Goal: Transaction & Acquisition: Purchase product/service

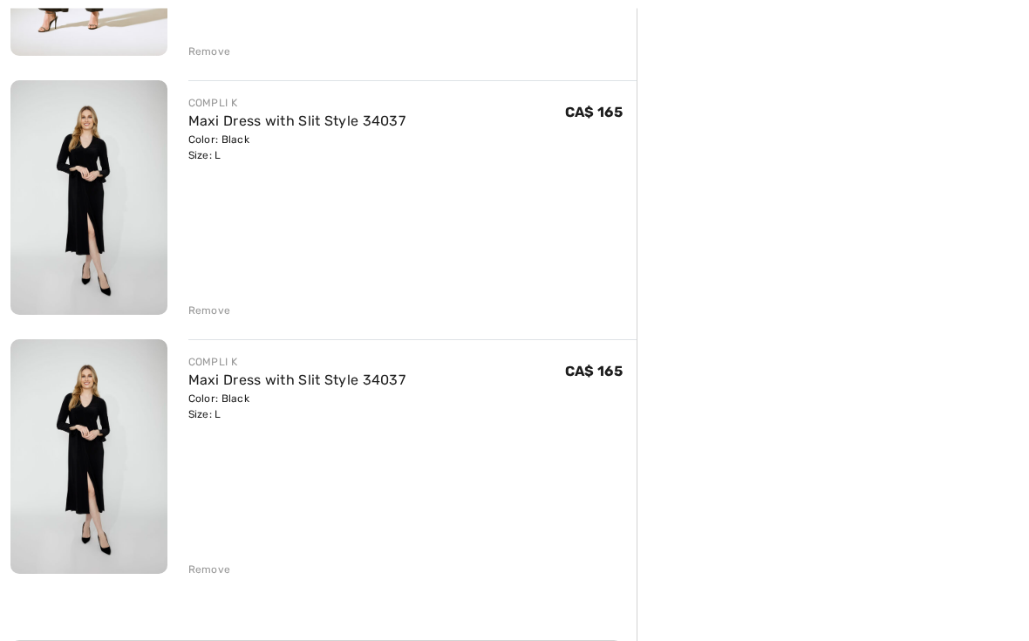
scroll to position [953, 0]
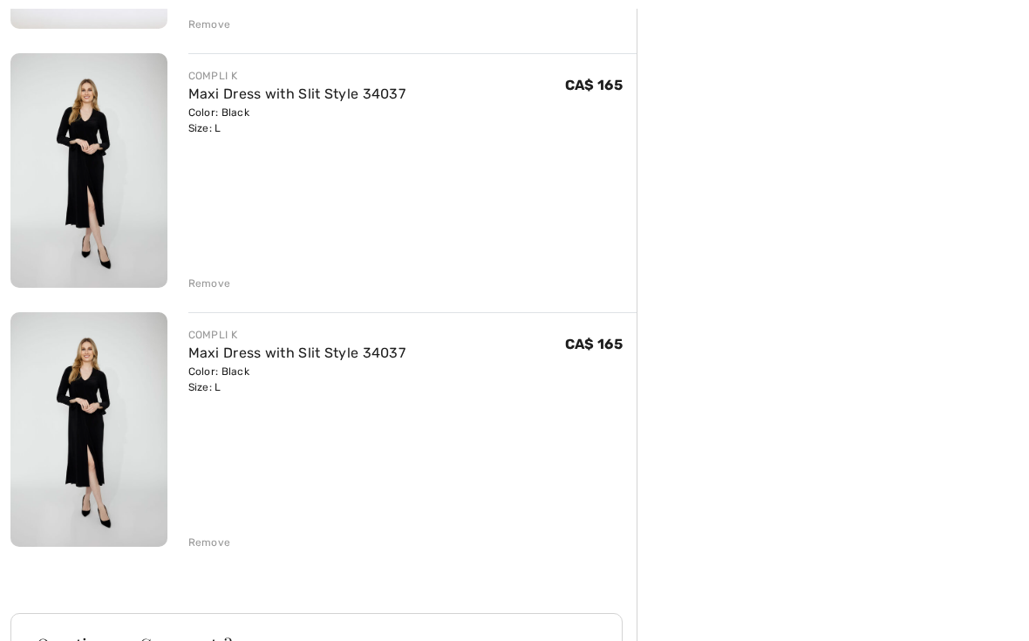
click at [213, 542] on div "Remove" at bounding box center [209, 542] width 43 height 16
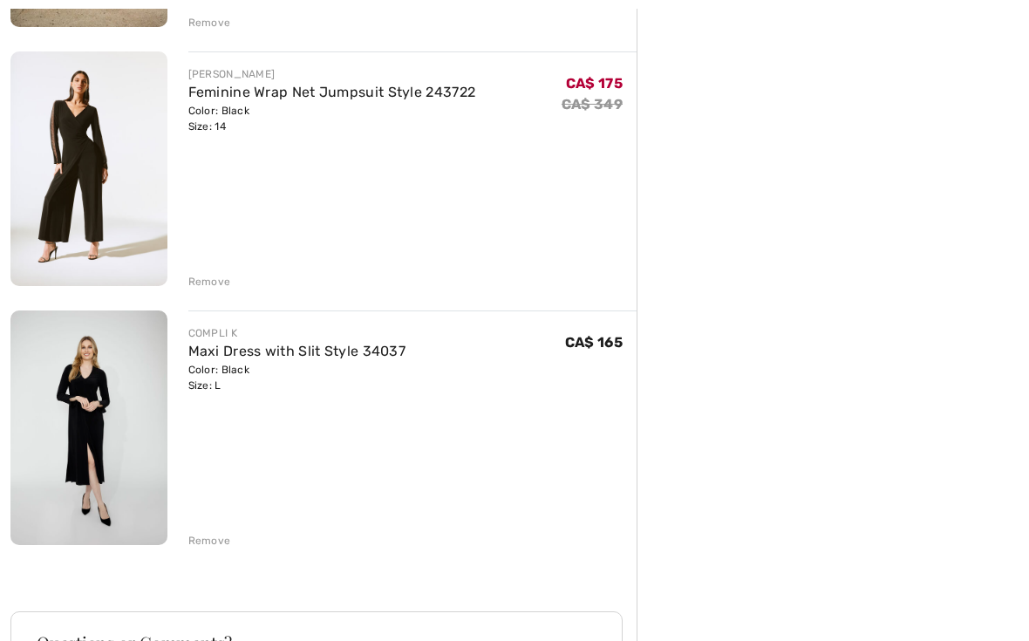
scroll to position [698, 0]
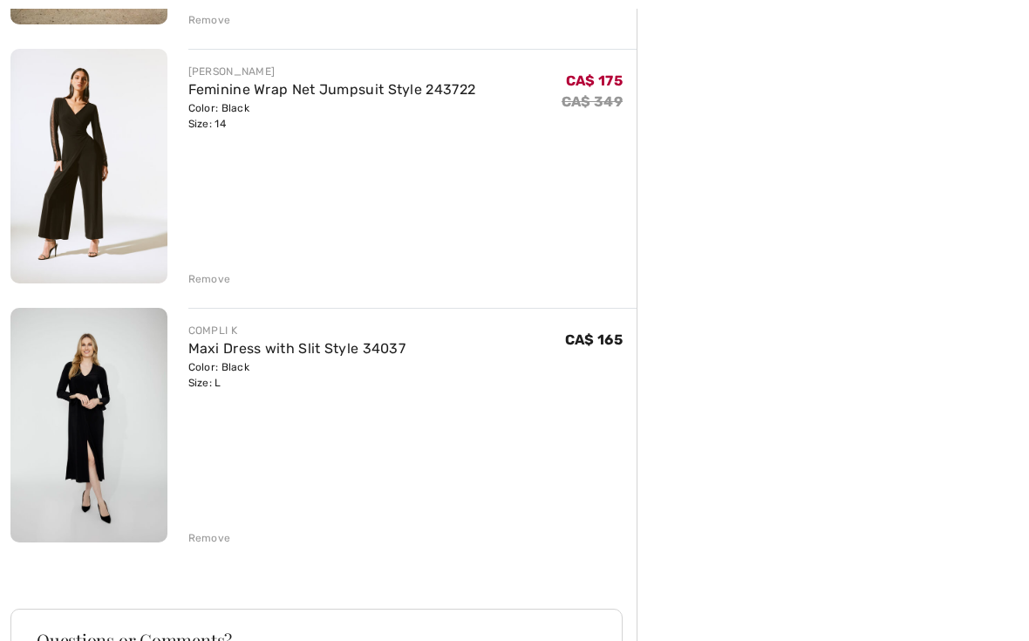
click at [218, 540] on div "Remove" at bounding box center [209, 538] width 43 height 16
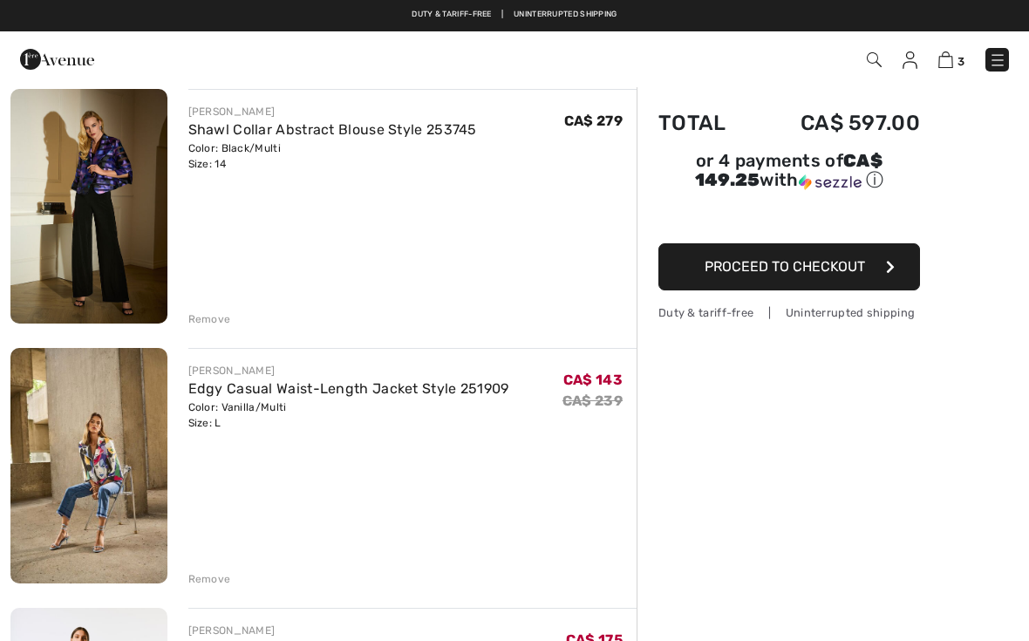
scroll to position [0, 0]
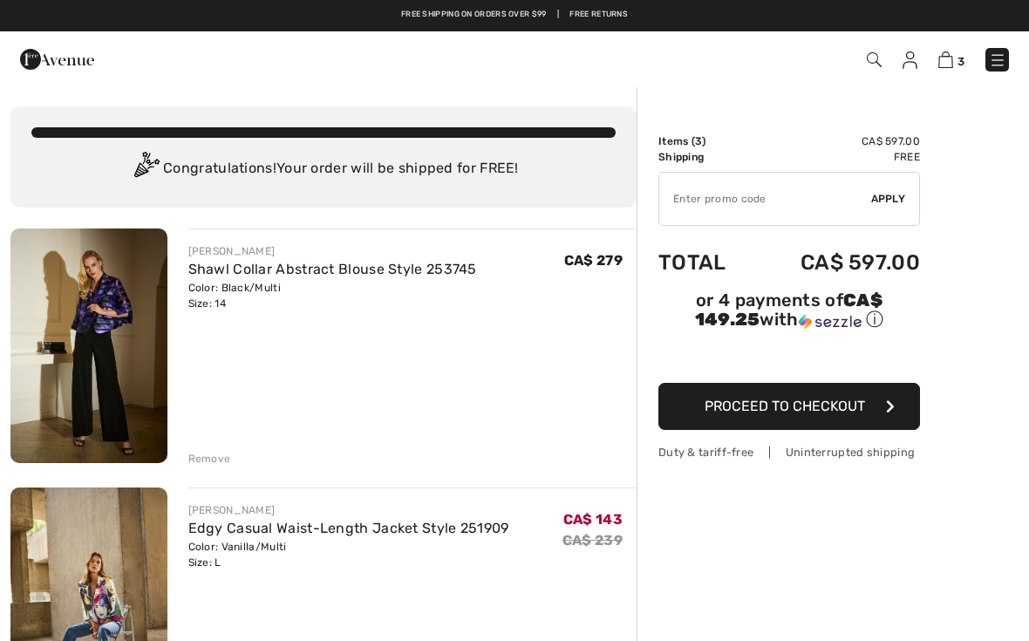
click at [997, 69] on img at bounding box center [997, 59] width 17 height 17
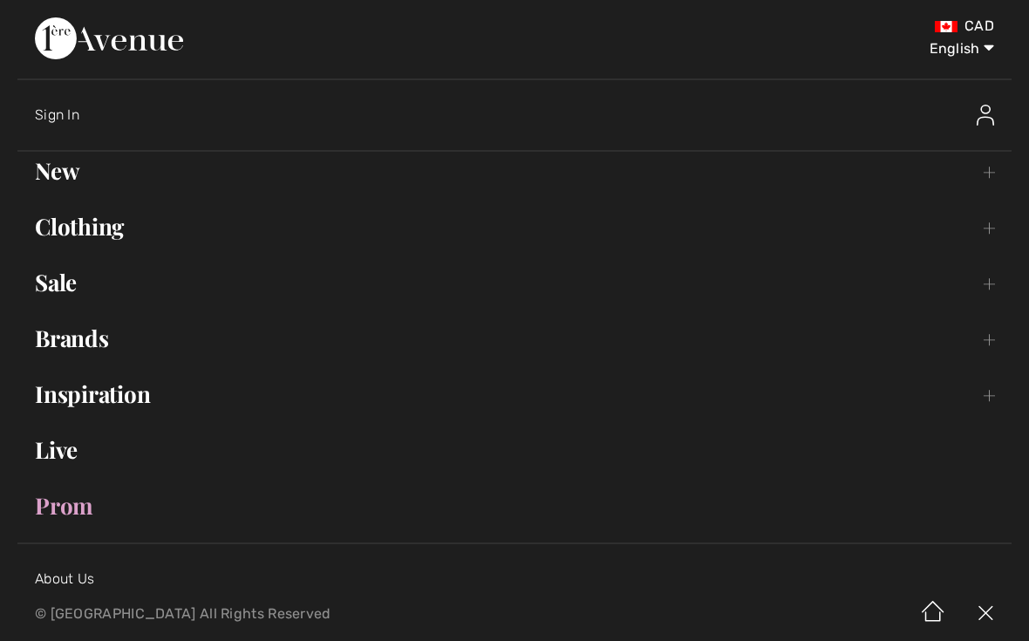
click at [73, 287] on link "Sale Toggle submenu" at bounding box center [514, 282] width 994 height 38
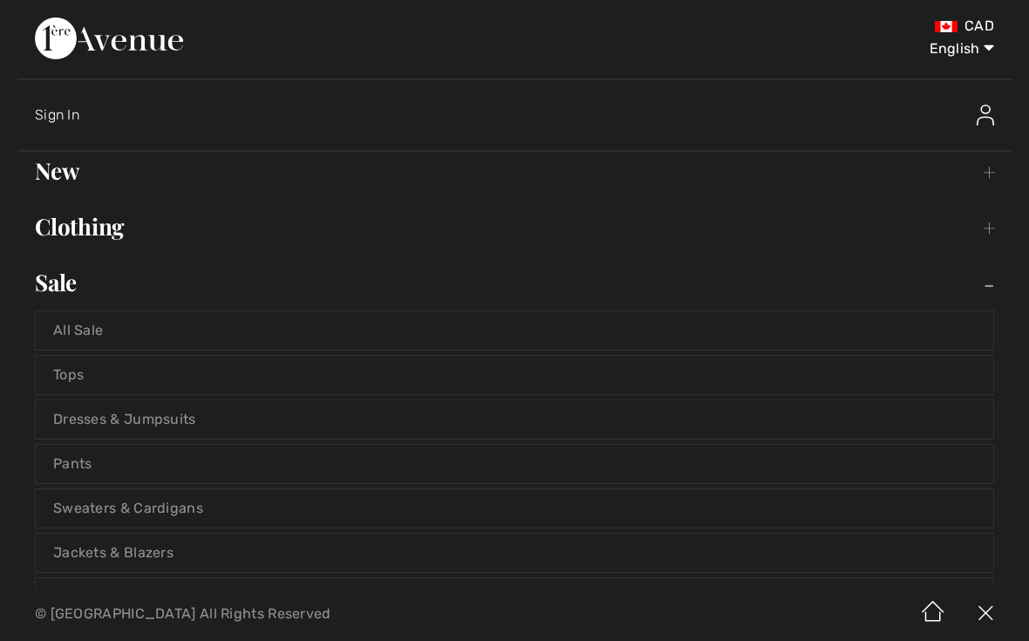
click at [97, 343] on link "All Sale" at bounding box center [514, 330] width 957 height 38
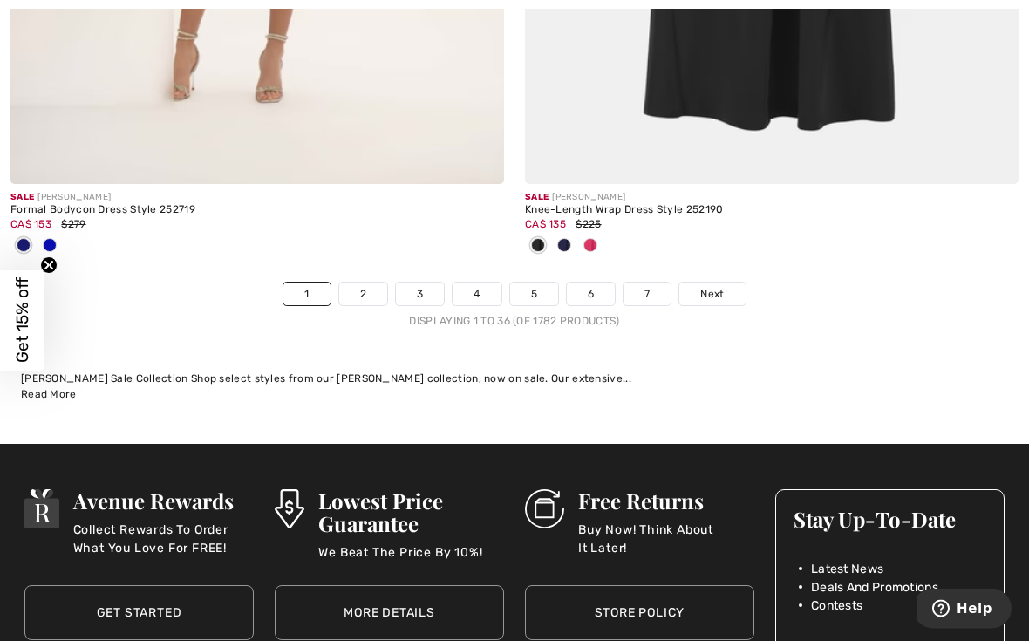
scroll to position [15093, 0]
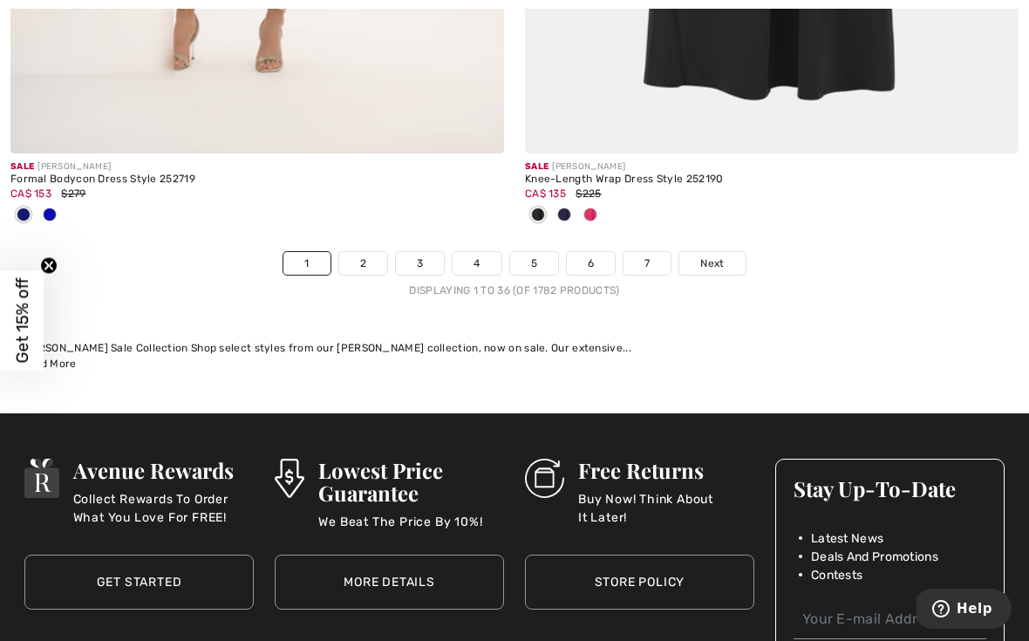
click at [377, 255] on link "2" at bounding box center [363, 263] width 48 height 23
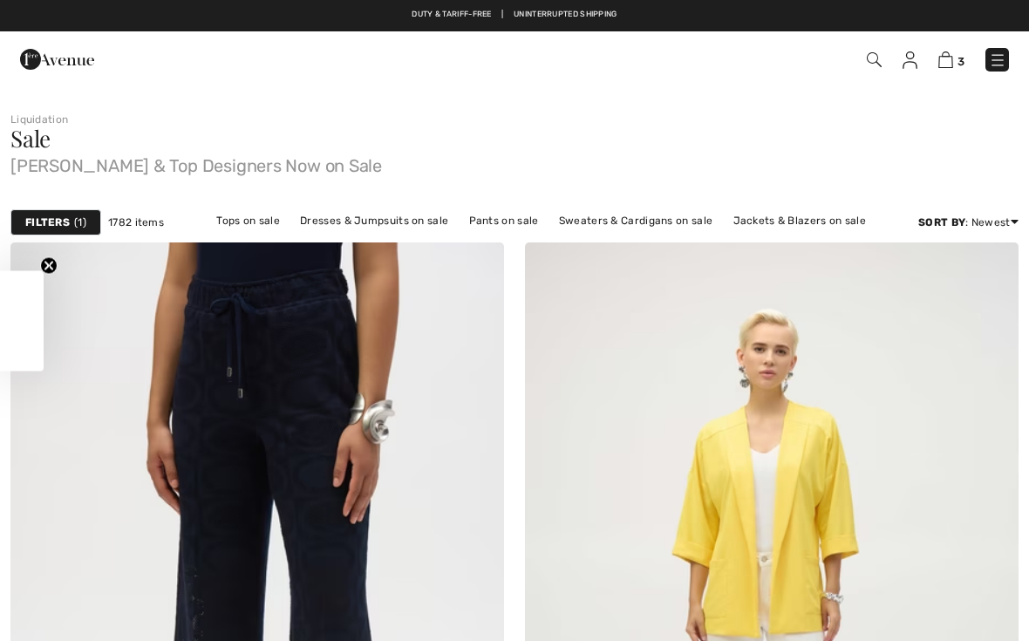
checkbox input "true"
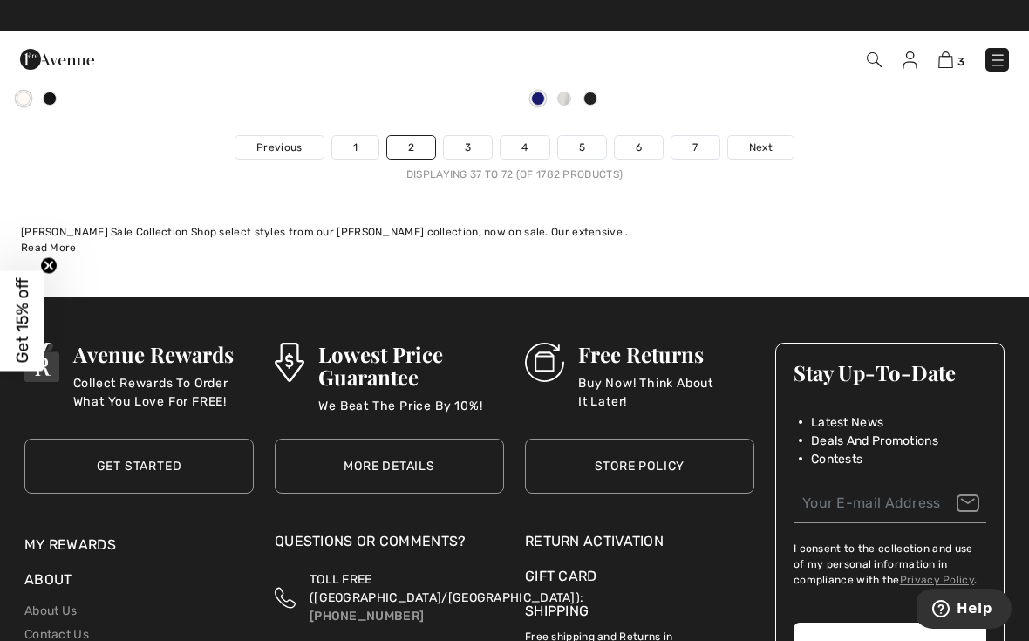
scroll to position [15497, 0]
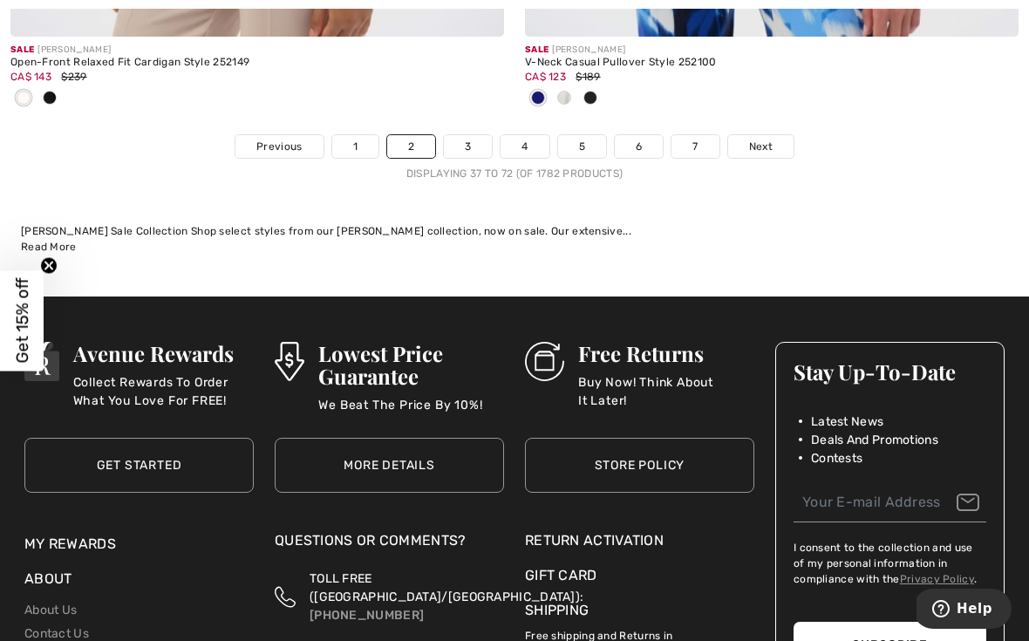
click at [480, 145] on link "3" at bounding box center [468, 146] width 48 height 23
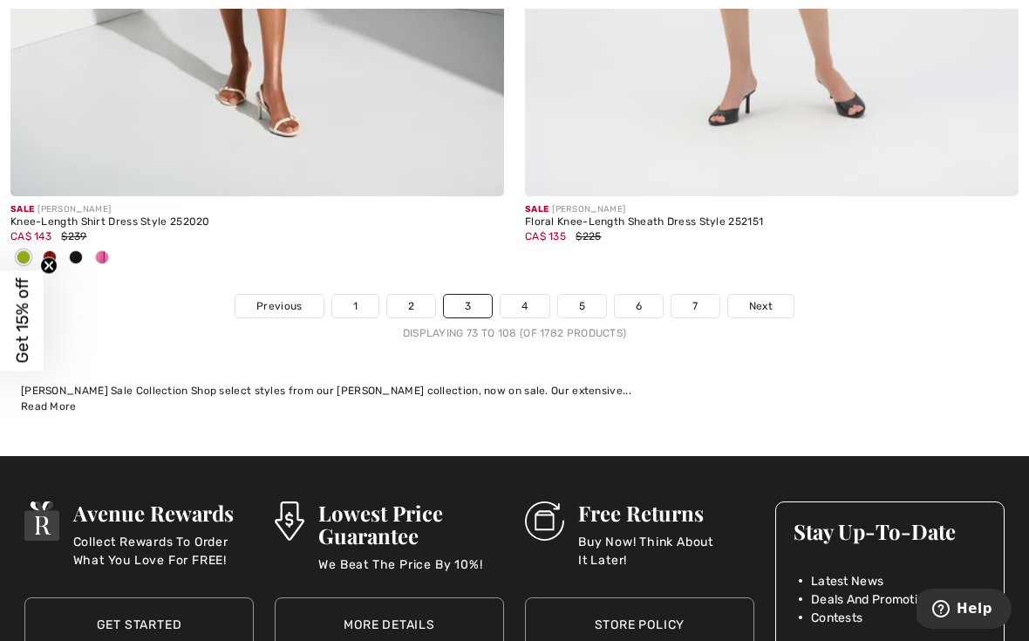
scroll to position [15229, 0]
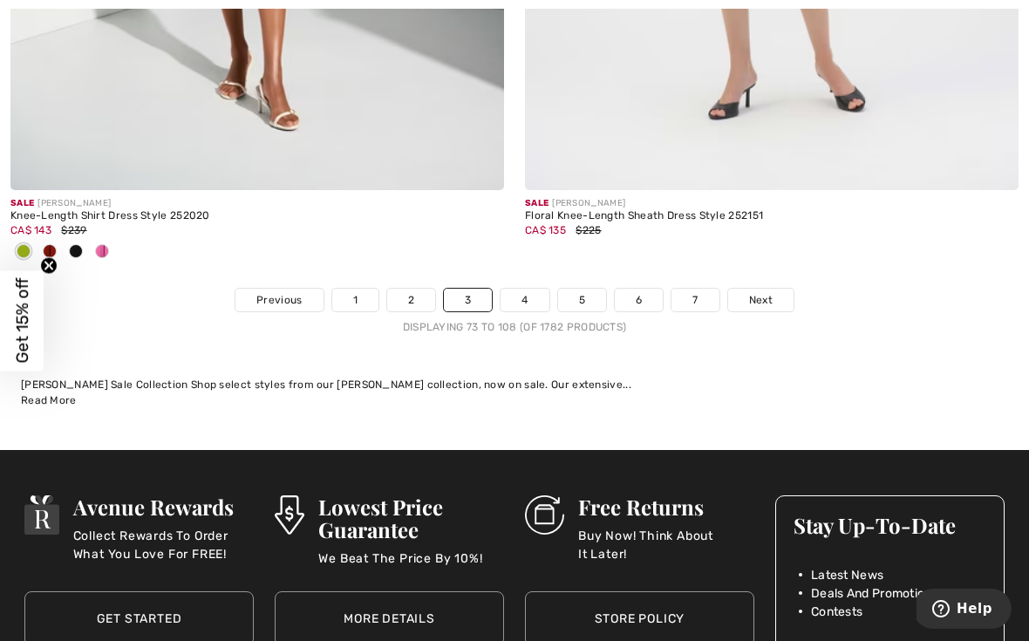
click at [534, 289] on link "4" at bounding box center [524, 300] width 48 height 23
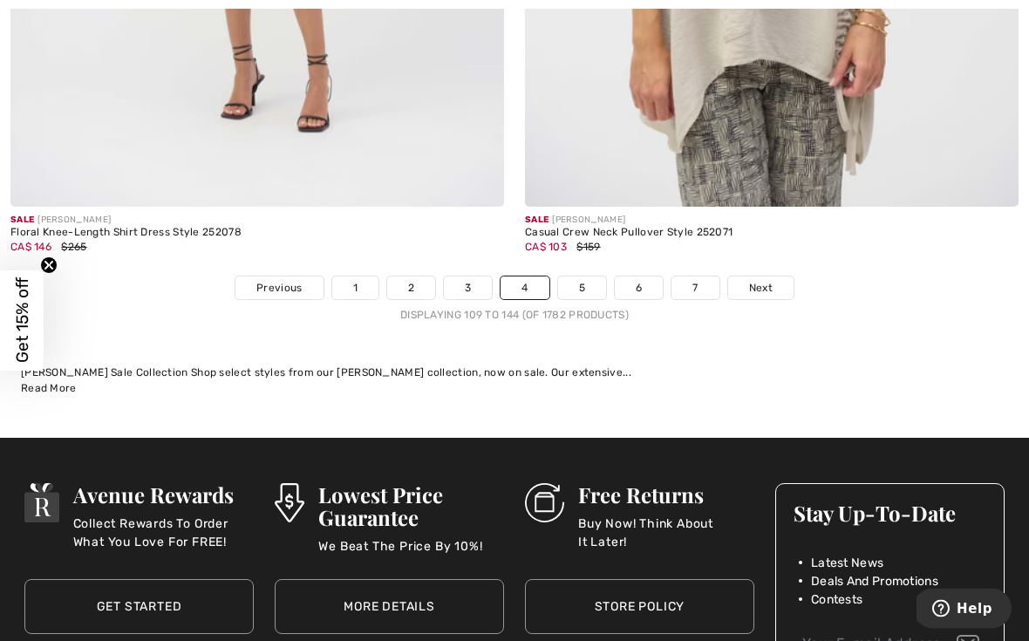
scroll to position [15040, 0]
click at [596, 278] on link "5" at bounding box center [582, 287] width 48 height 23
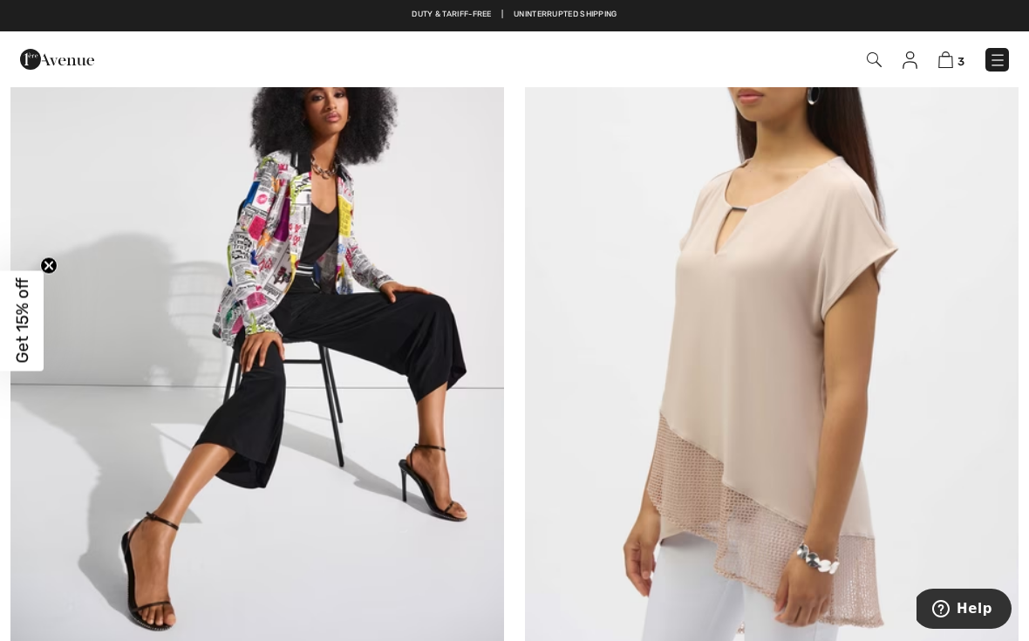
scroll to position [9464, 0]
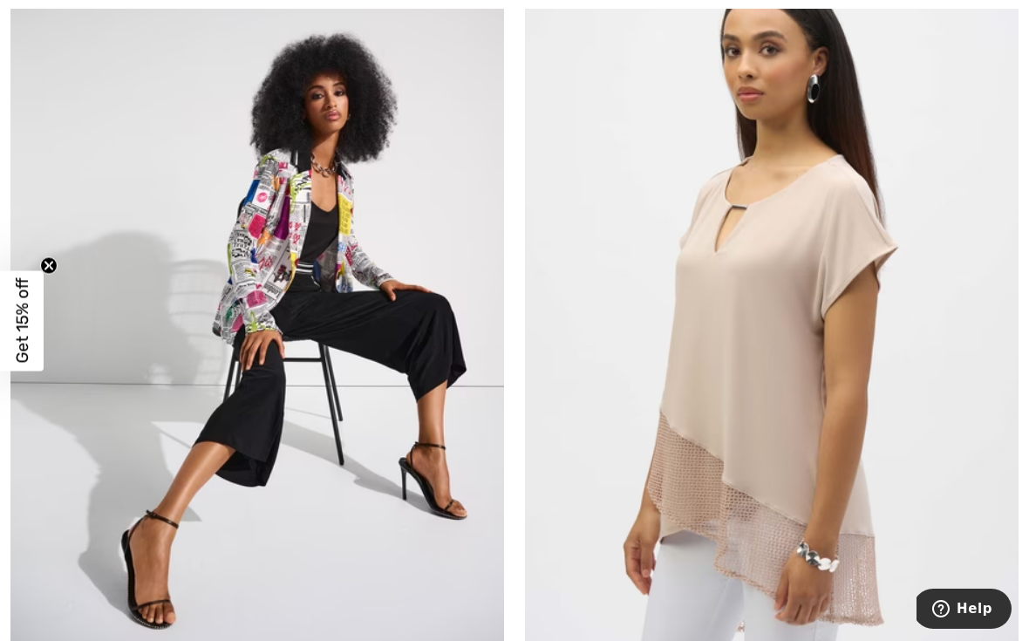
click at [396, 403] on img at bounding box center [257, 294] width 494 height 740
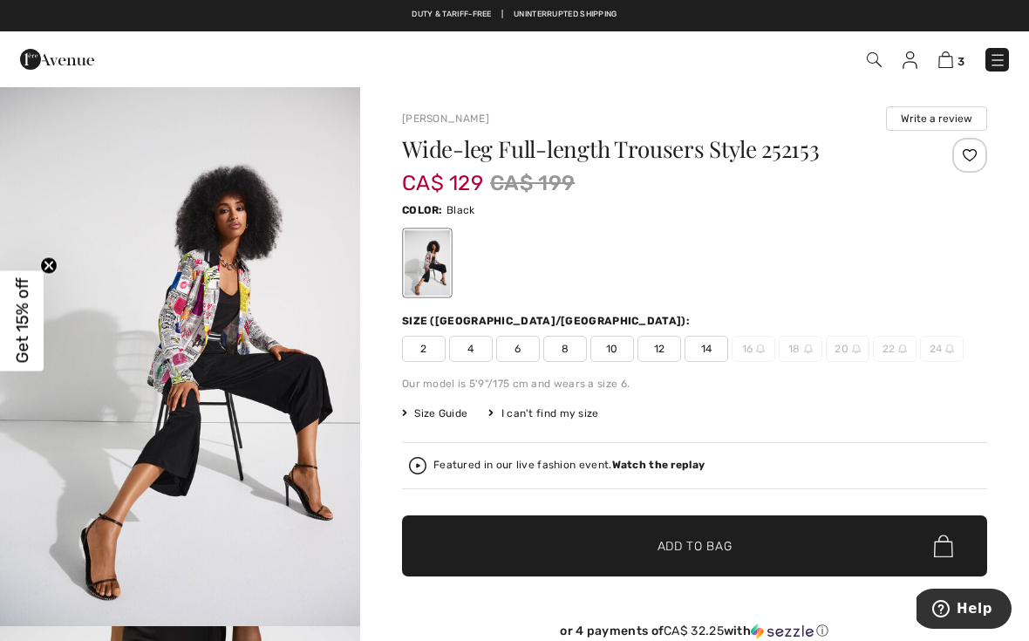
click at [712, 342] on span "14" at bounding box center [706, 349] width 44 height 26
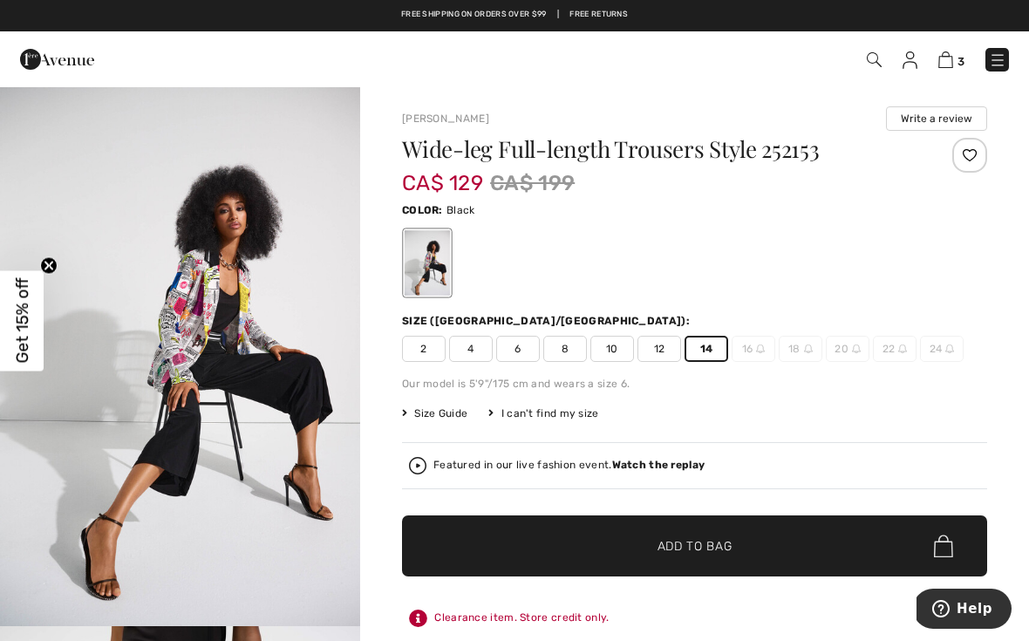
click at [834, 448] on div "Featured in our live fashion event. Watch the replay" at bounding box center [694, 465] width 585 height 47
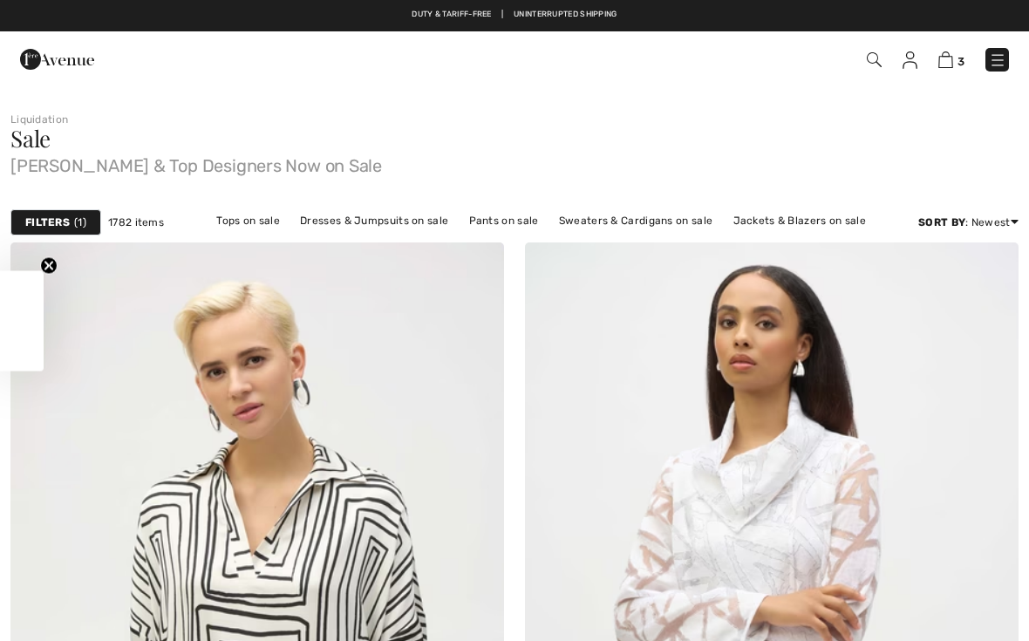
scroll to position [9464, 0]
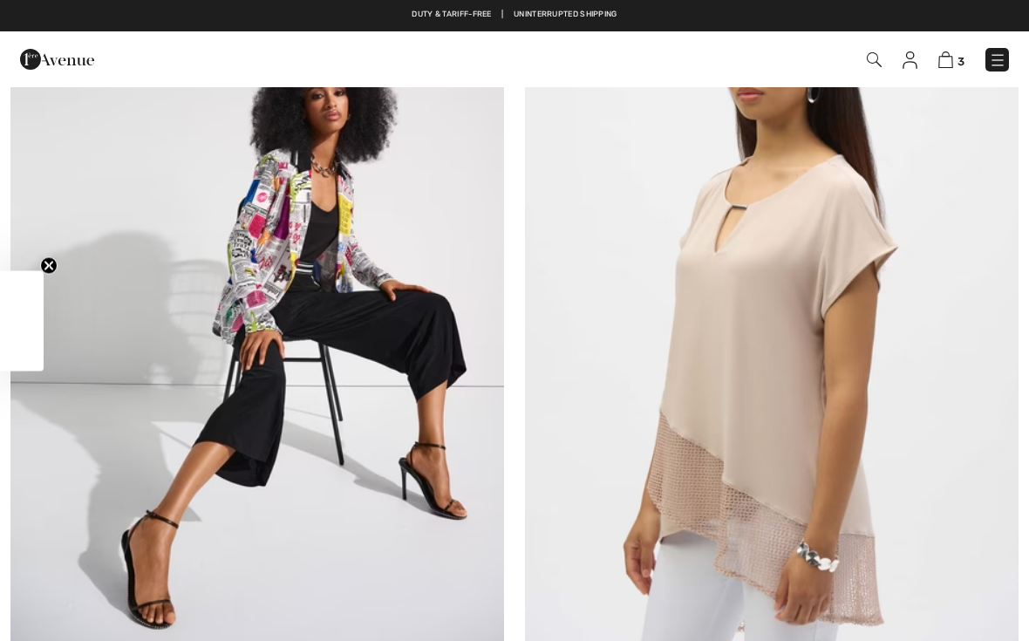
checkbox input "true"
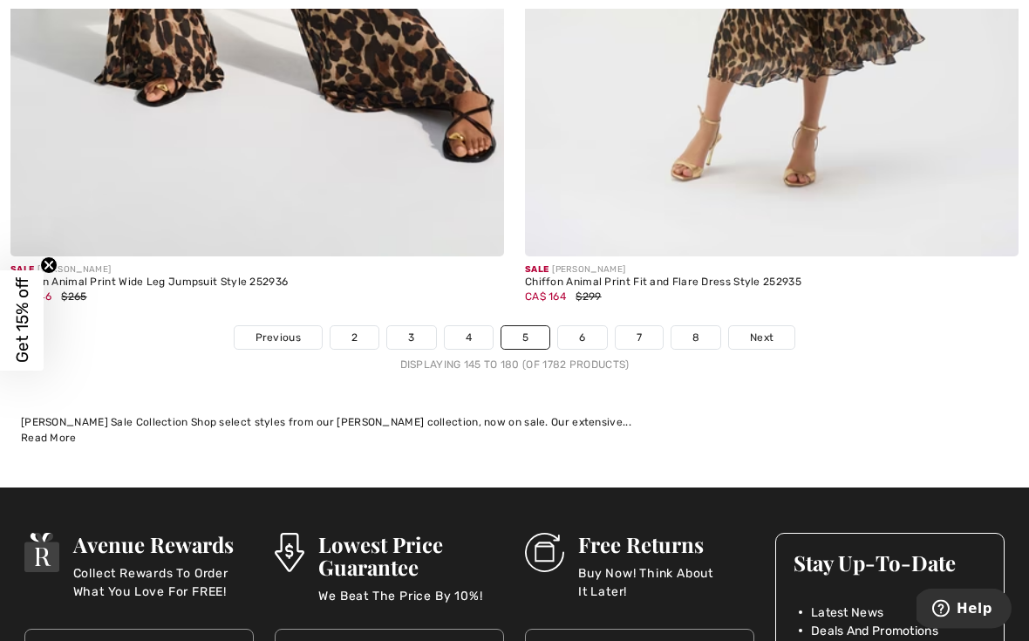
scroll to position [14990, 0]
click at [591, 326] on link "6" at bounding box center [582, 337] width 48 height 23
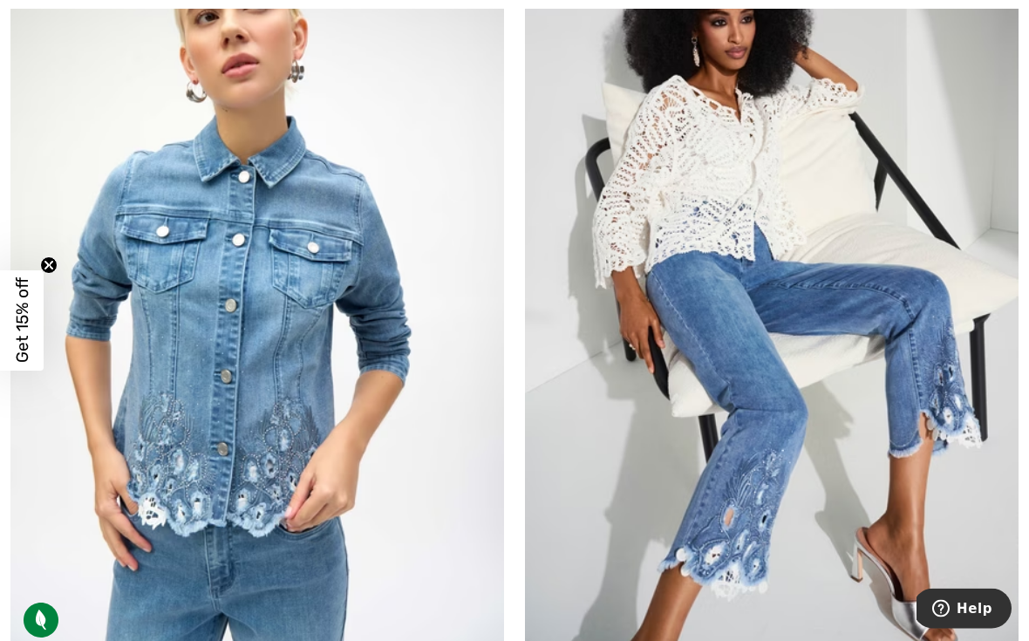
scroll to position [3568, 0]
click at [337, 441] on img at bounding box center [257, 280] width 494 height 740
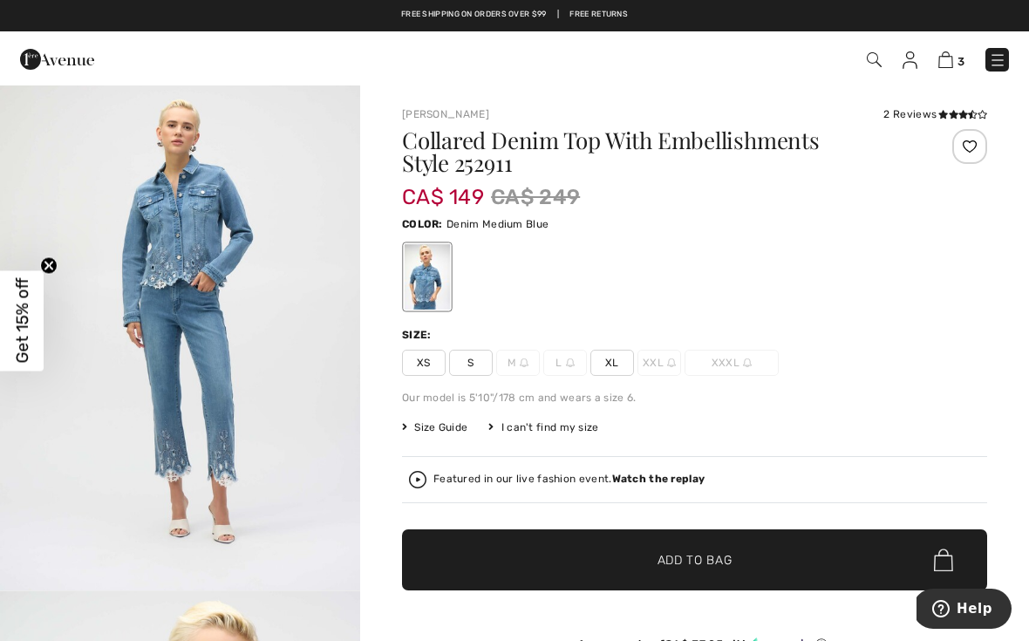
scroll to position [1657, 0]
click at [613, 361] on span "XL" at bounding box center [612, 363] width 44 height 26
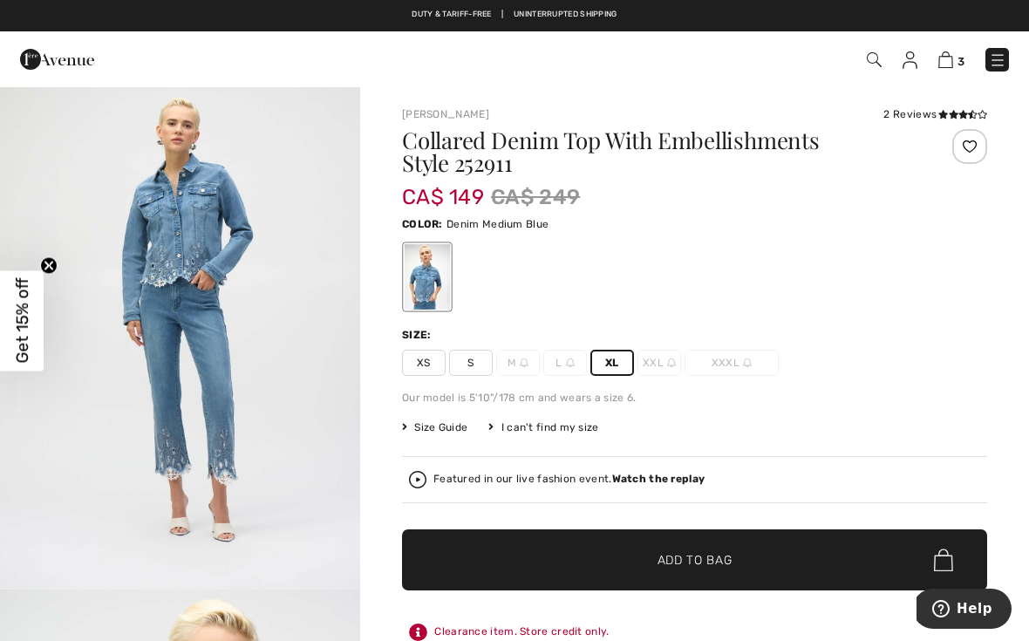
click at [760, 560] on span "✔ Added to Bag Add to Bag" at bounding box center [694, 559] width 585 height 61
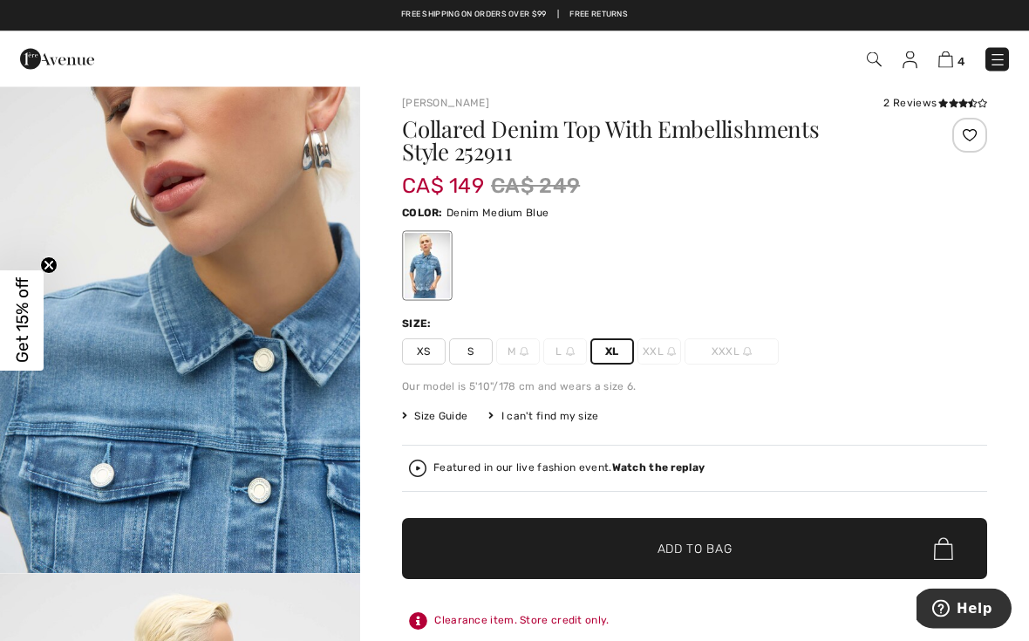
scroll to position [0, 0]
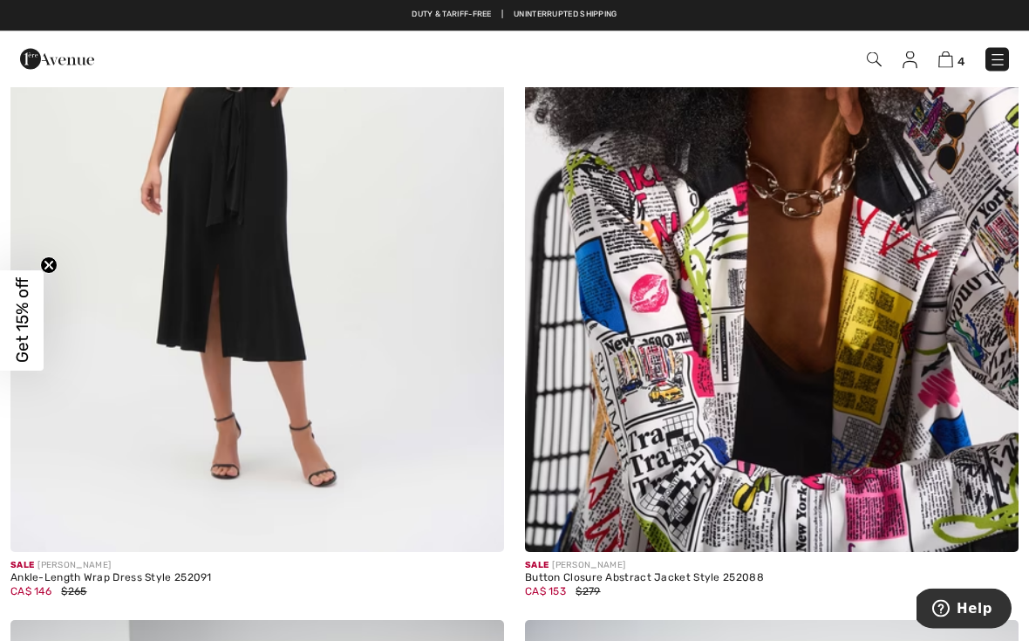
scroll to position [12146, 0]
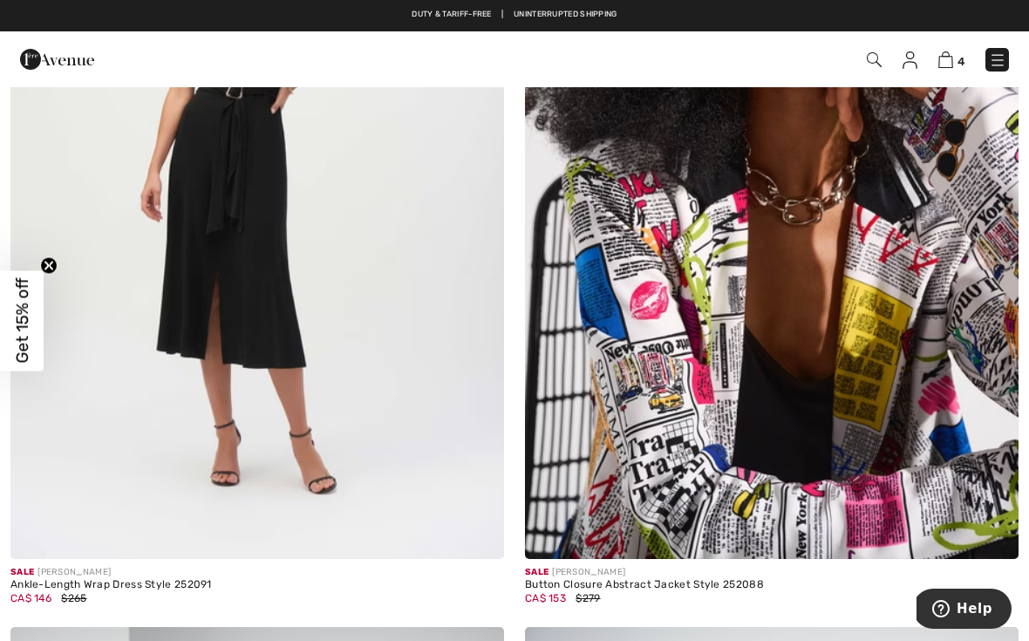
click at [980, 475] on img at bounding box center [772, 189] width 494 height 740
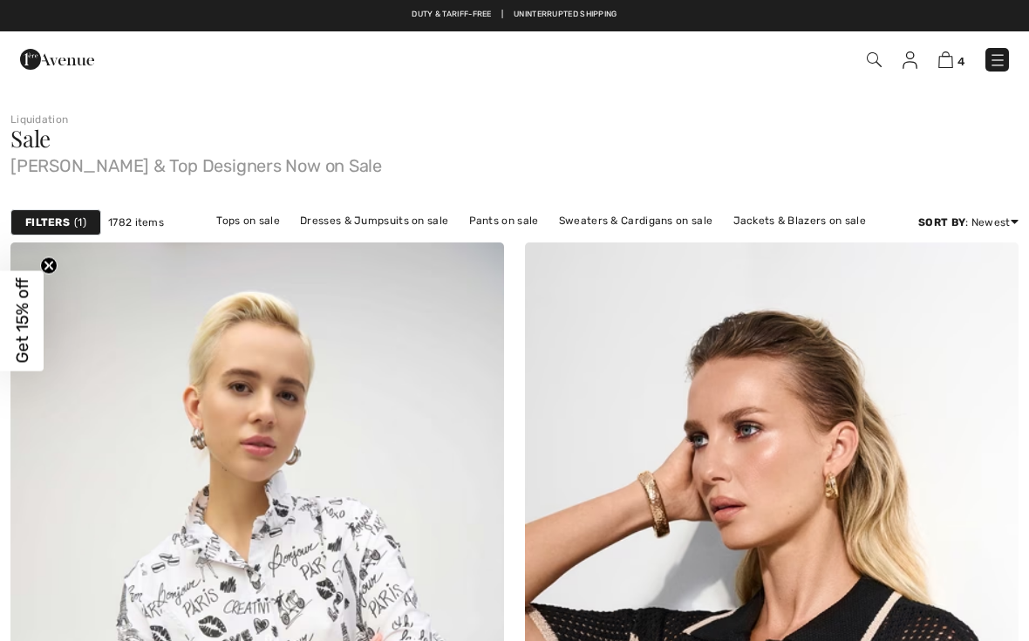
checkbox input "true"
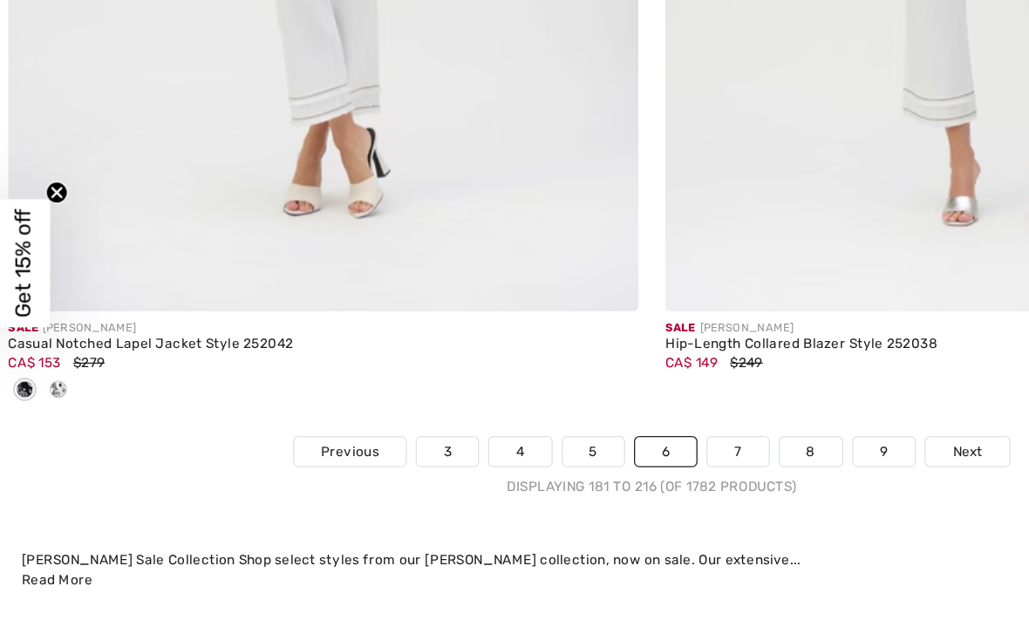
scroll to position [14774, 0]
click at [576, 456] on link "7" at bounding box center [581, 467] width 47 height 23
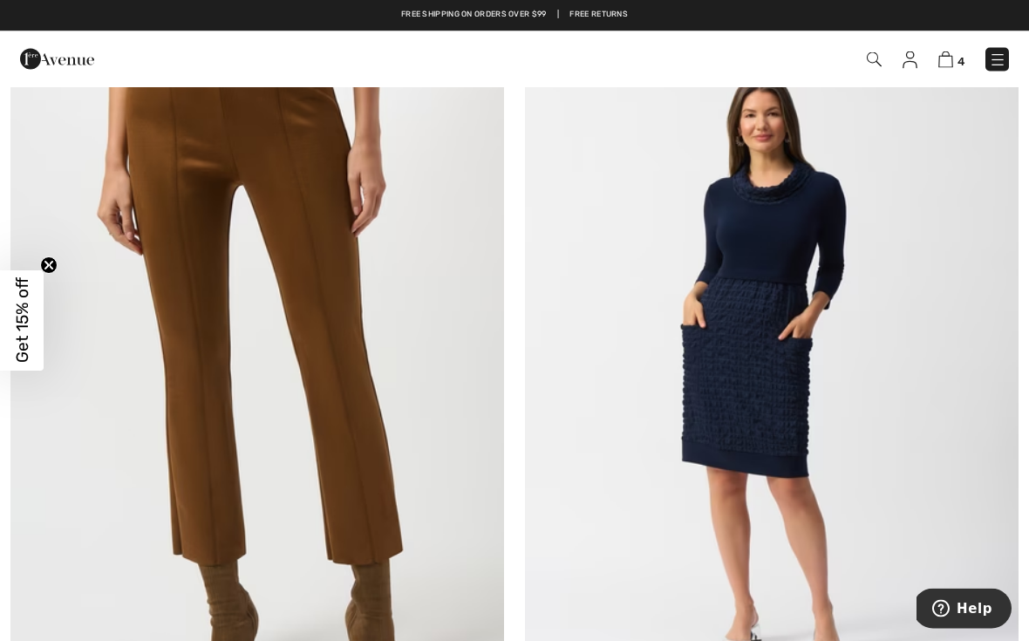
scroll to position [2702, 0]
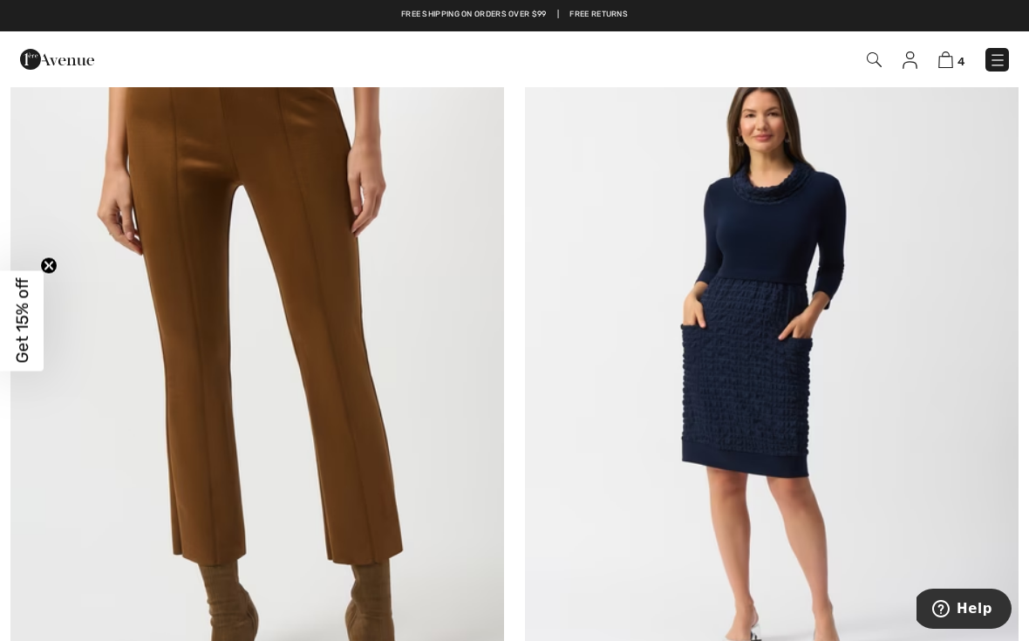
click at [319, 271] on img at bounding box center [257, 366] width 494 height 740
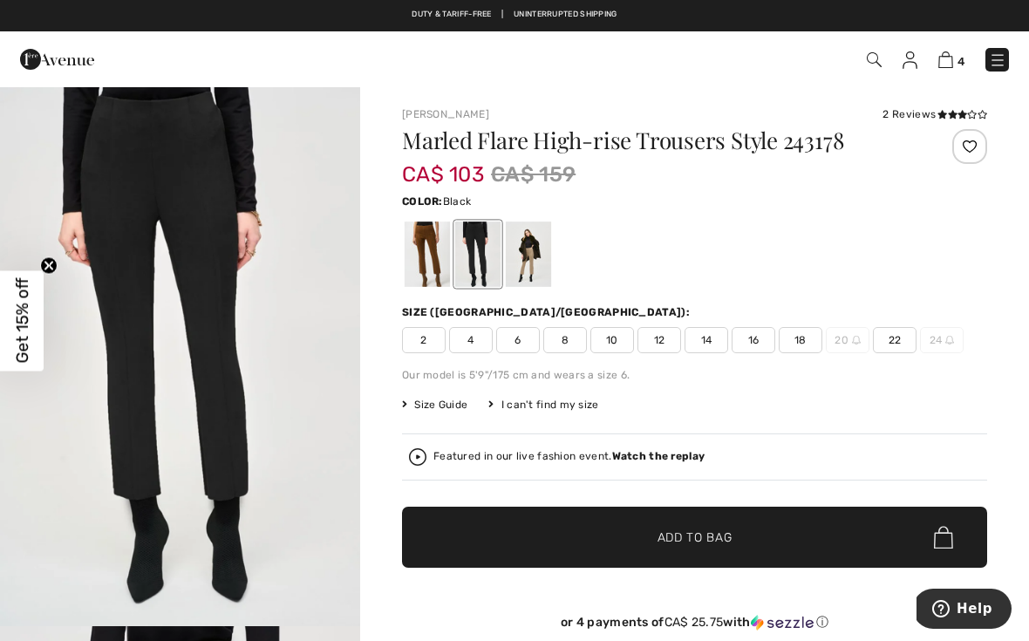
click at [439, 268] on div at bounding box center [427, 253] width 45 height 65
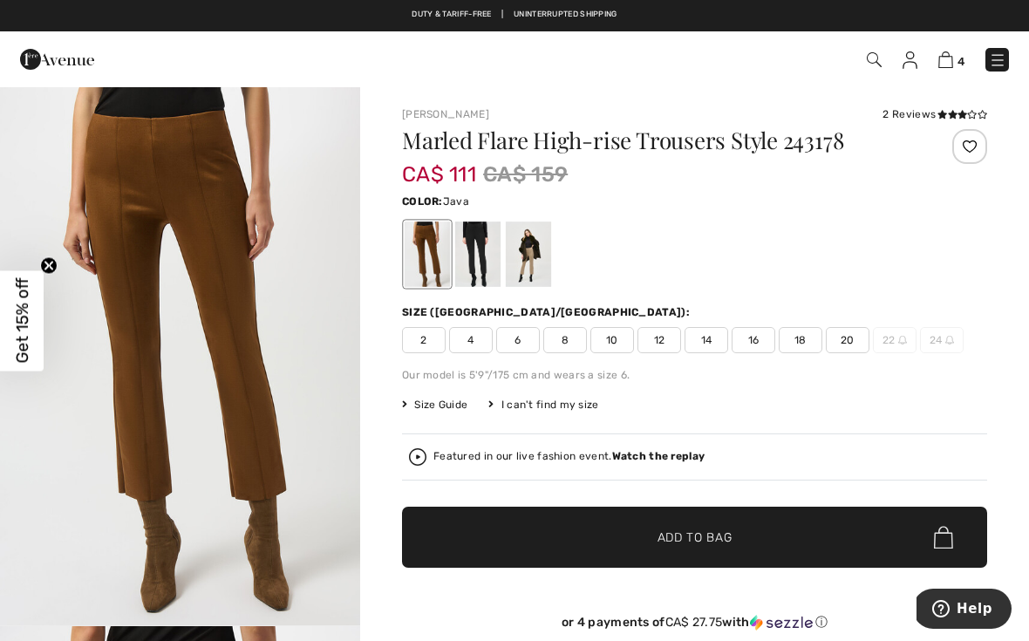
click at [536, 272] on div at bounding box center [528, 253] width 45 height 65
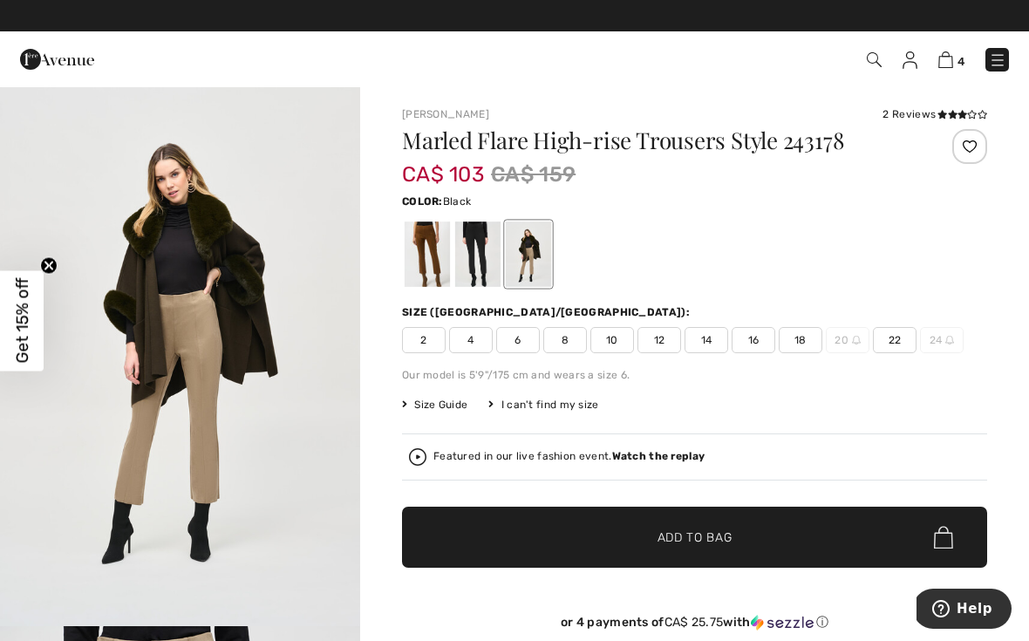
click at [483, 248] on div at bounding box center [477, 253] width 45 height 65
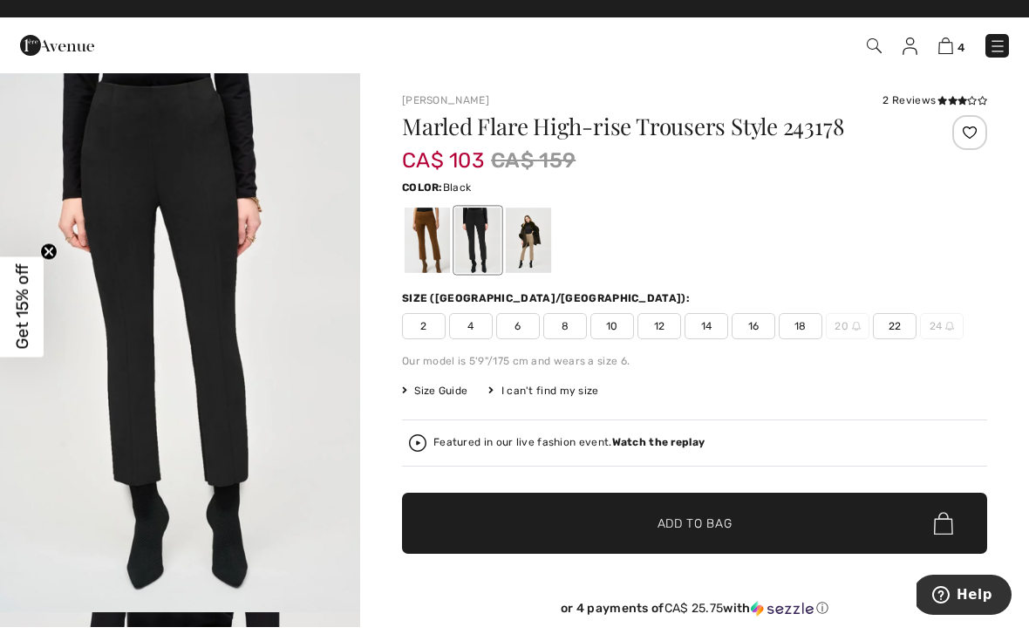
scroll to position [14, 0]
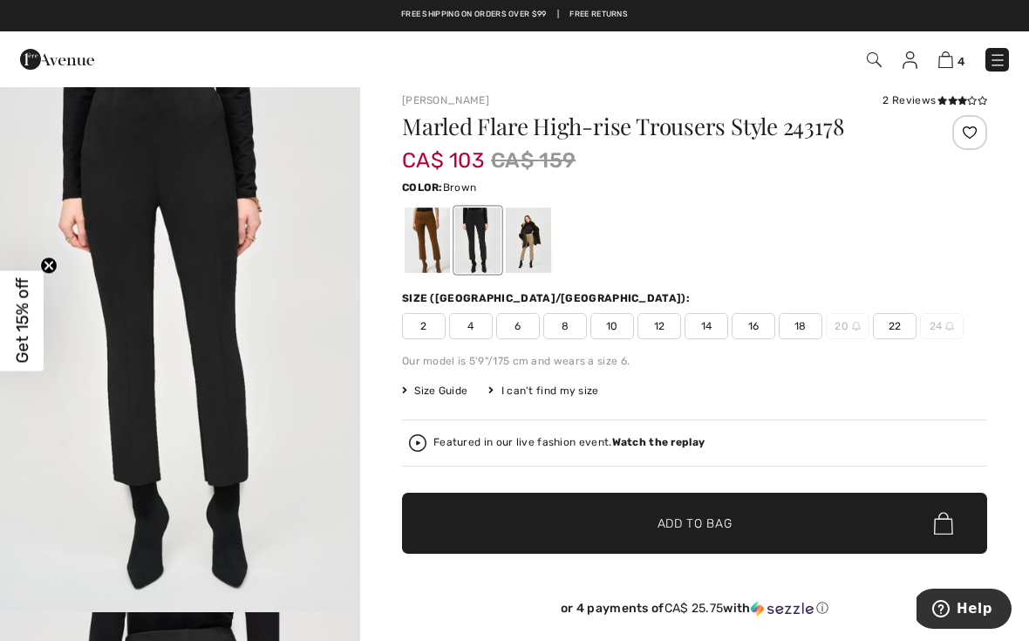
click at [424, 232] on div at bounding box center [427, 240] width 45 height 65
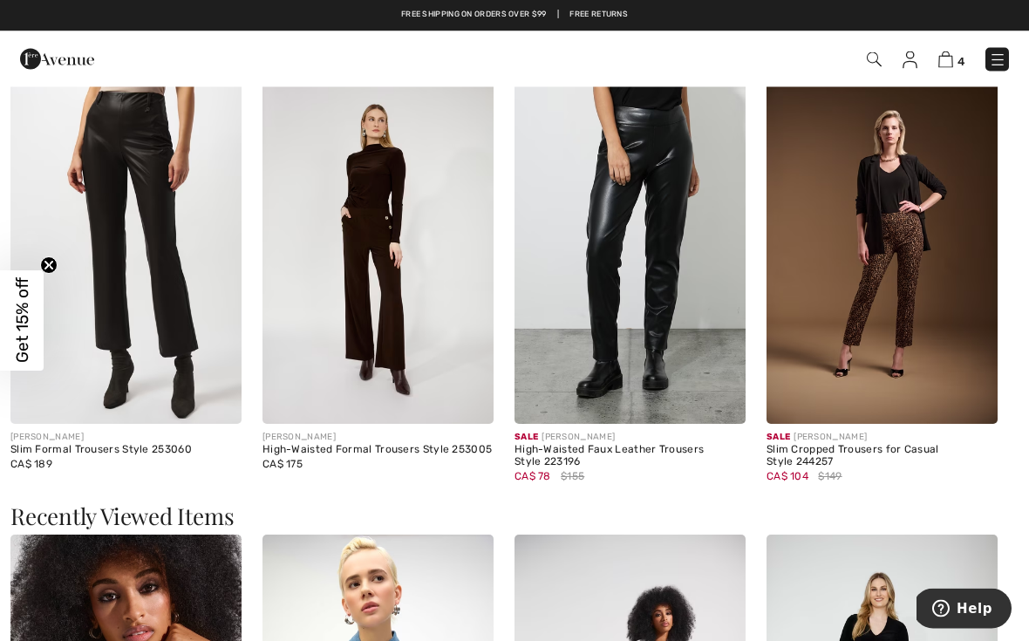
scroll to position [2111, 0]
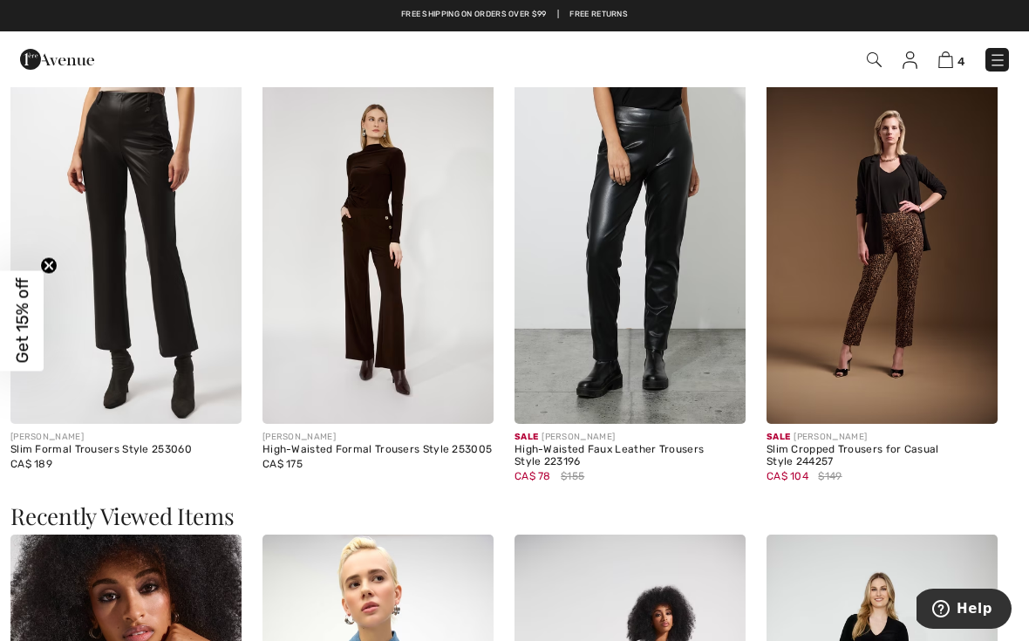
click at [167, 313] on img at bounding box center [125, 251] width 231 height 347
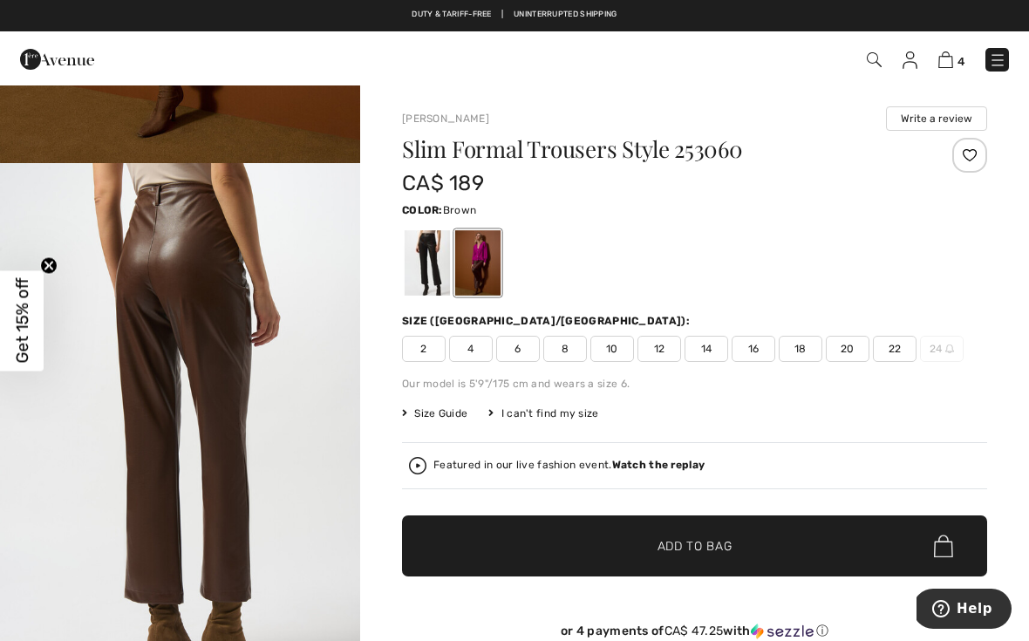
scroll to position [512, 0]
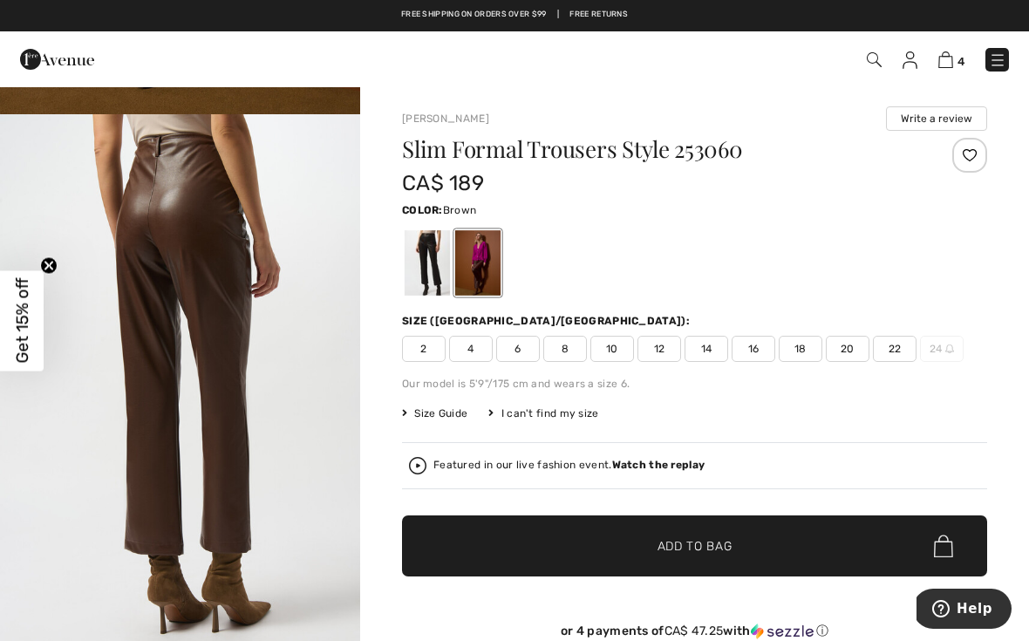
click at [432, 276] on div at bounding box center [427, 262] width 45 height 65
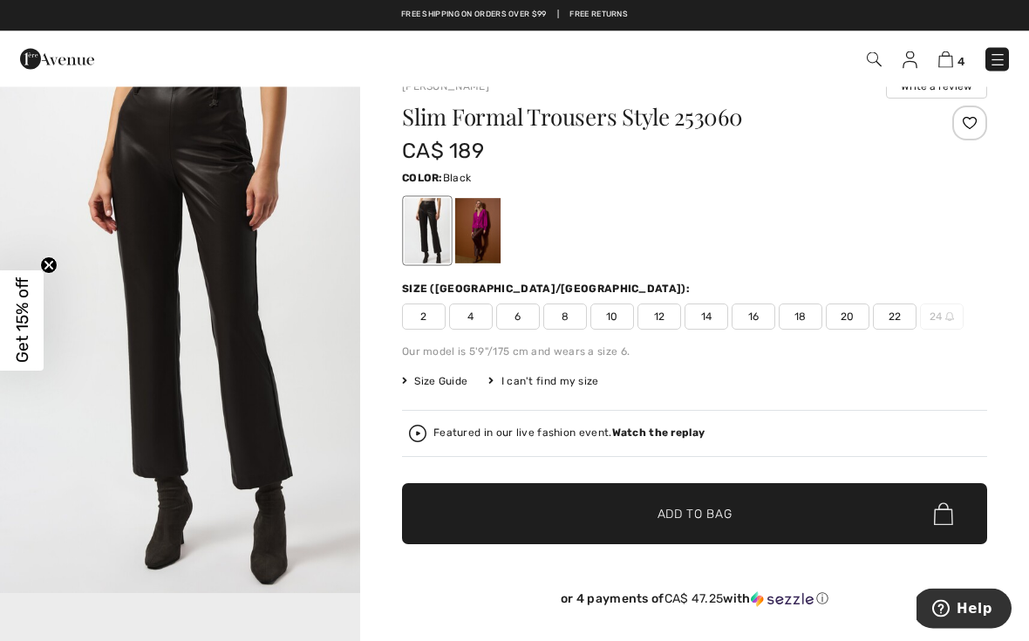
scroll to position [0, 0]
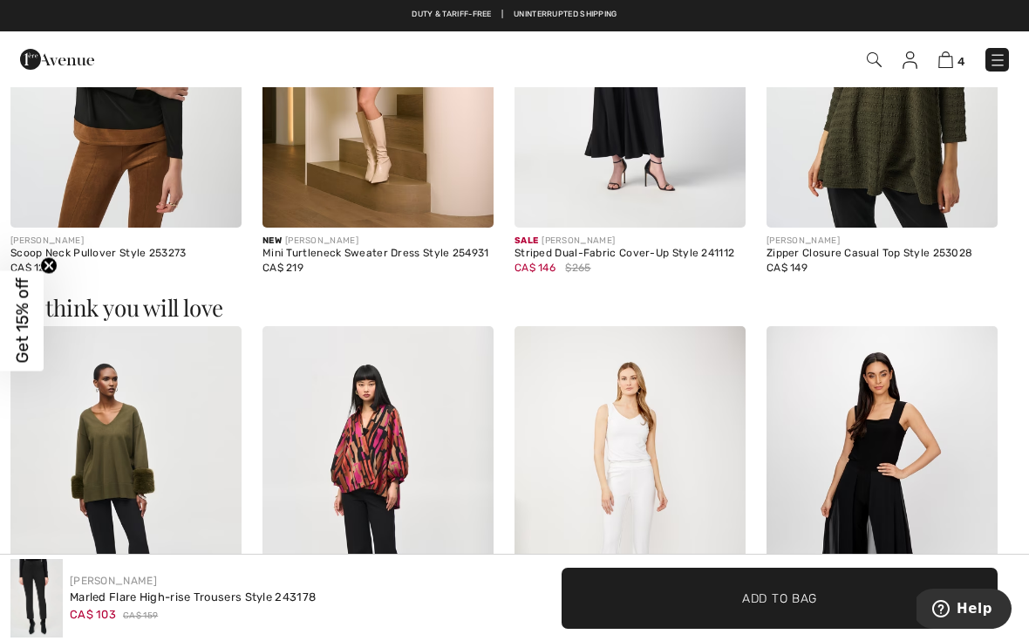
scroll to position [1857, 0]
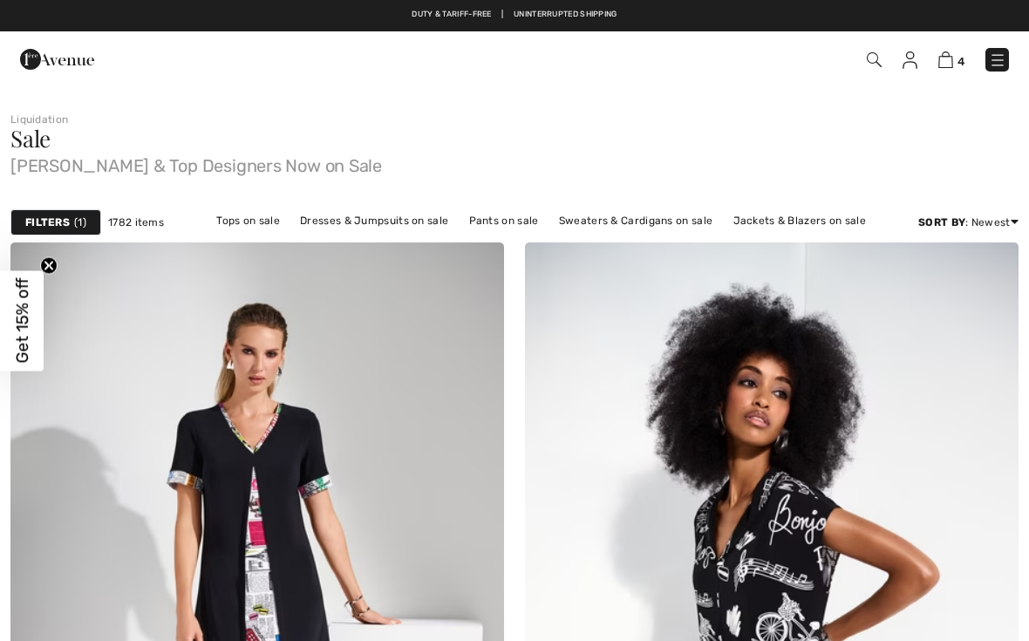
checkbox input "true"
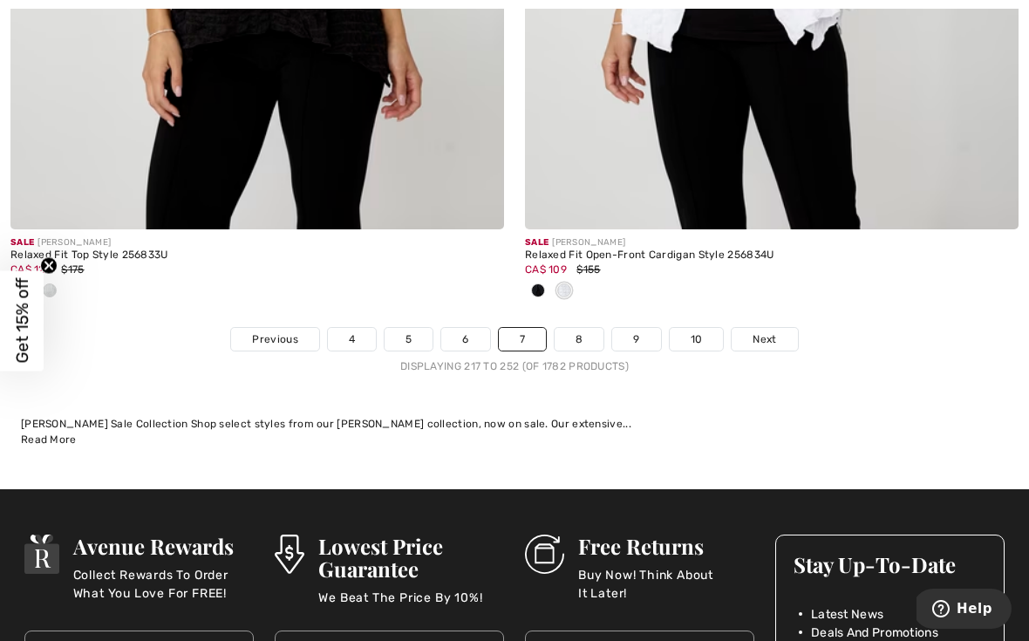
scroll to position [15231, 0]
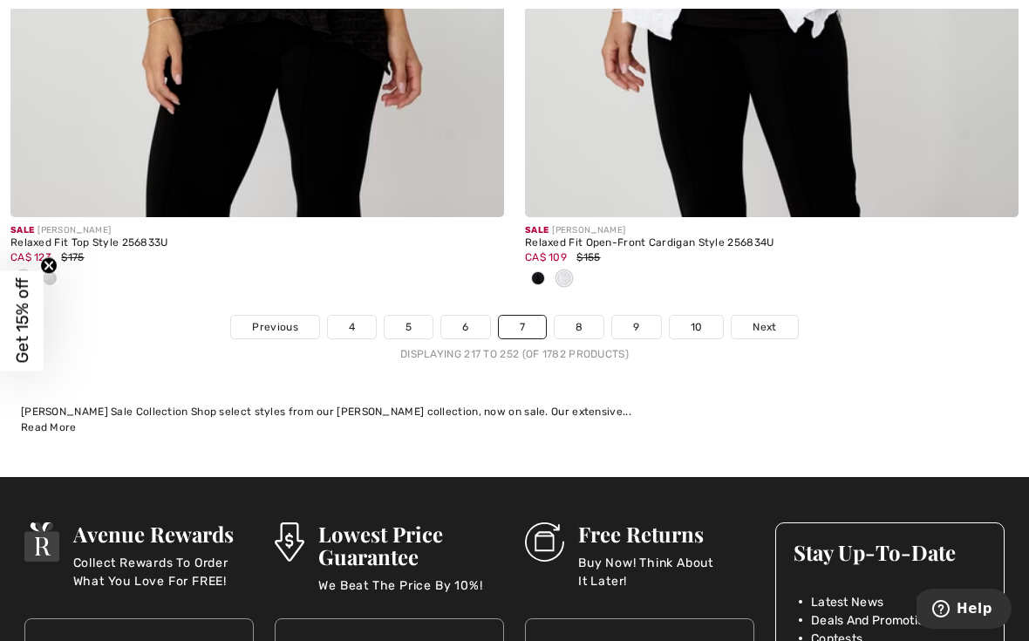
click at [579, 316] on link "8" at bounding box center [579, 327] width 49 height 23
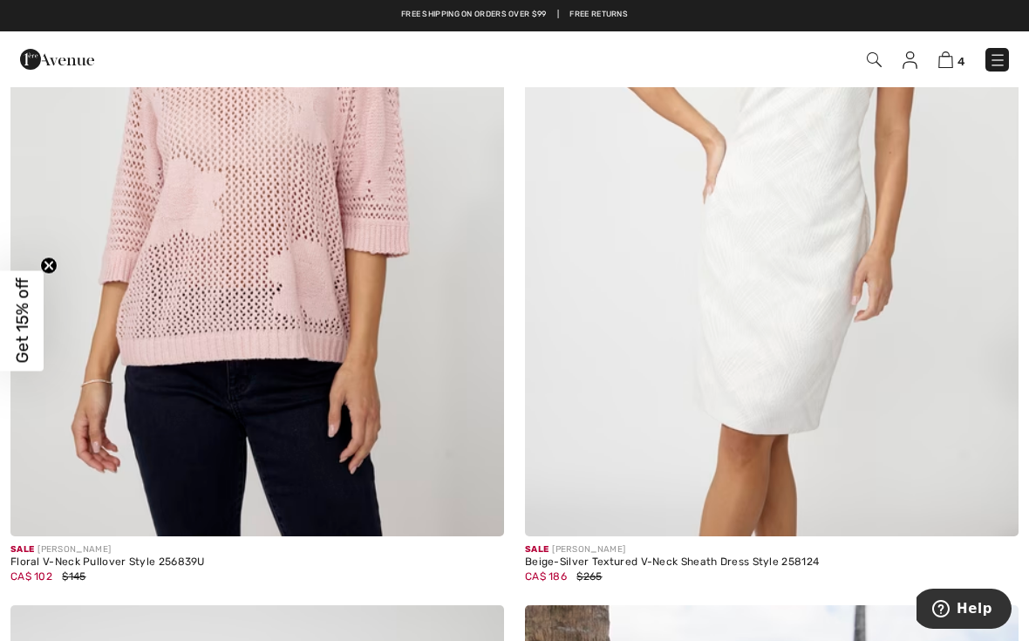
scroll to position [445, 0]
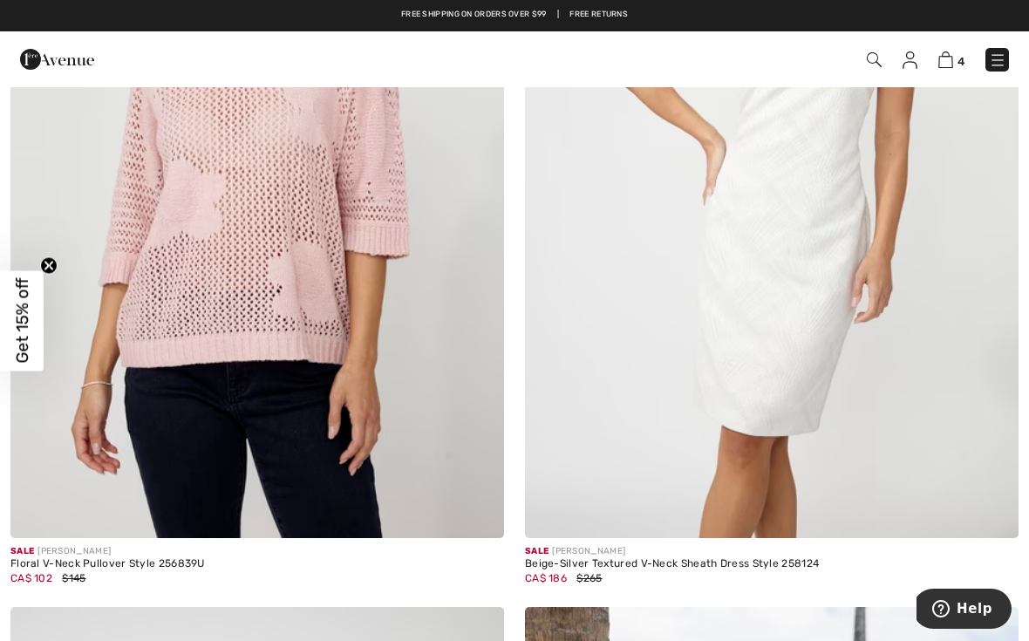
click at [869, 59] on img at bounding box center [874, 59] width 15 height 15
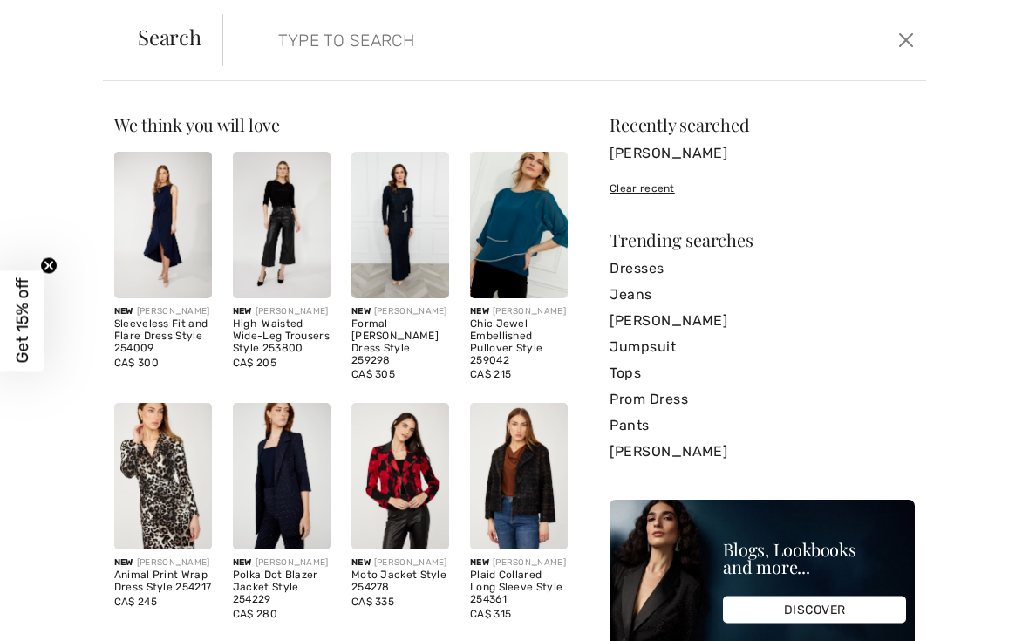
click at [466, 34] on input "search" at bounding box center [501, 40] width 472 height 52
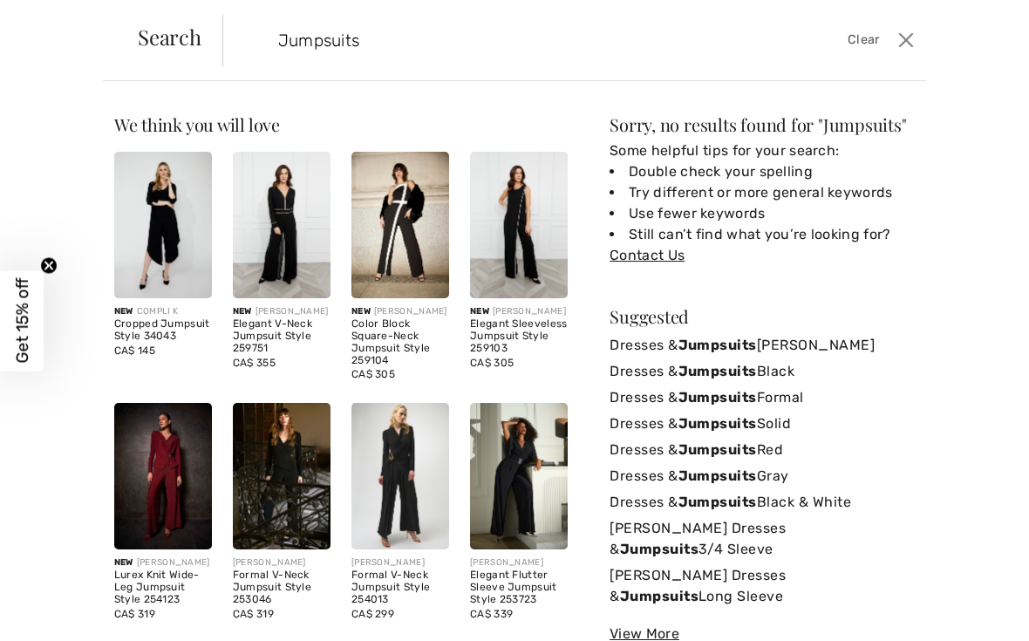
click at [982, 400] on div "We think you will love New FRANK LYMAN Sleeveless Fit and Flare Dress Style 254…" at bounding box center [514, 361] width 1029 height 560
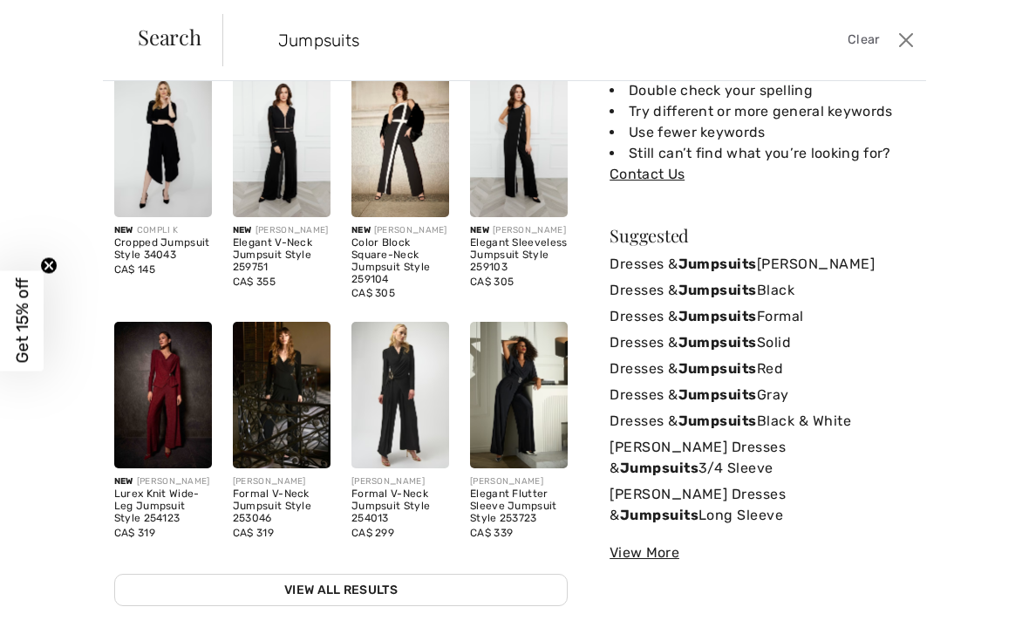
scroll to position [89, 0]
click at [661, 542] on div "View More" at bounding box center [761, 552] width 305 height 21
click at [659, 560] on div "Sorry, no results found for " Jumpsuits " Some helpful tips for your search: Do…" at bounding box center [761, 320] width 305 height 571
click at [657, 549] on div "View More" at bounding box center [761, 552] width 305 height 21
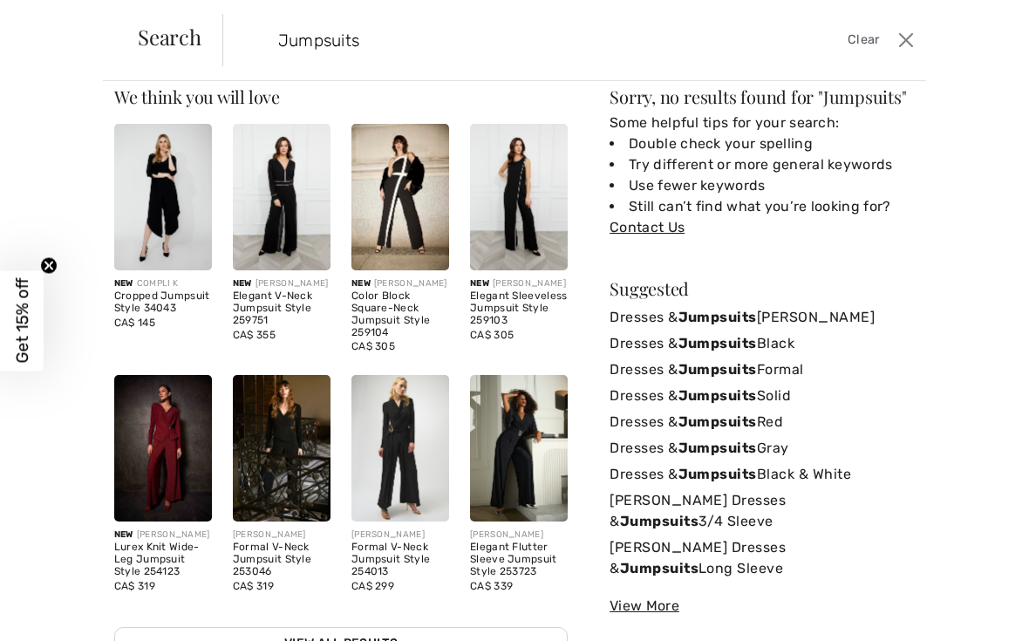
scroll to position [29, 0]
click at [421, 41] on input "Jumpsuits" at bounding box center [501, 40] width 472 height 52
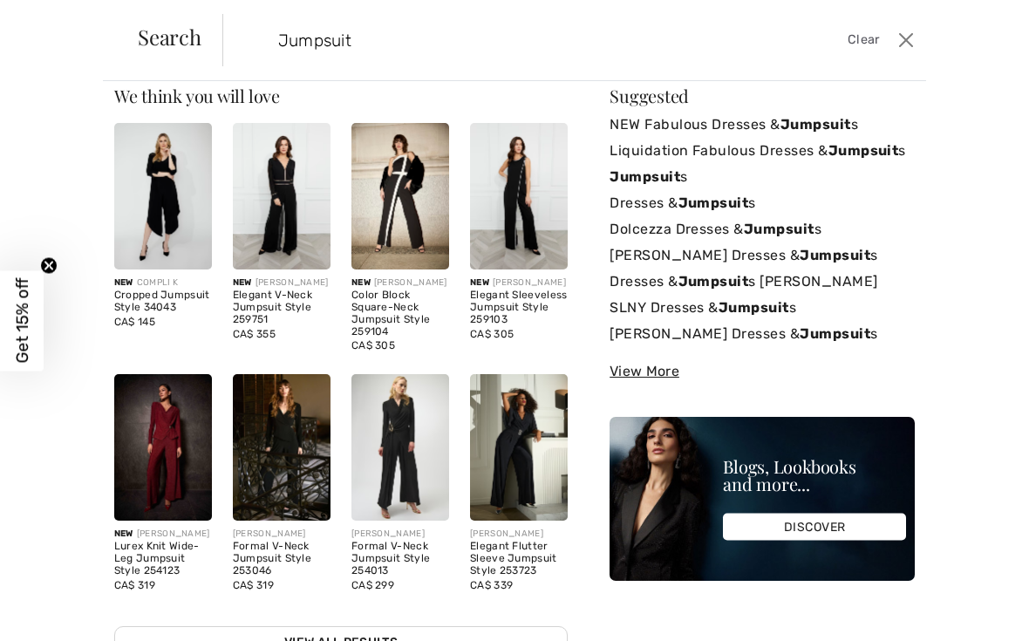
type input "Jumpsuit"
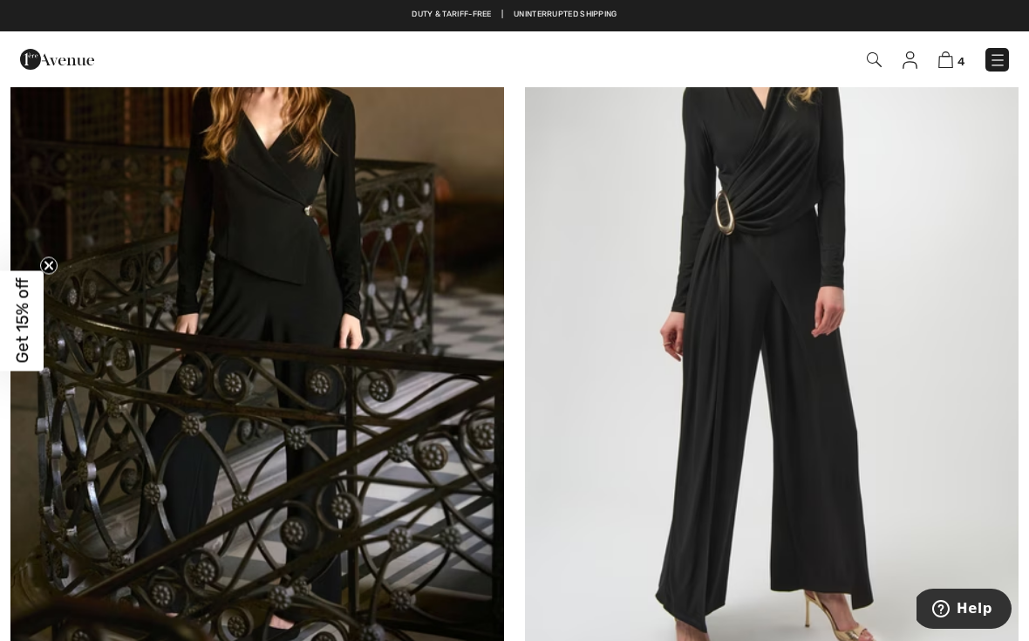
scroll to position [1079, 0]
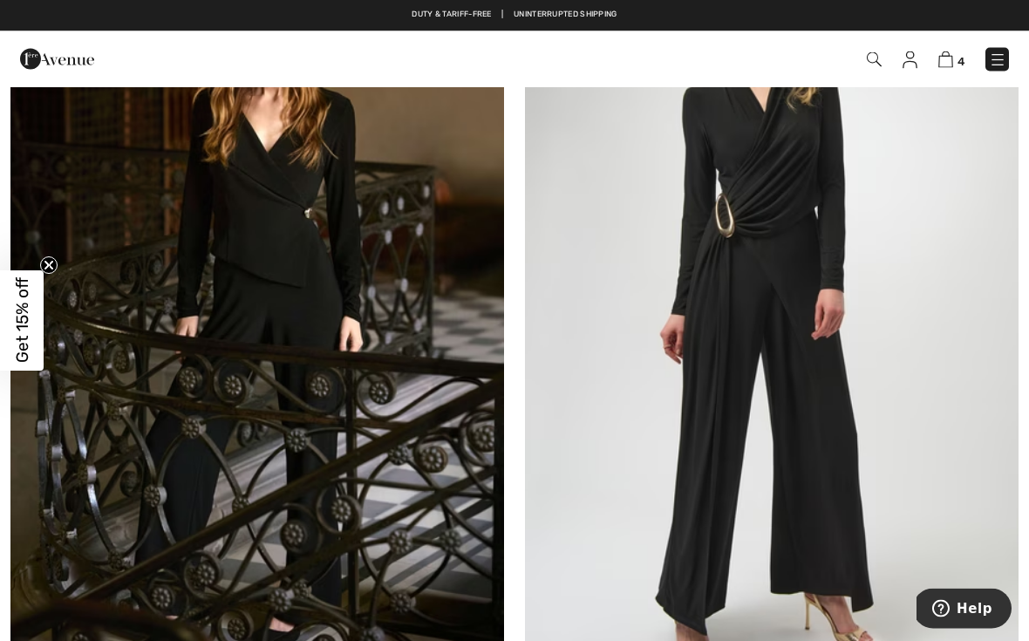
click at [814, 254] on img at bounding box center [772, 318] width 494 height 740
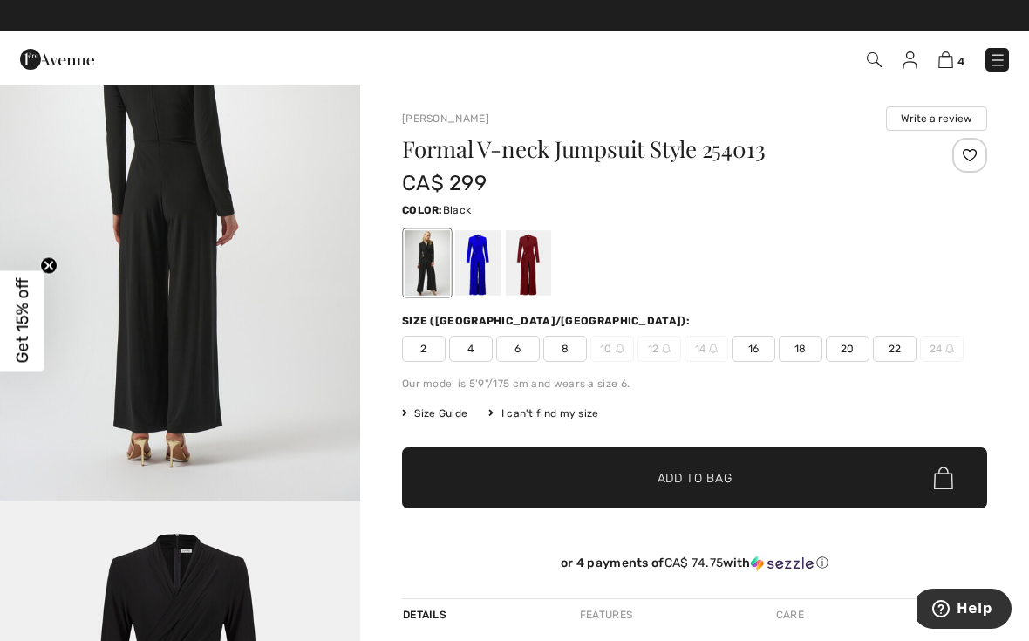
scroll to position [1751, 0]
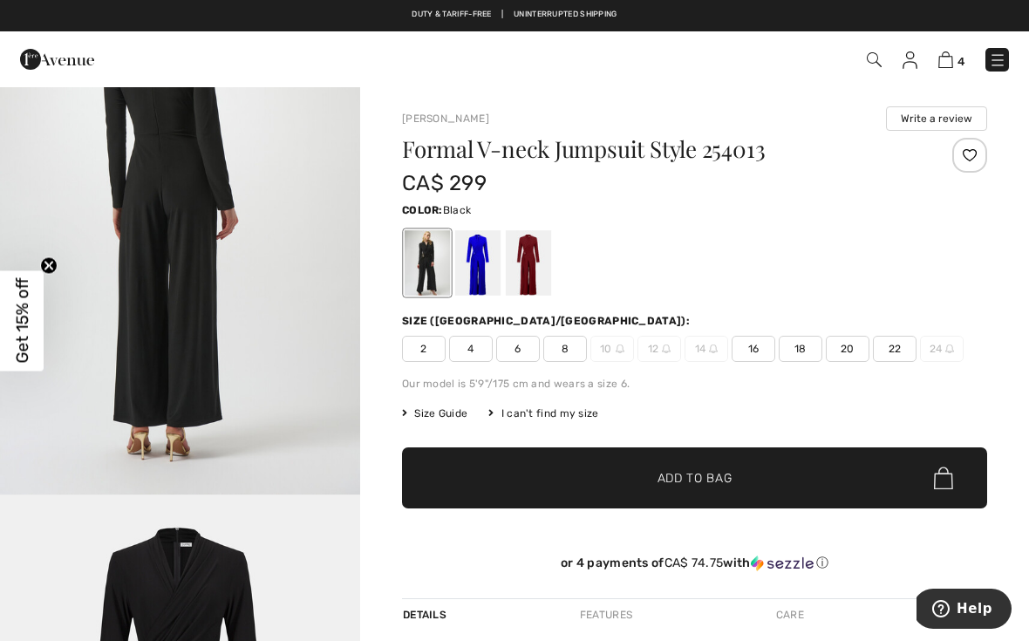
click at [452, 415] on span "Size Guide" at bounding box center [434, 413] width 65 height 16
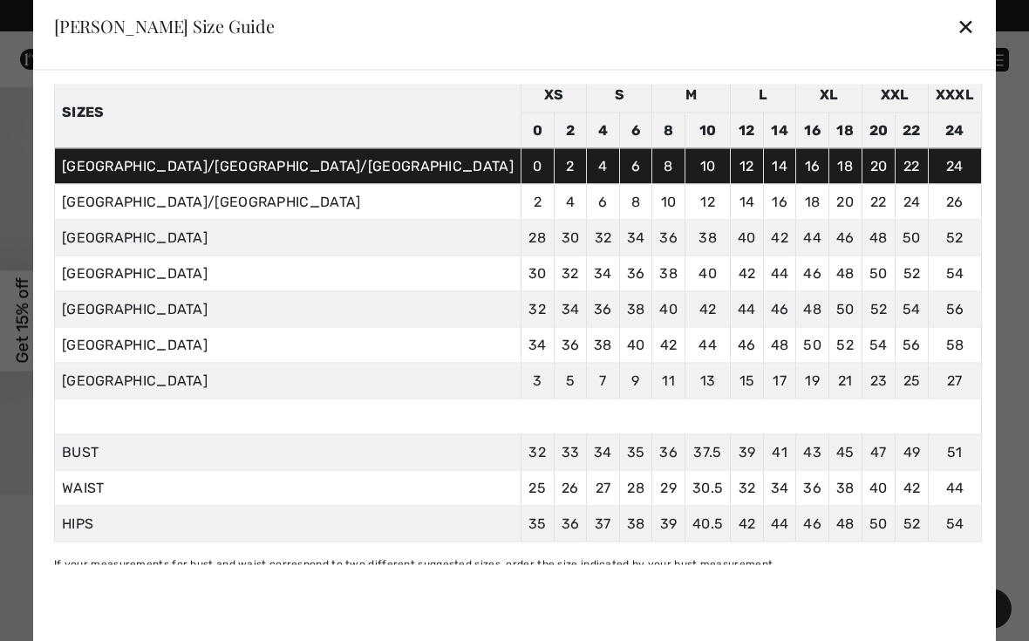
scroll to position [73, 0]
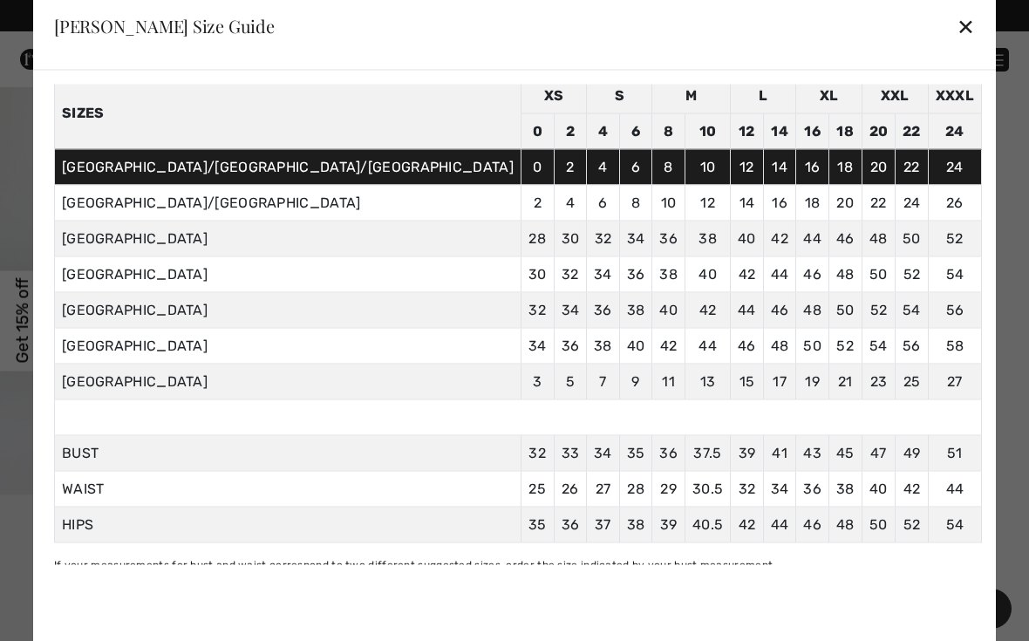
click at [956, 28] on div "✕" at bounding box center [965, 26] width 18 height 37
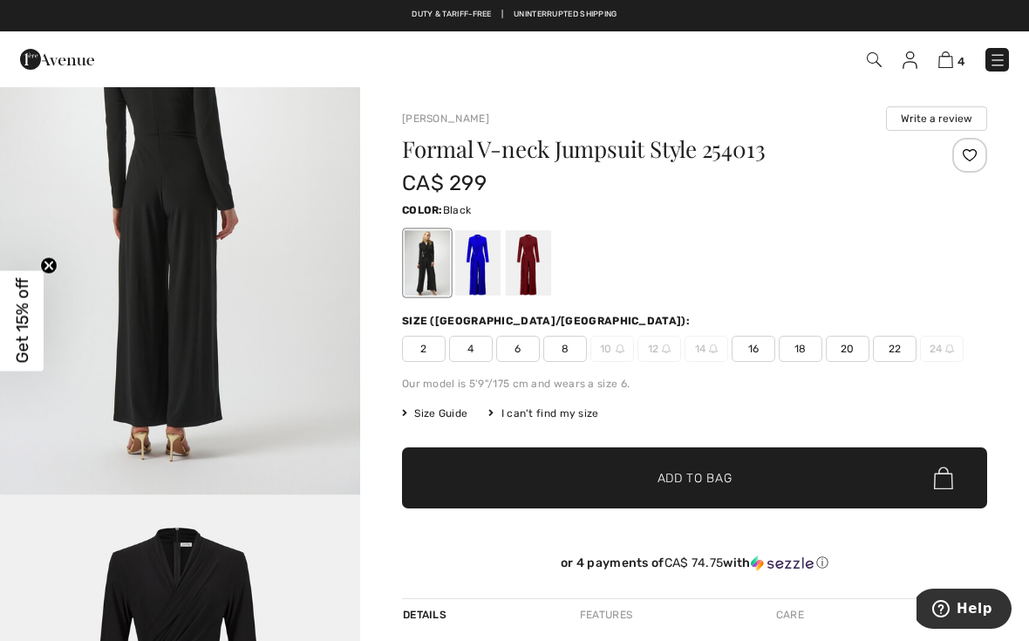
click at [754, 346] on span "16" at bounding box center [754, 349] width 44 height 26
click at [734, 481] on span "✔ Added to Bag Add to Bag" at bounding box center [694, 477] width 585 height 61
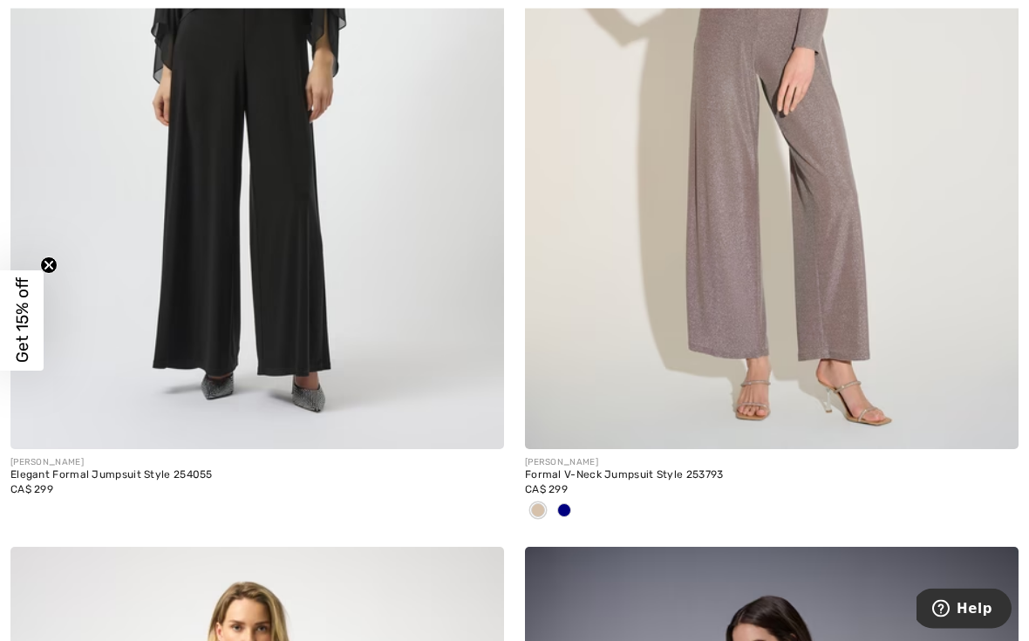
scroll to position [3802, 0]
click at [284, 269] on img at bounding box center [257, 79] width 494 height 740
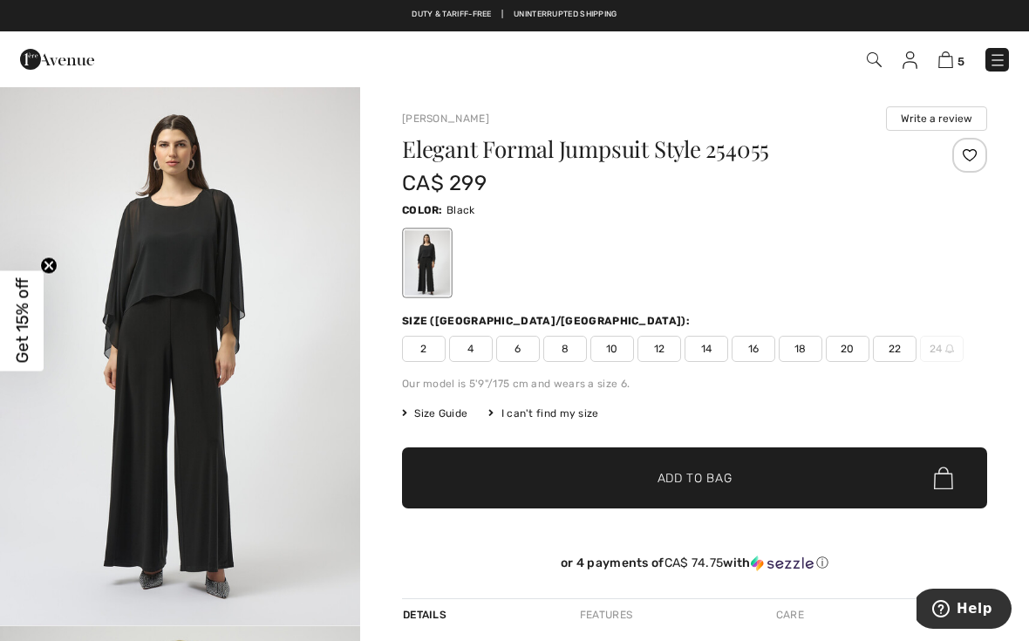
click at [264, 322] on img "1 / 5" at bounding box center [180, 355] width 360 height 540
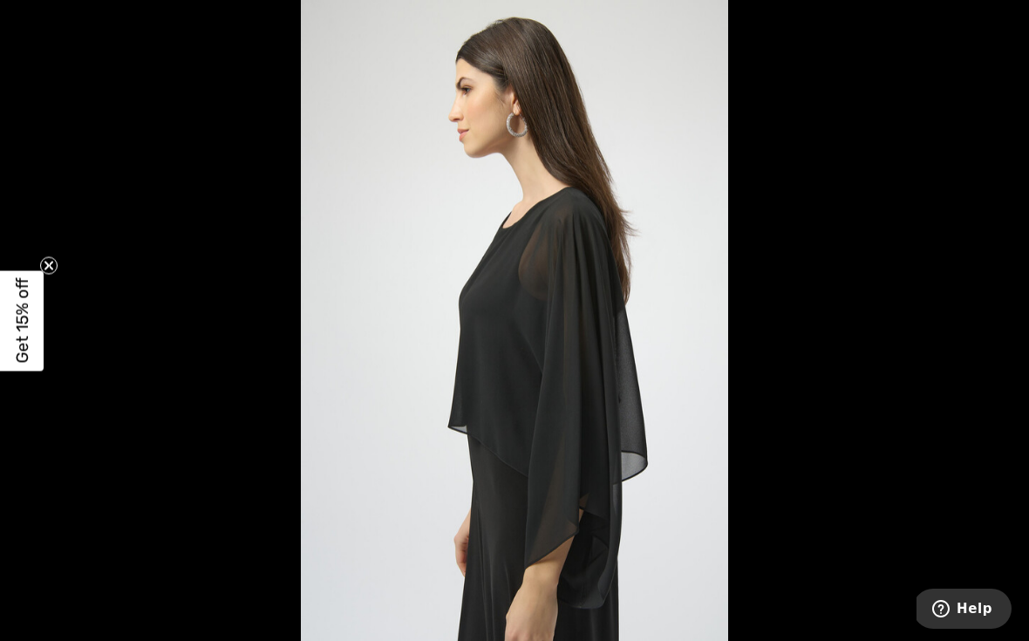
click at [51, 269] on circle "Close teaser" at bounding box center [49, 265] width 17 height 17
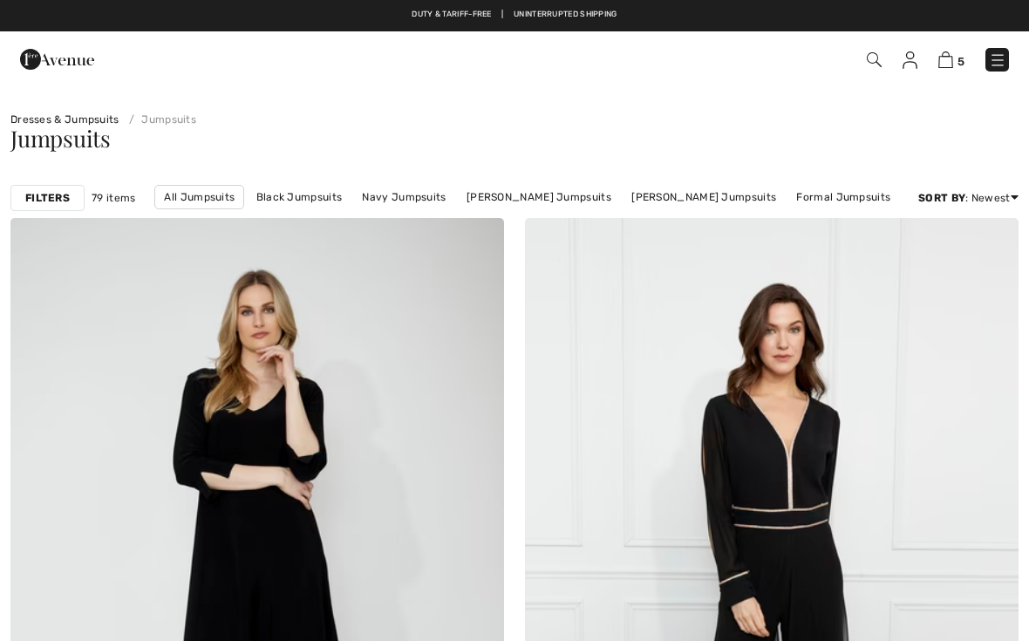
checkbox input "true"
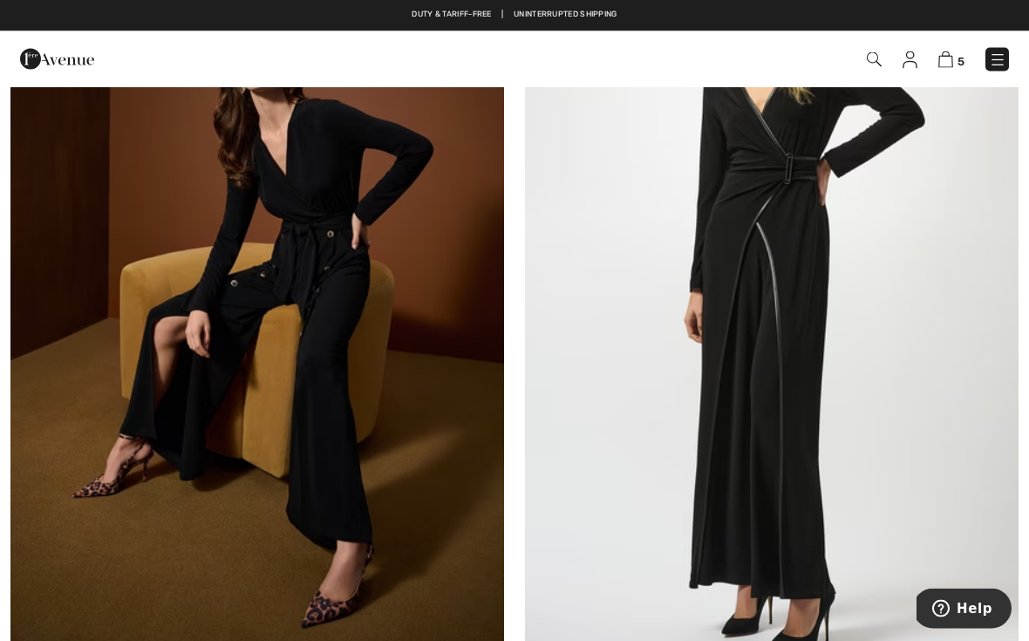
scroll to position [5388, 0]
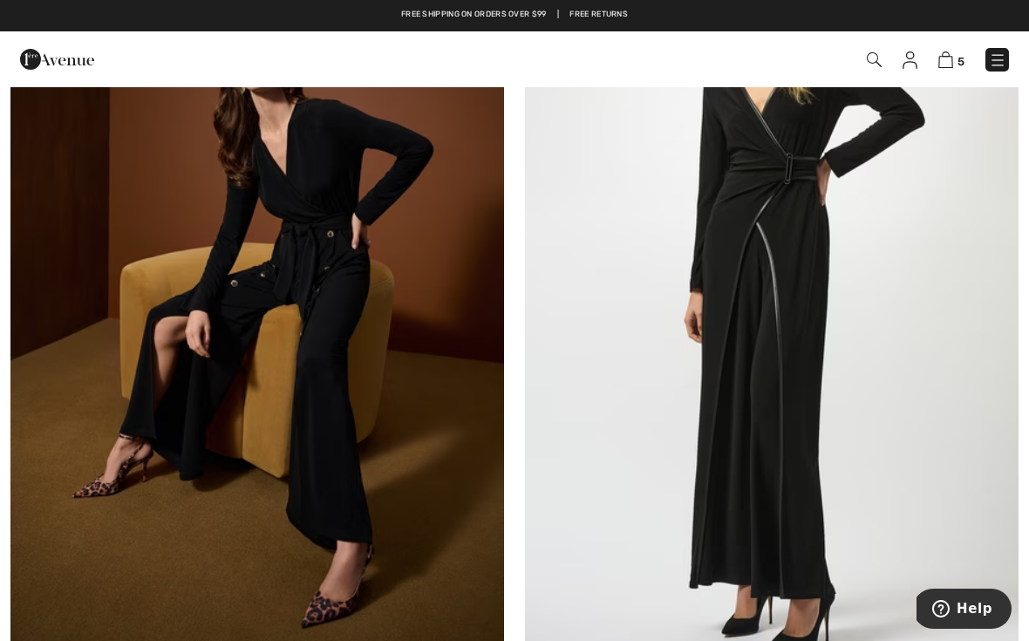
click at [818, 257] on img at bounding box center [772, 300] width 494 height 740
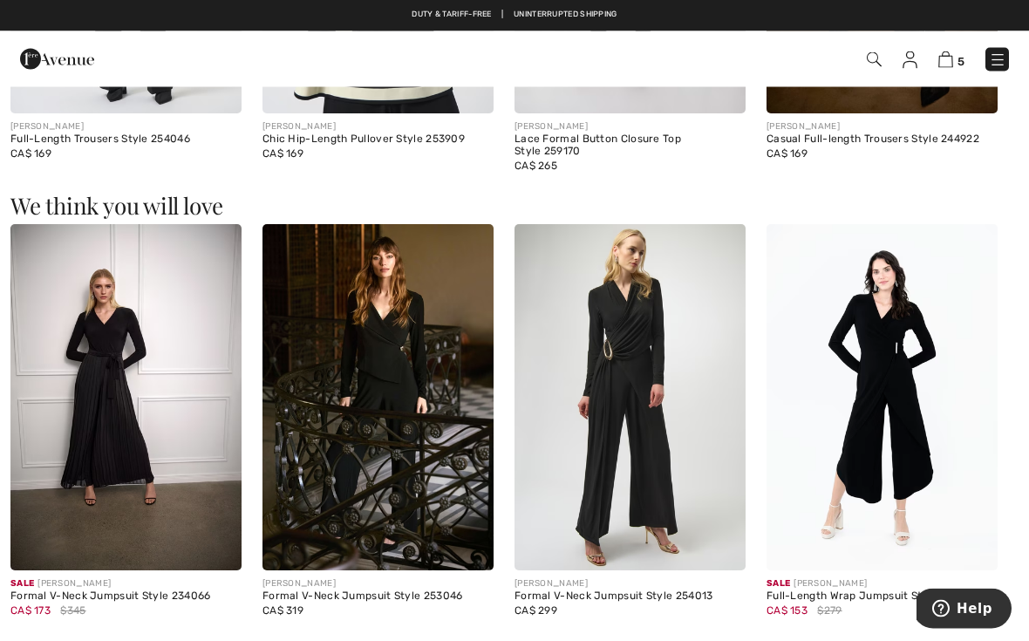
scroll to position [1401, 0]
click at [126, 405] on img at bounding box center [125, 397] width 231 height 347
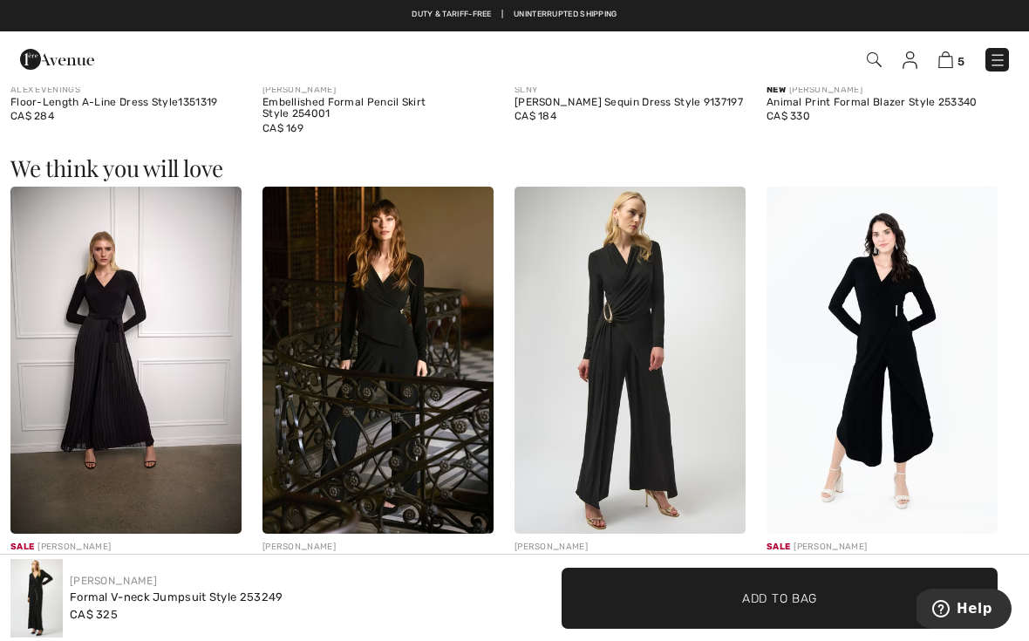
click at [406, 337] on img at bounding box center [377, 360] width 231 height 347
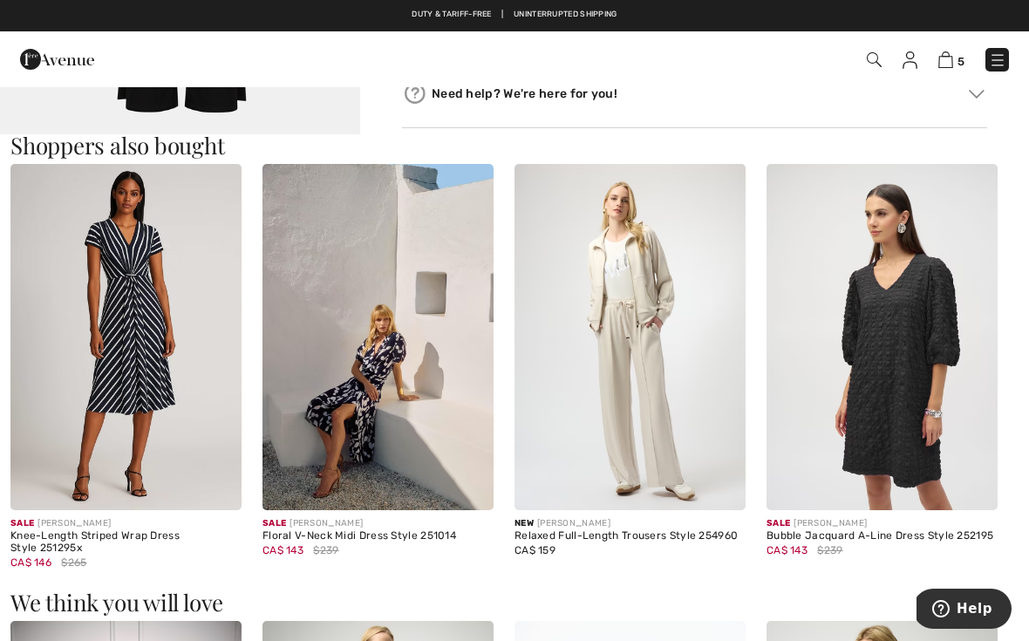
scroll to position [920, 0]
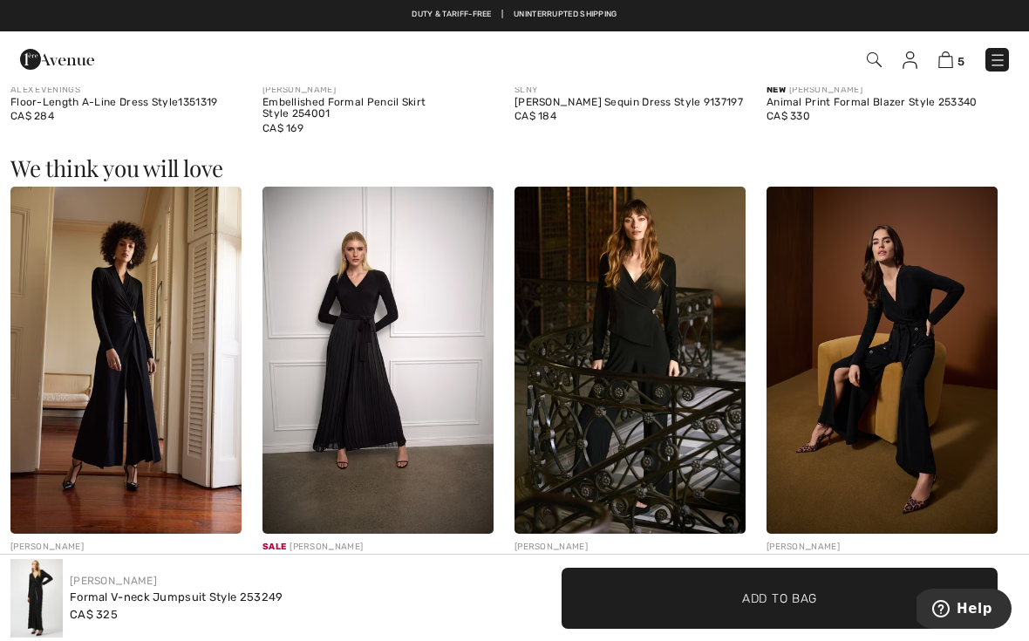
click at [933, 427] on img at bounding box center [881, 360] width 231 height 347
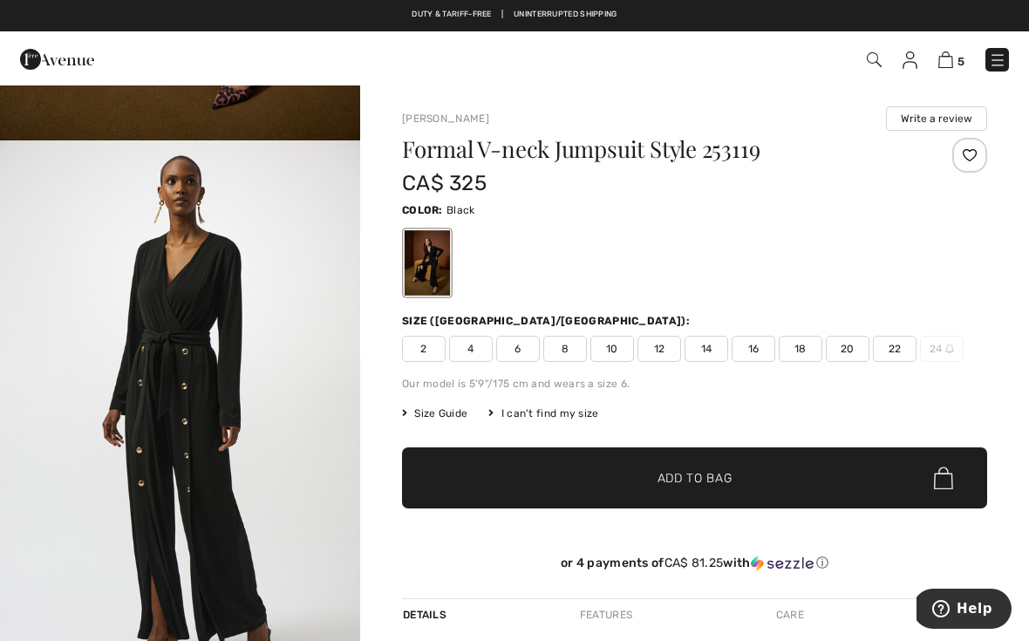
scroll to position [487, 0]
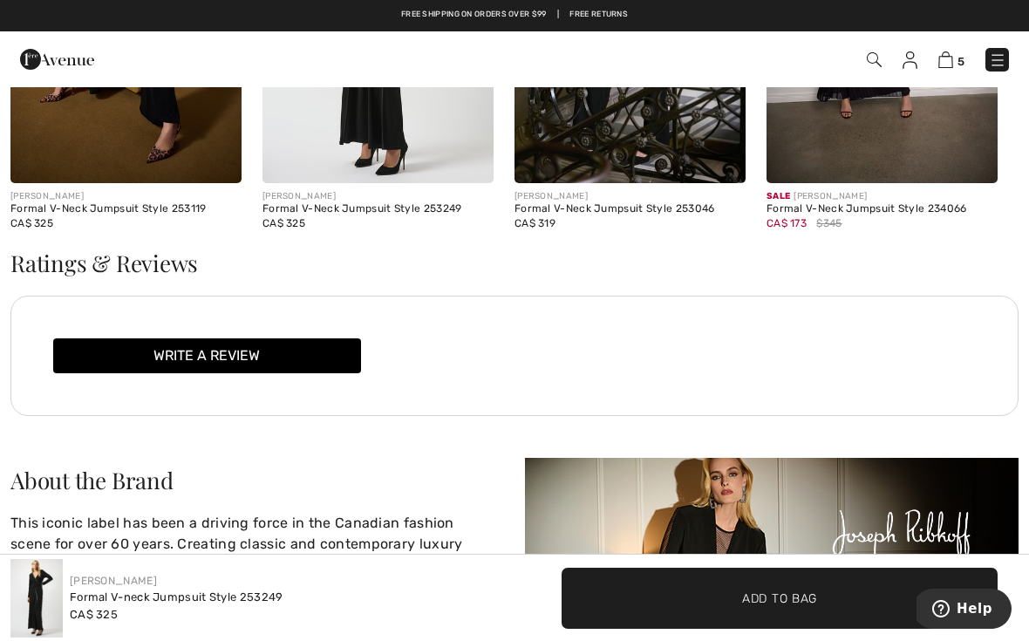
scroll to position [2195, 0]
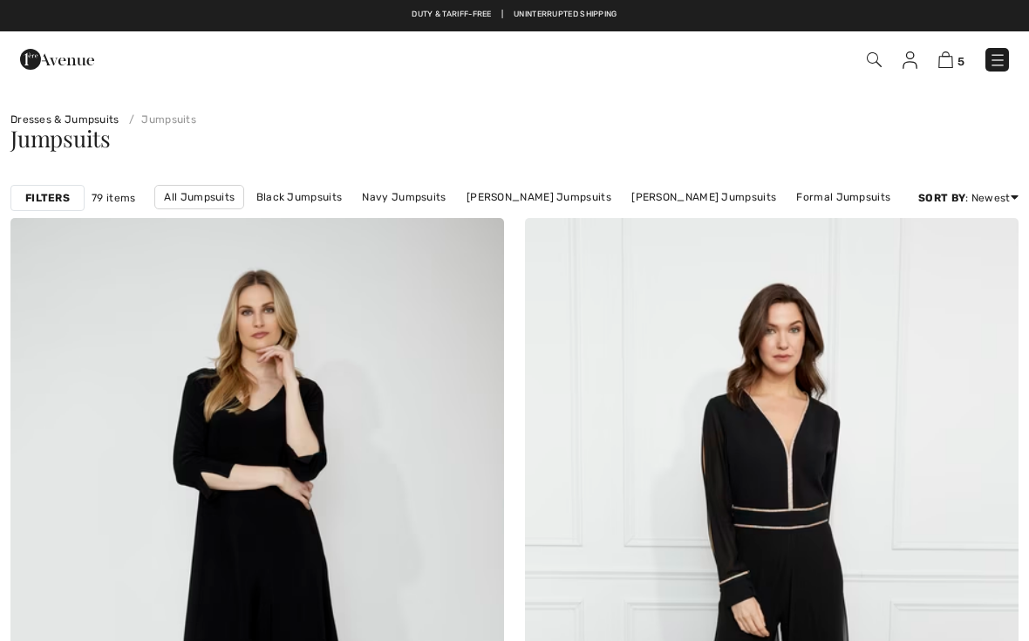
scroll to position [5388, 0]
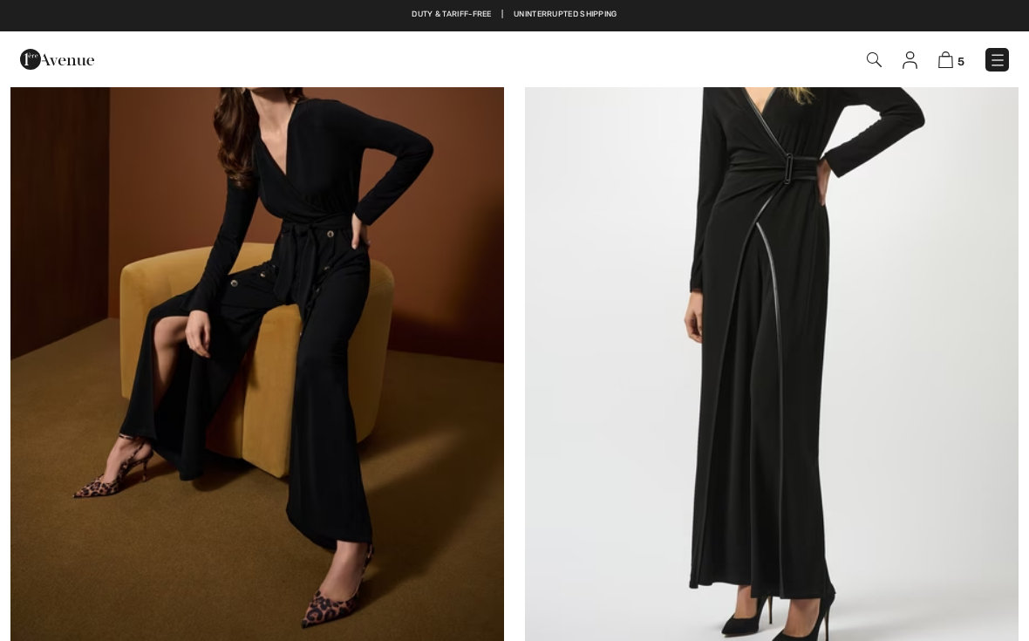
checkbox input "true"
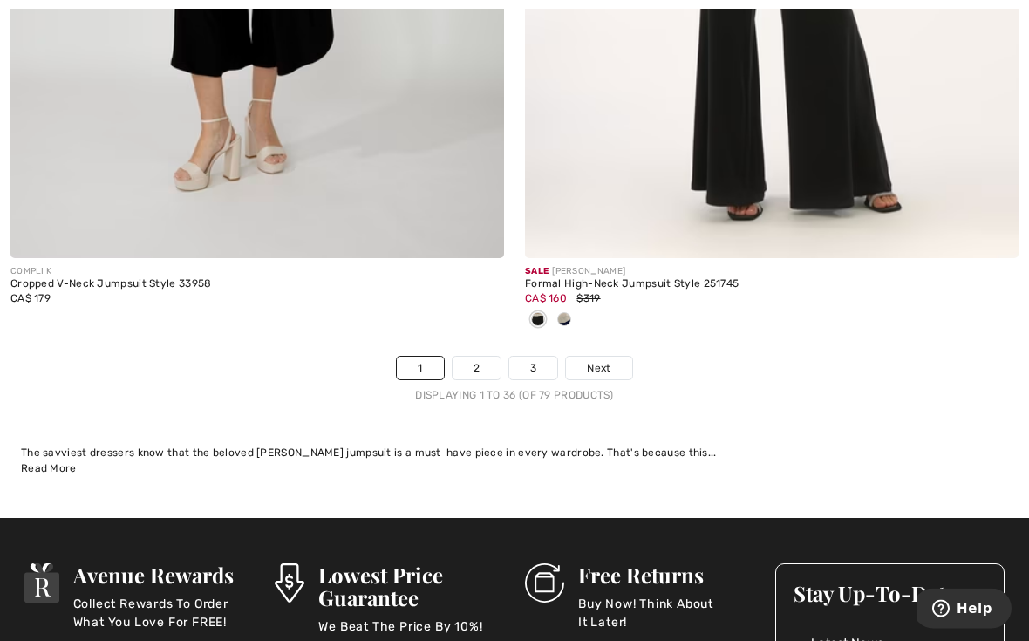
scroll to position [15087, 0]
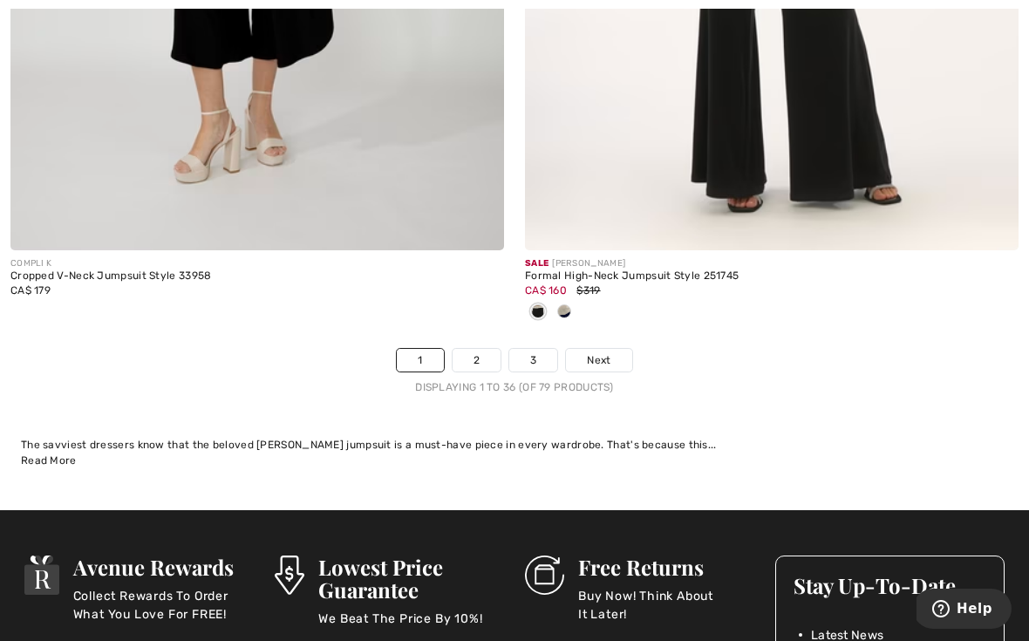
click at [480, 349] on link "2" at bounding box center [477, 360] width 48 height 23
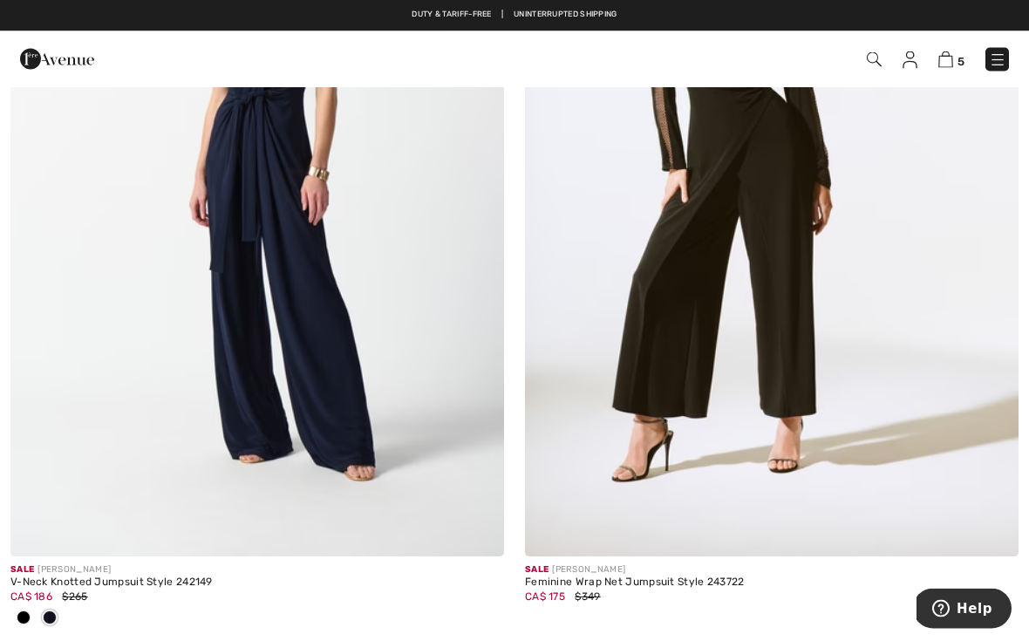
scroll to position [8764, 0]
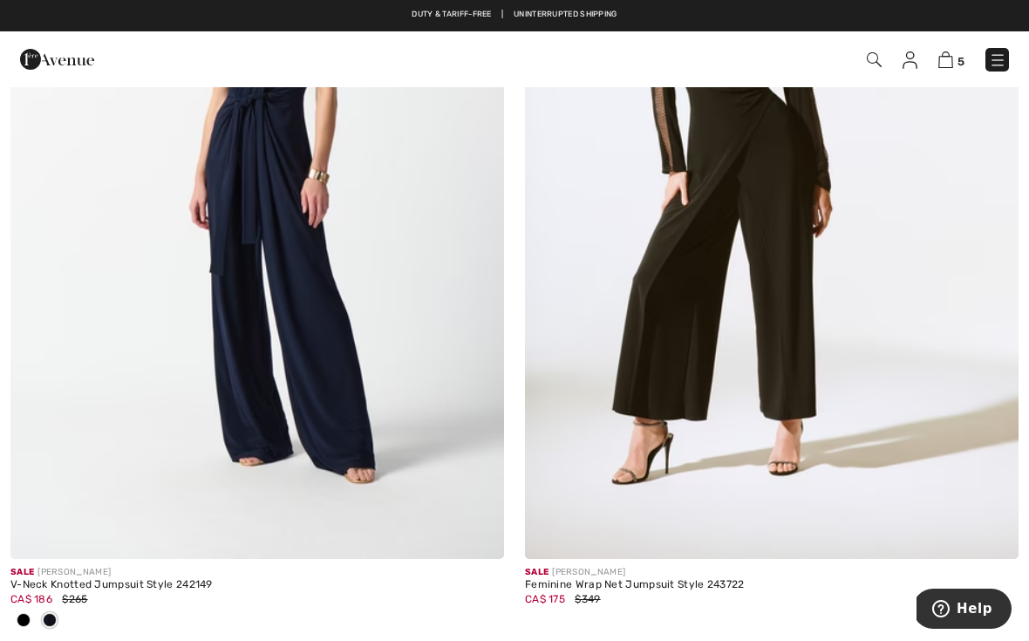
click at [717, 579] on div "Feminine Wrap Net Jumpsuit Style 243722" at bounding box center [772, 585] width 494 height 12
click at [765, 303] on img at bounding box center [772, 189] width 494 height 740
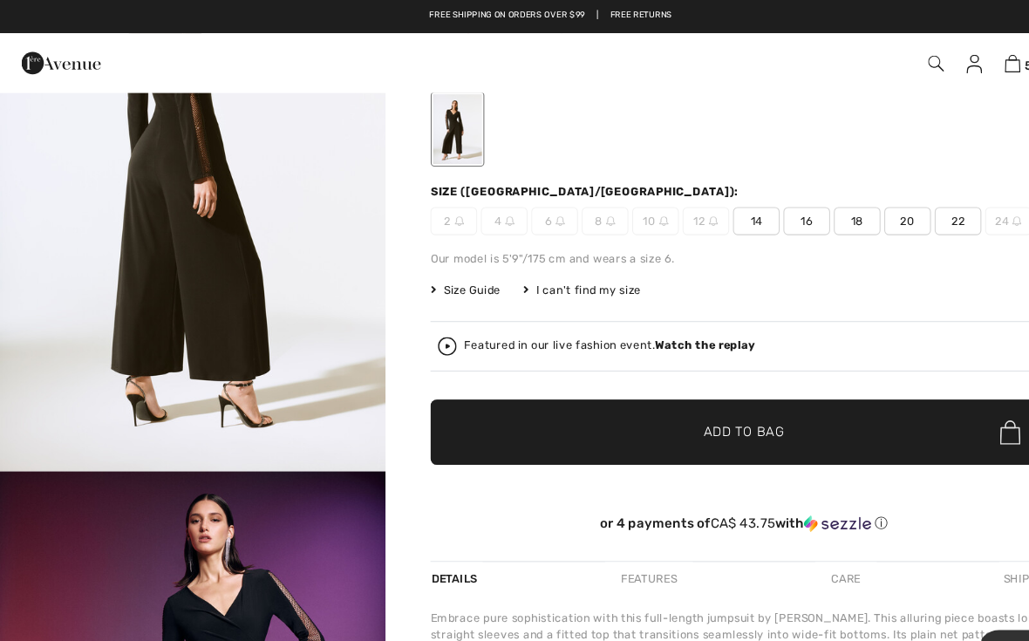
scroll to position [133, 0]
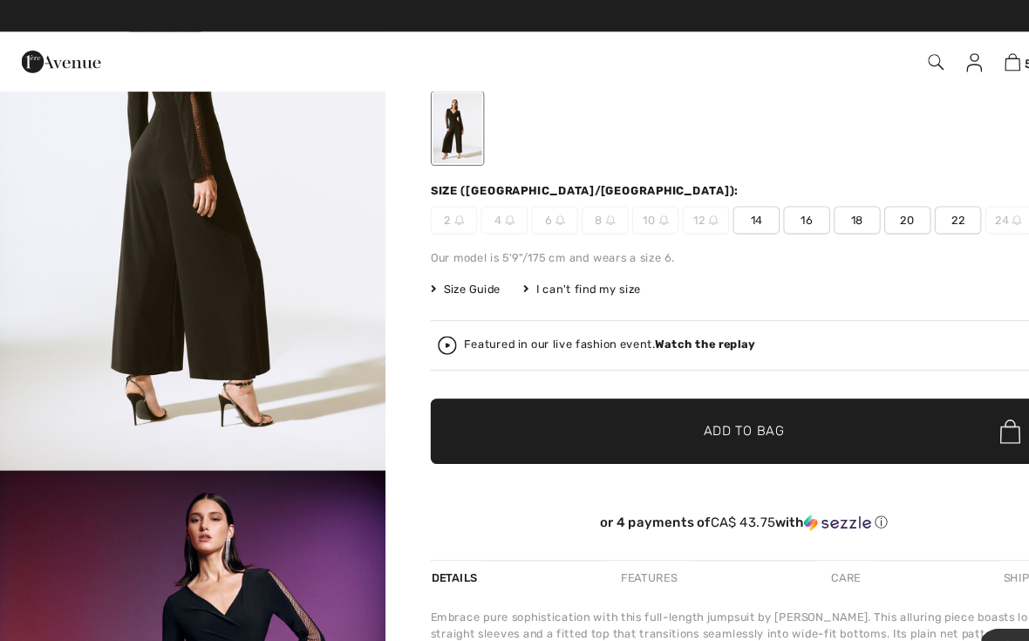
click at [759, 201] on span "16" at bounding box center [754, 207] width 44 height 26
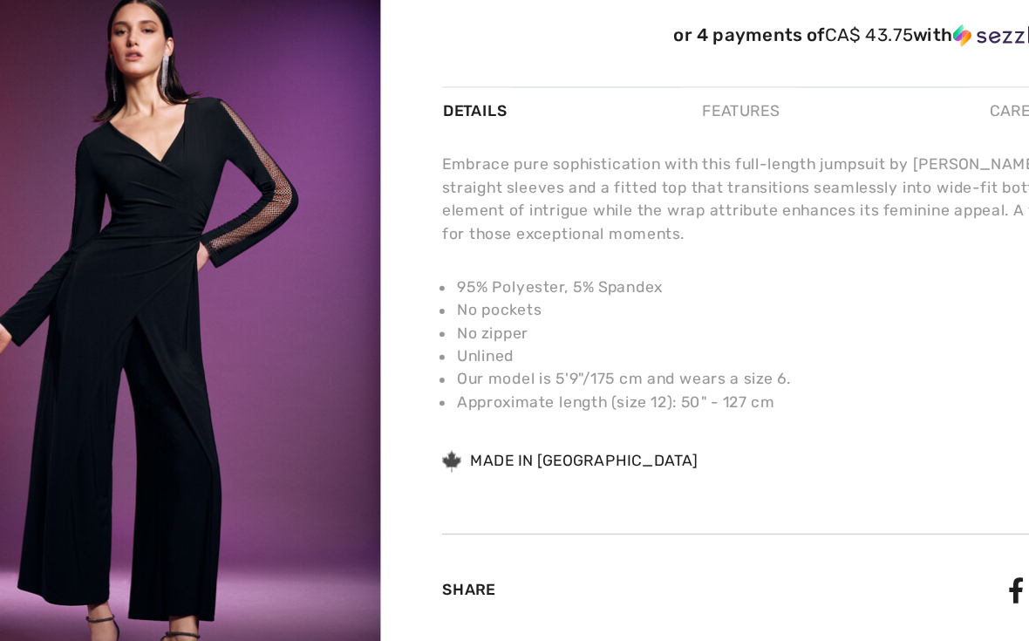
scroll to position [456, 0]
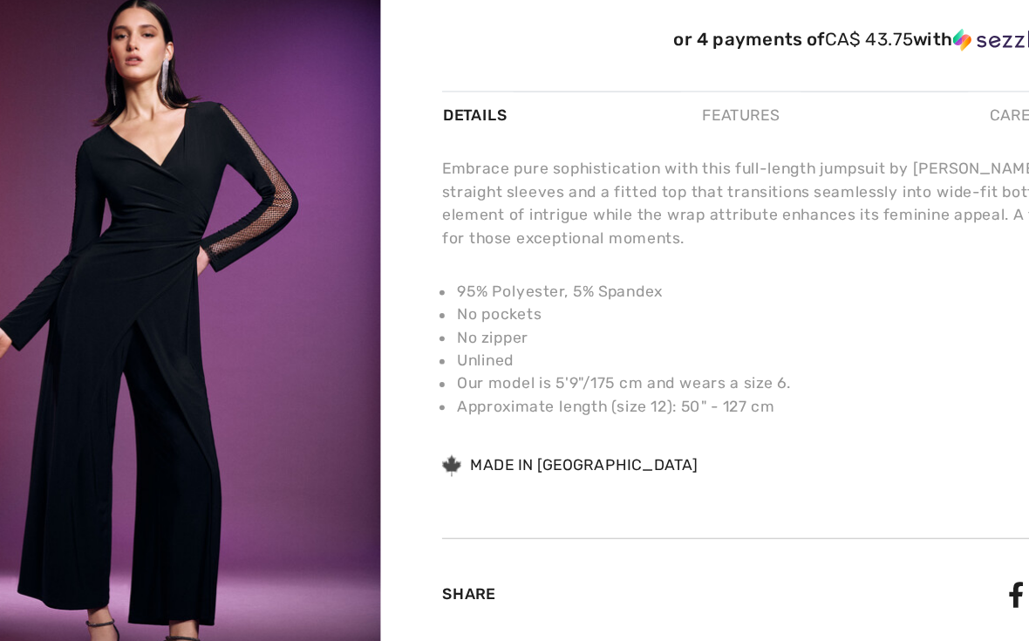
click at [565, 241] on div "Features" at bounding box center [606, 256] width 82 height 31
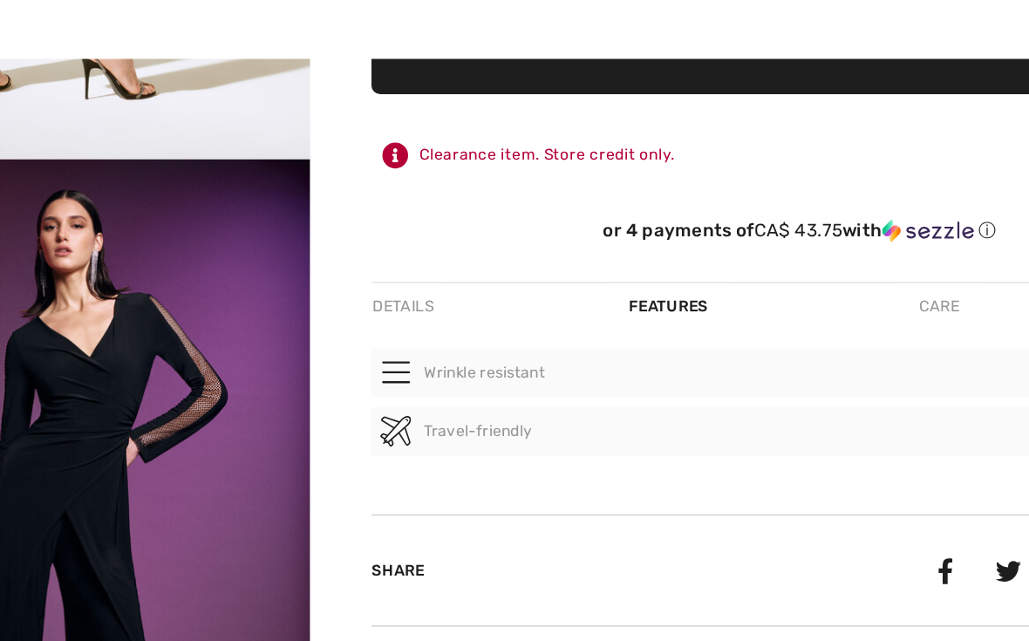
click at [655, 285] on button "Wrinkle resistant" at bounding box center [694, 301] width 585 height 33
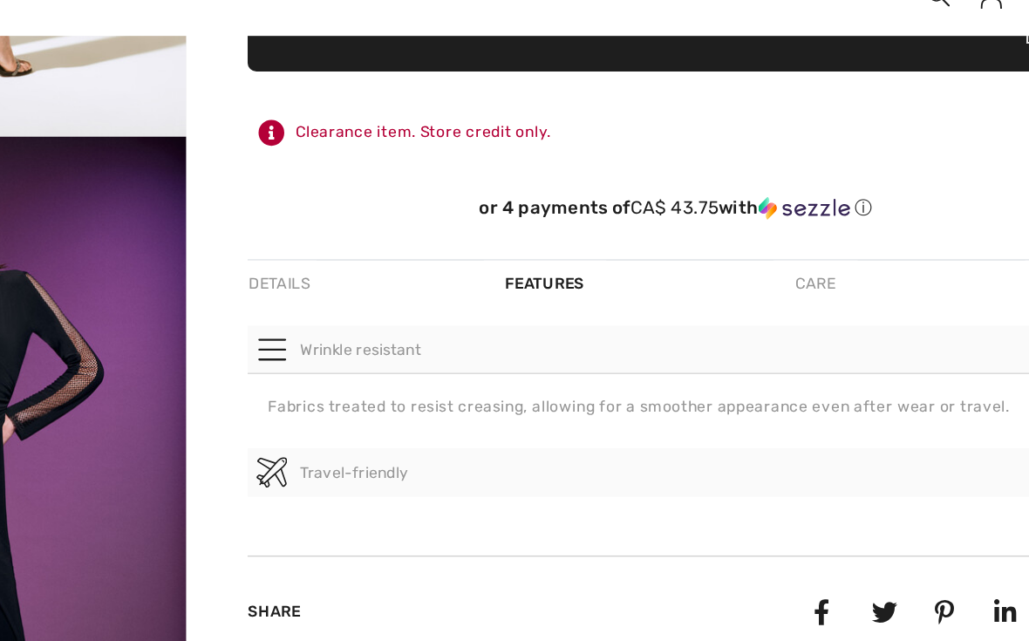
click at [402, 241] on div "Details" at bounding box center [425, 256] width 47 height 31
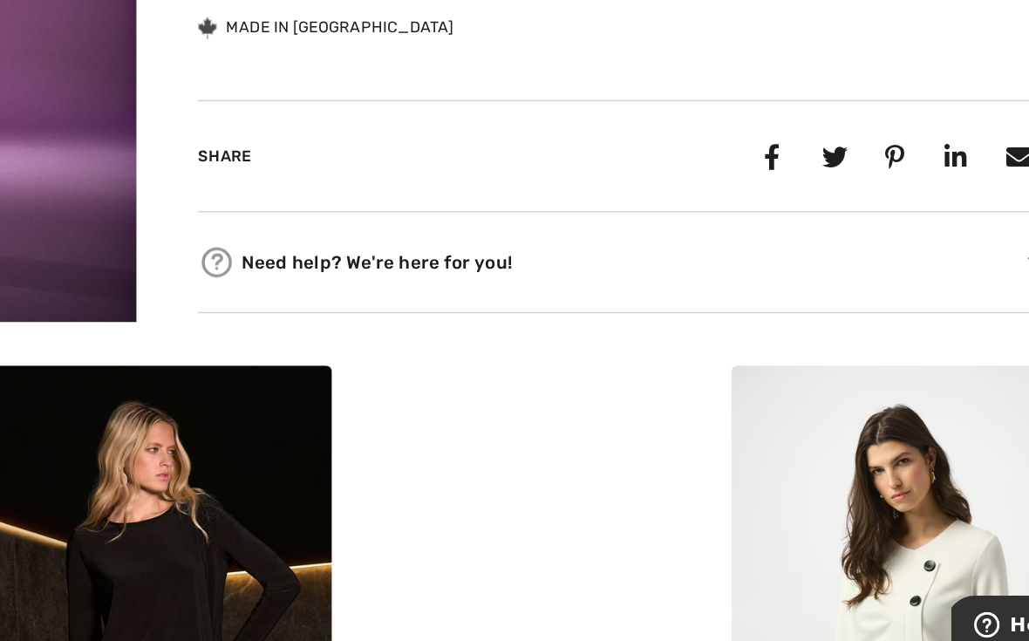
scroll to position [753, 0]
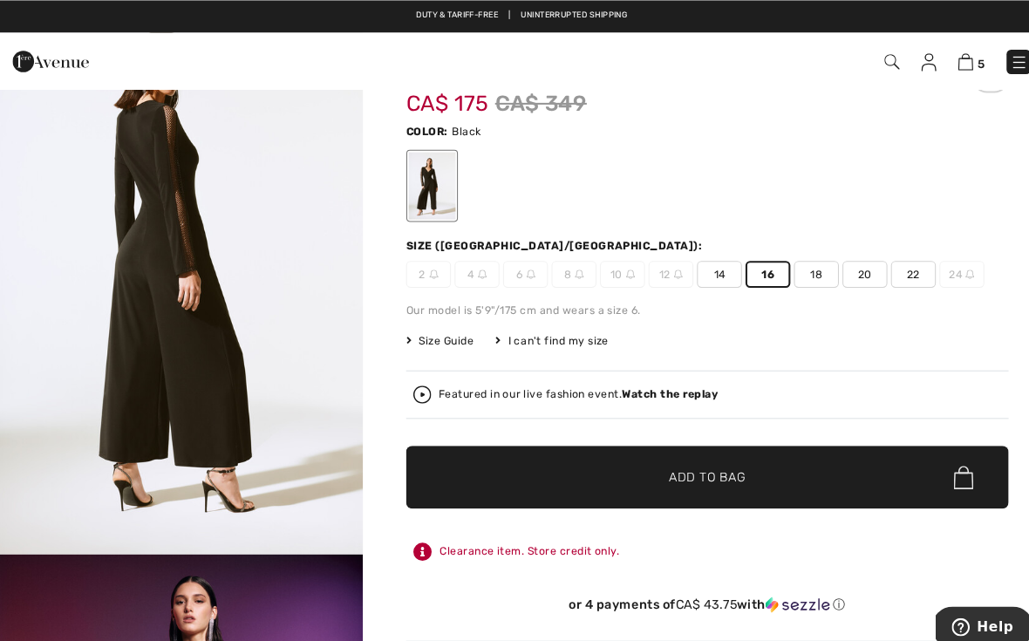
click at [706, 463] on span "Add to Bag" at bounding box center [694, 463] width 75 height 18
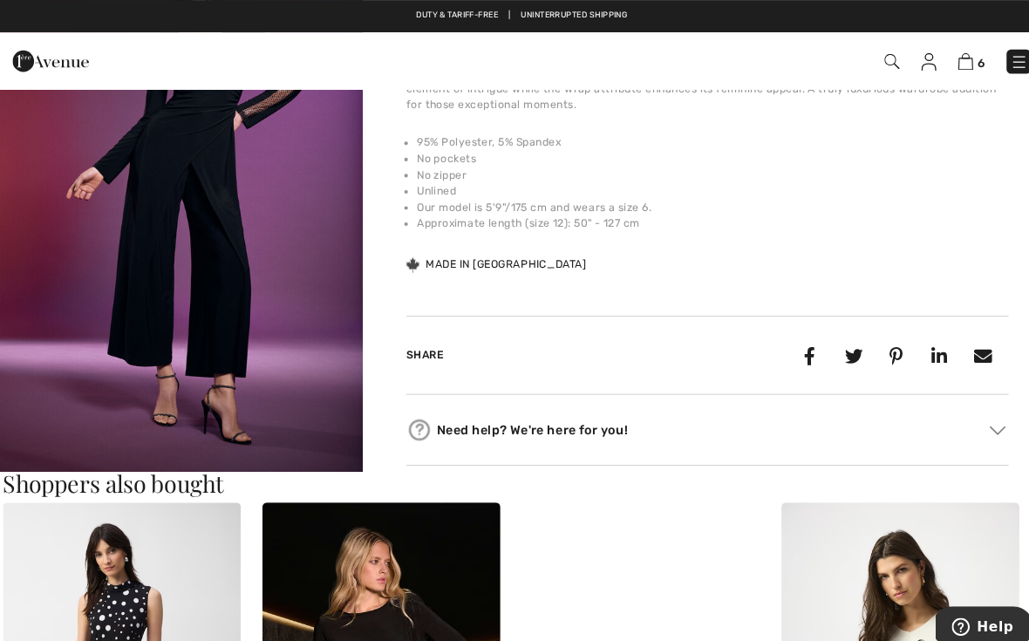
scroll to position [683, 0]
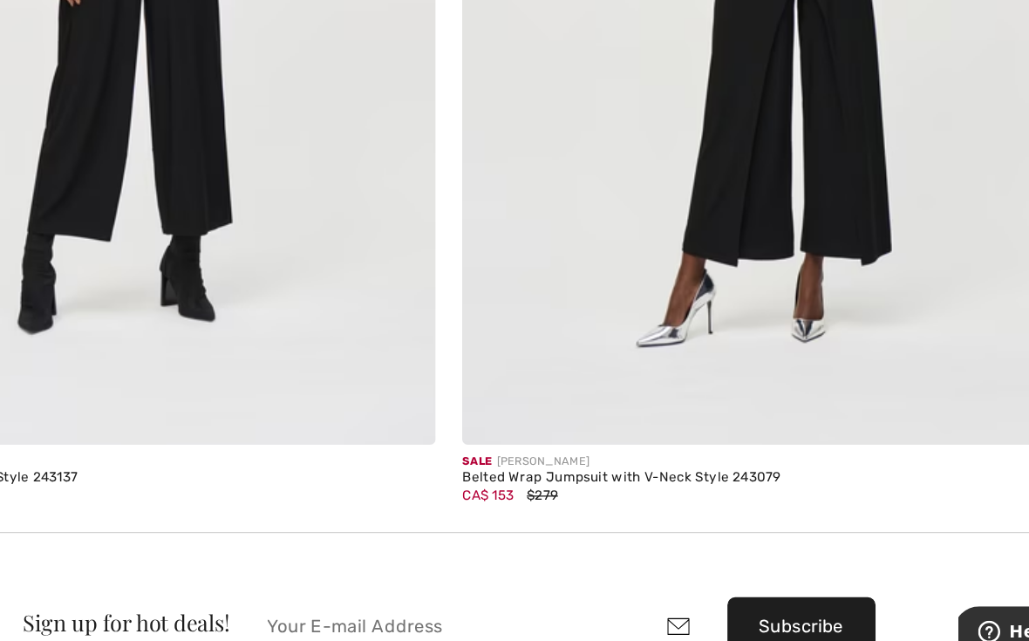
scroll to position [9701, 0]
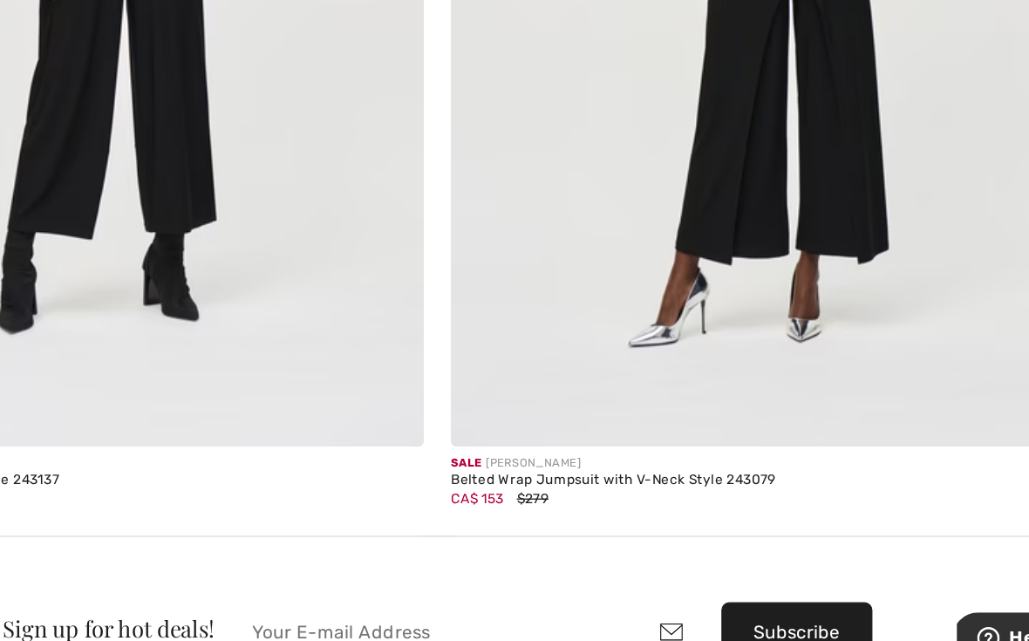
click at [525, 480] on div "Belted Wrap Jumpsuit with V-Neck Style 243079" at bounding box center [772, 486] width 494 height 12
click at [548, 480] on div "Belted Wrap Jumpsuit with V-Neck Style 243079" at bounding box center [772, 486] width 494 height 12
click at [623, 182] on img at bounding box center [772, 90] width 494 height 740
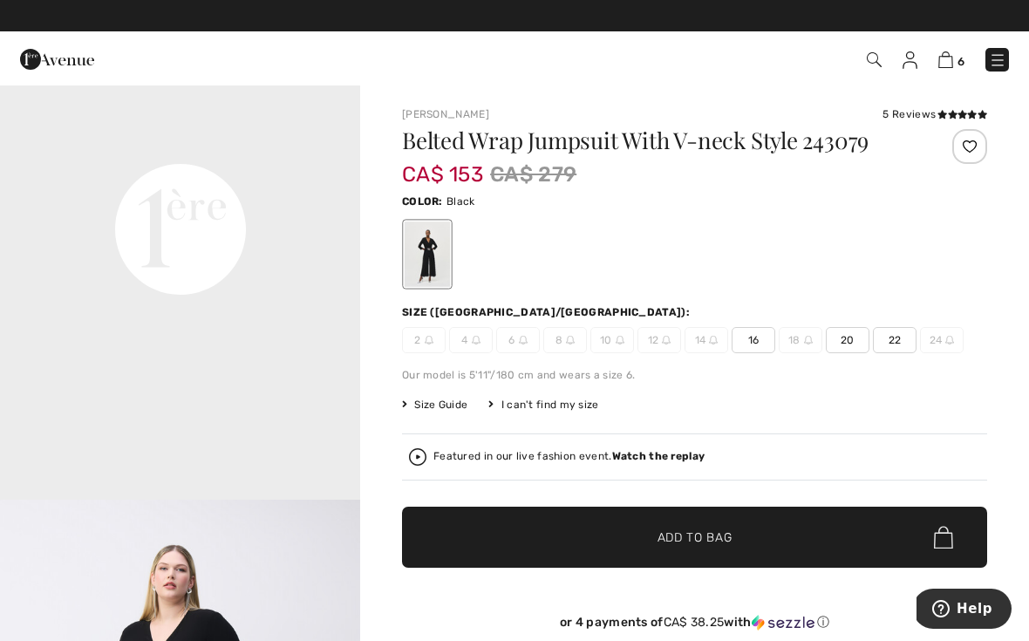
scroll to position [1206, 0]
click at [240, 140] on video "Your browser does not support the video tag." at bounding box center [180, 50] width 360 height 180
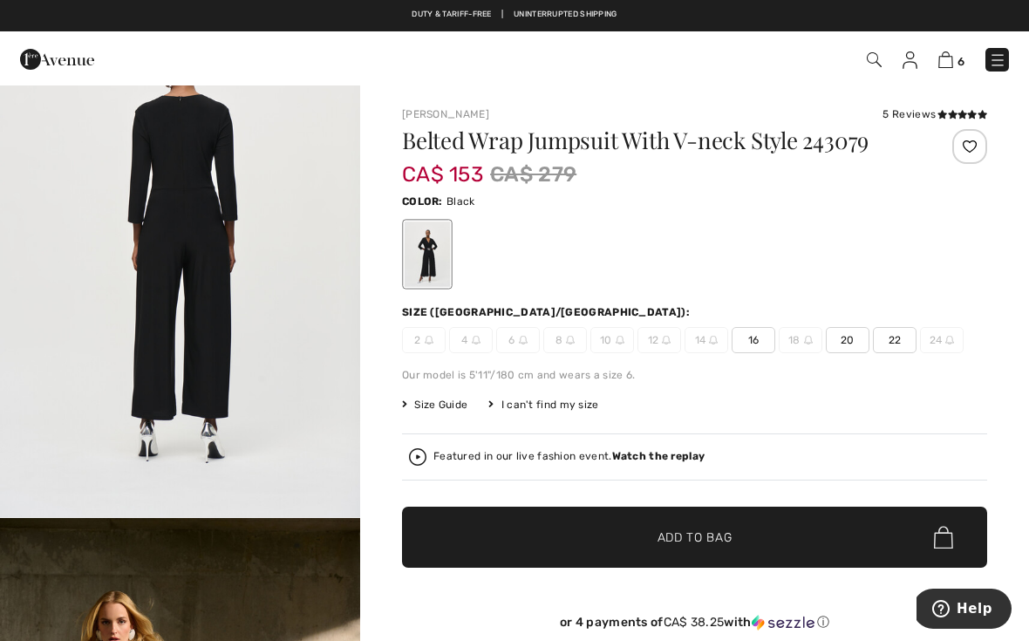
scroll to position [3896, 0]
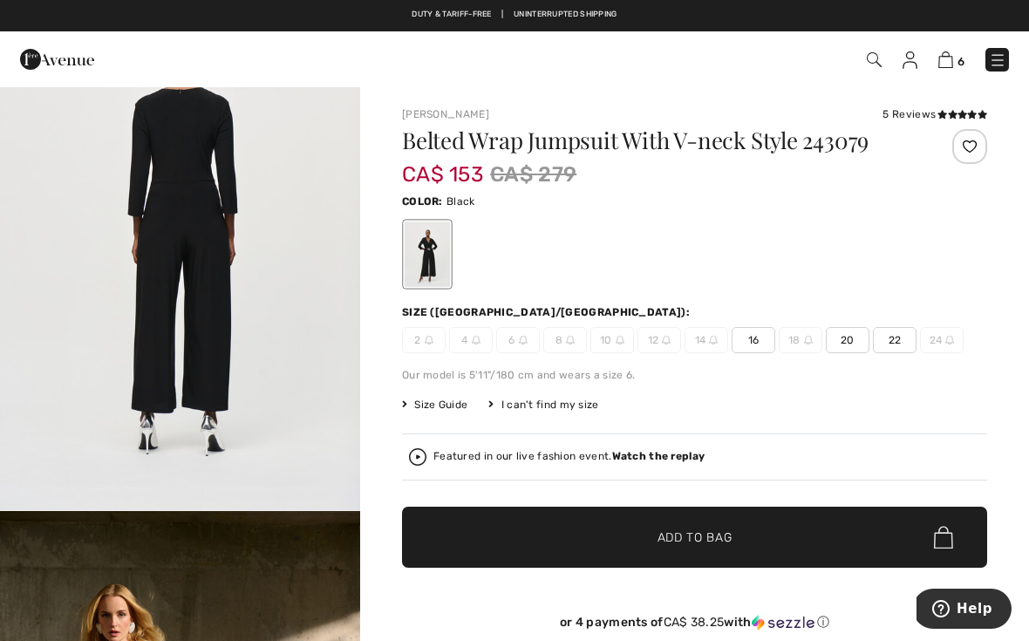
click at [725, 542] on span "Add to Bag" at bounding box center [694, 537] width 75 height 18
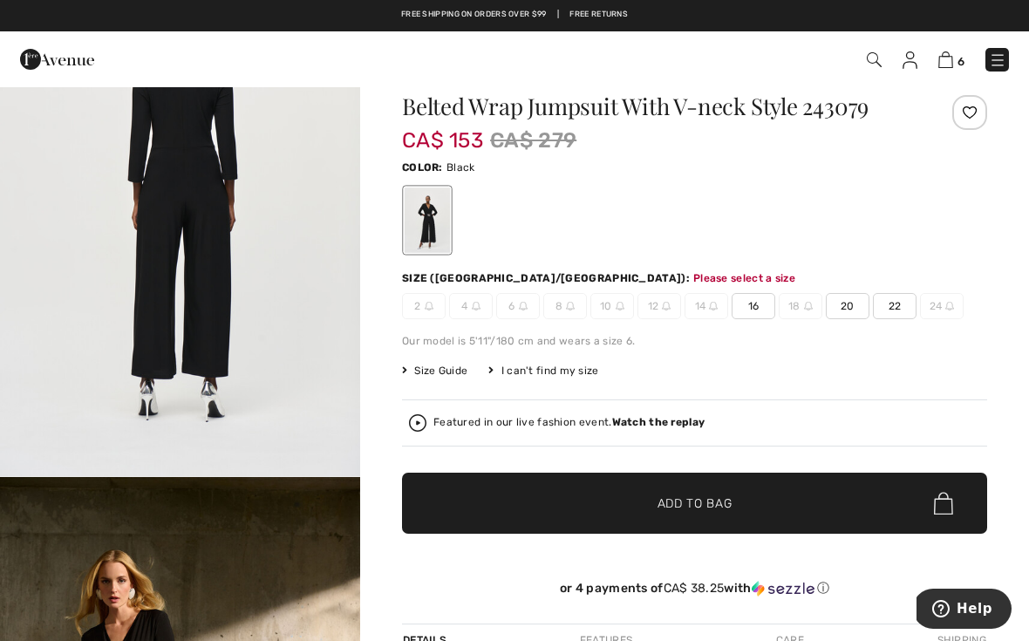
scroll to position [0, 0]
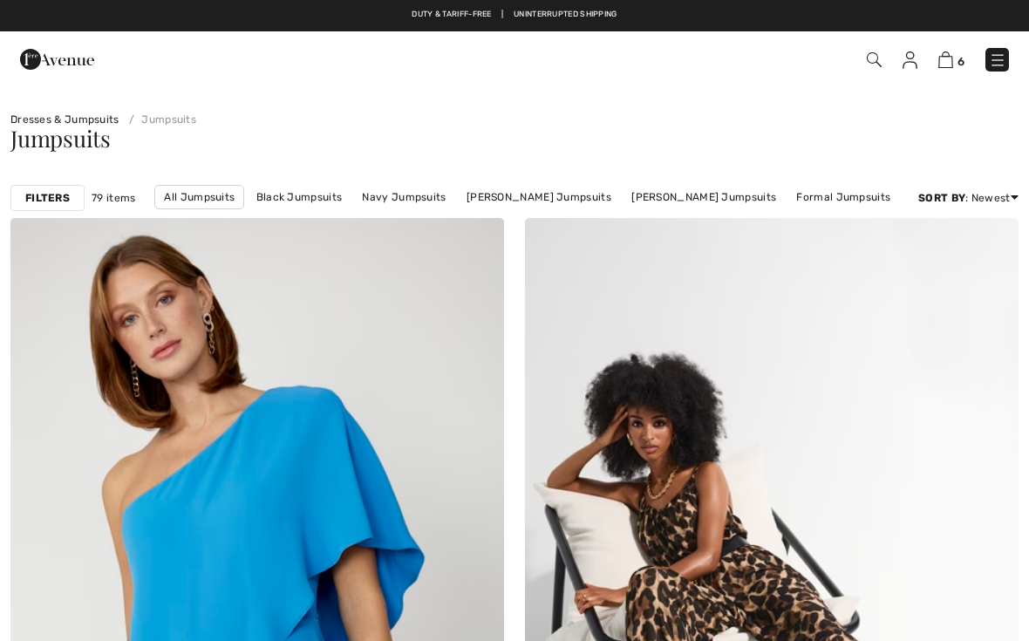
scroll to position [9700, 0]
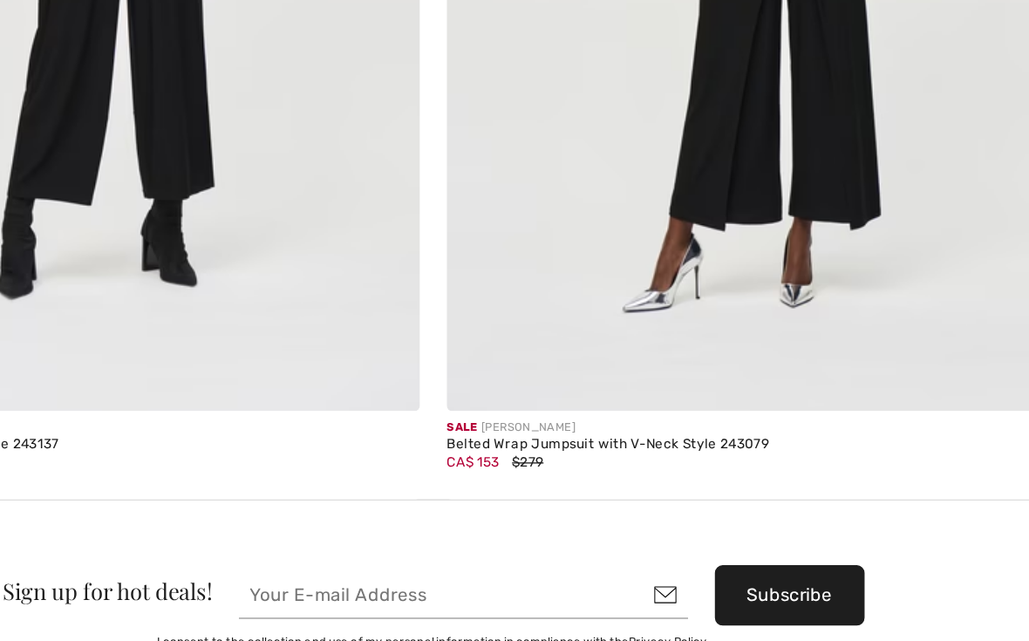
checkbox input "true"
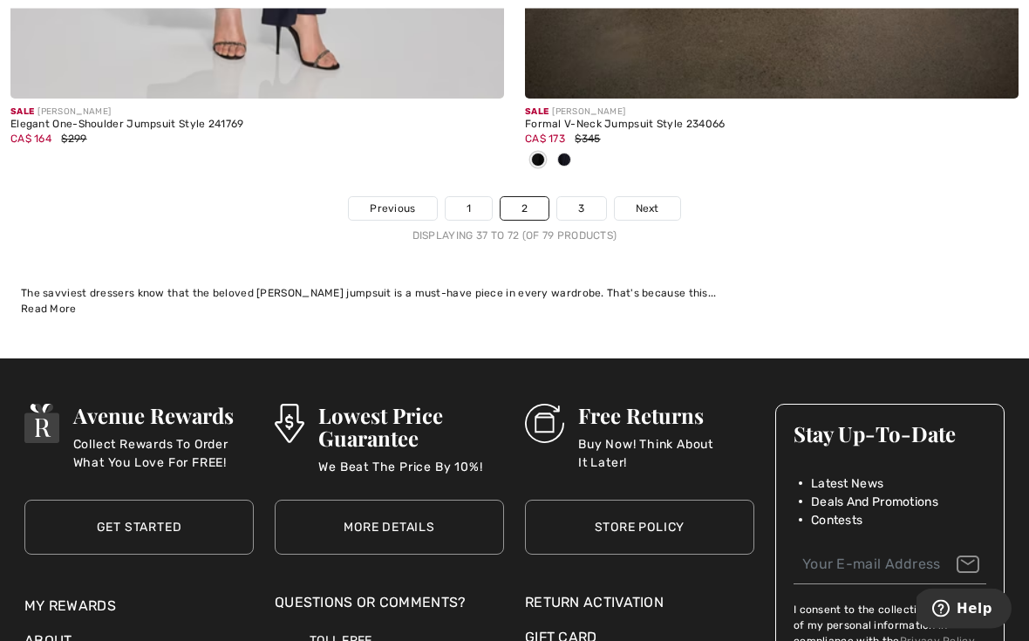
scroll to position [15153, 0]
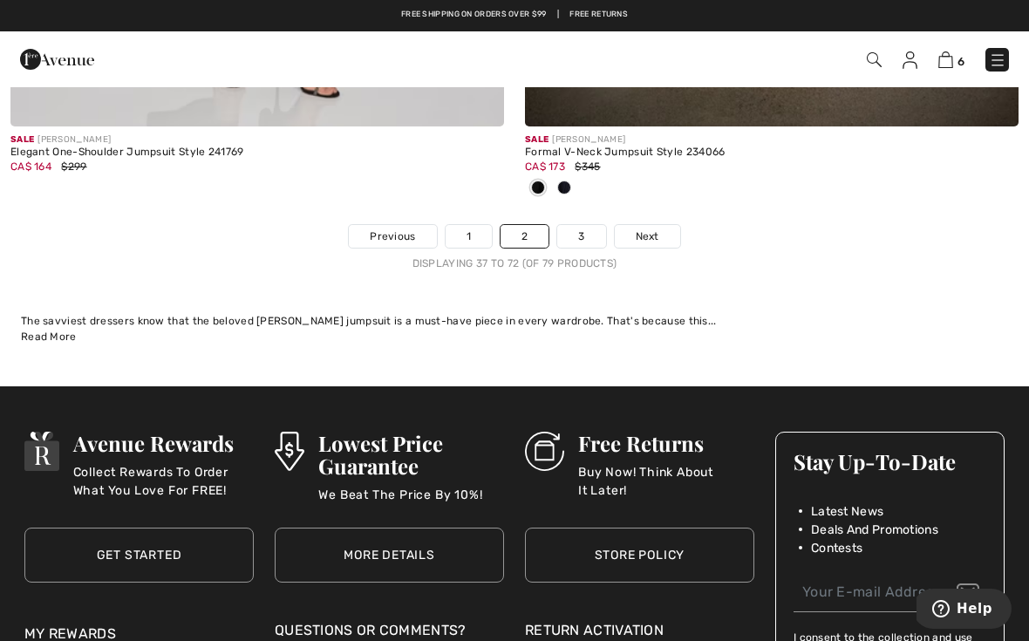
click at [598, 225] on link "3" at bounding box center [581, 236] width 48 height 23
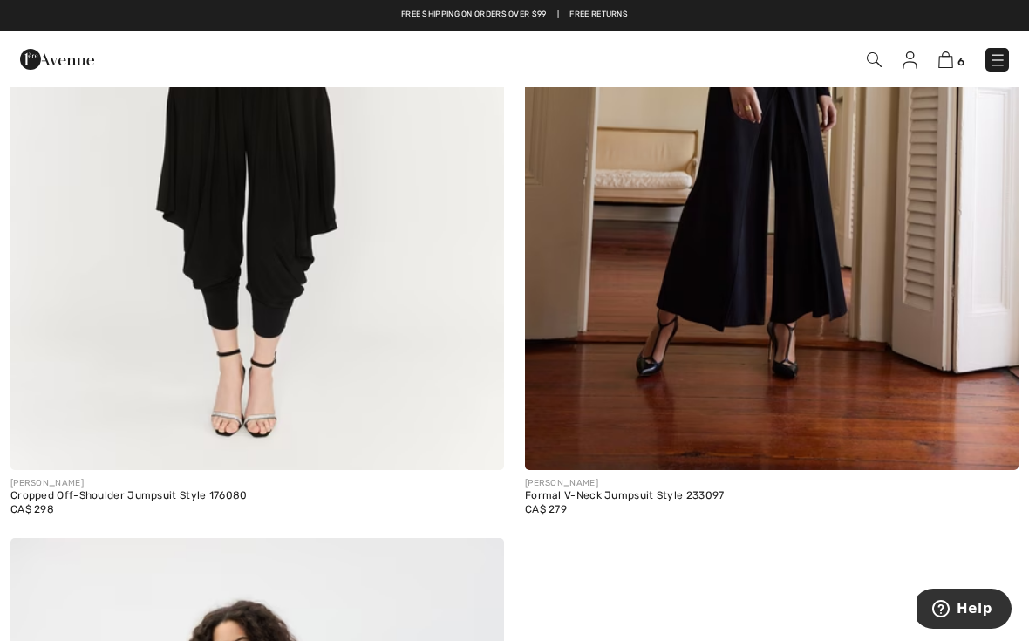
scroll to position [2106, 0]
click at [833, 296] on img at bounding box center [772, 101] width 494 height 740
click at [833, 303] on img at bounding box center [772, 101] width 494 height 740
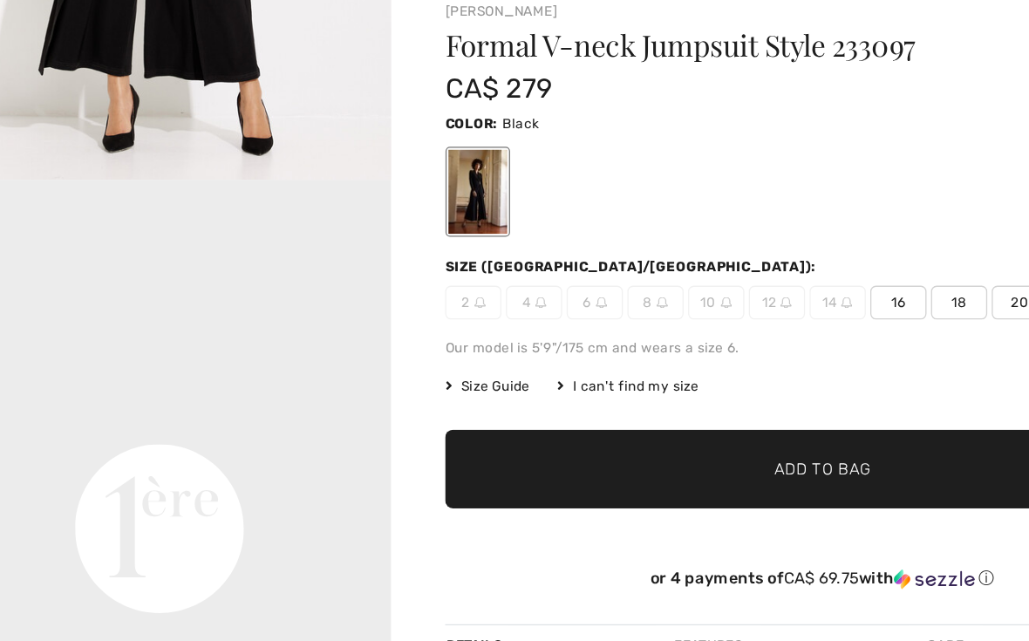
scroll to position [921, 0]
click at [230, 314] on video "Your browser does not support the video tag." at bounding box center [180, 335] width 360 height 180
click at [218, 315] on video "Your browser does not support the video tag." at bounding box center [180, 335] width 360 height 180
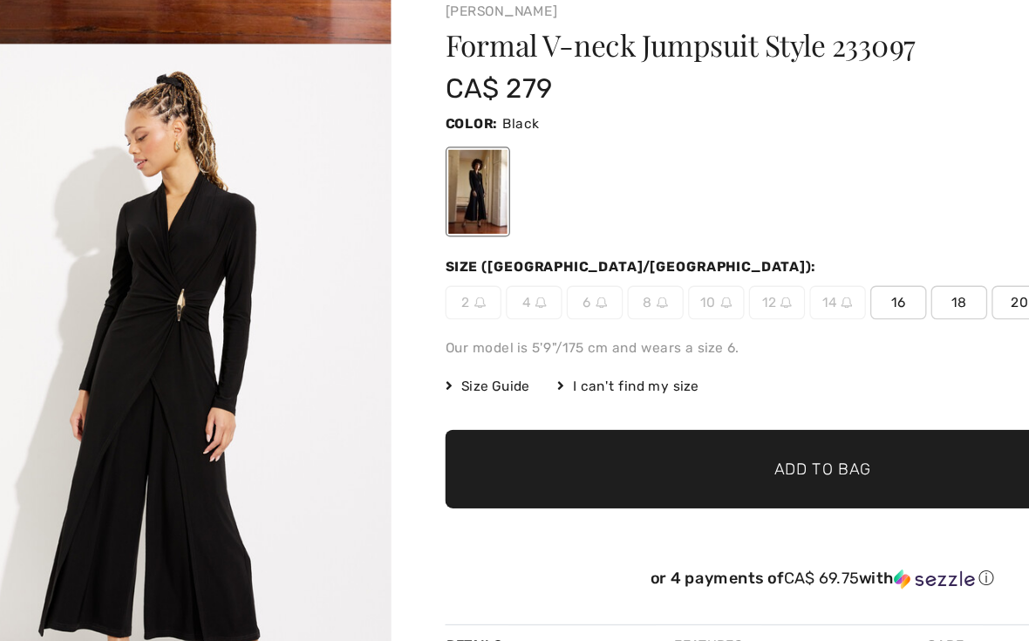
scroll to position [484, 0]
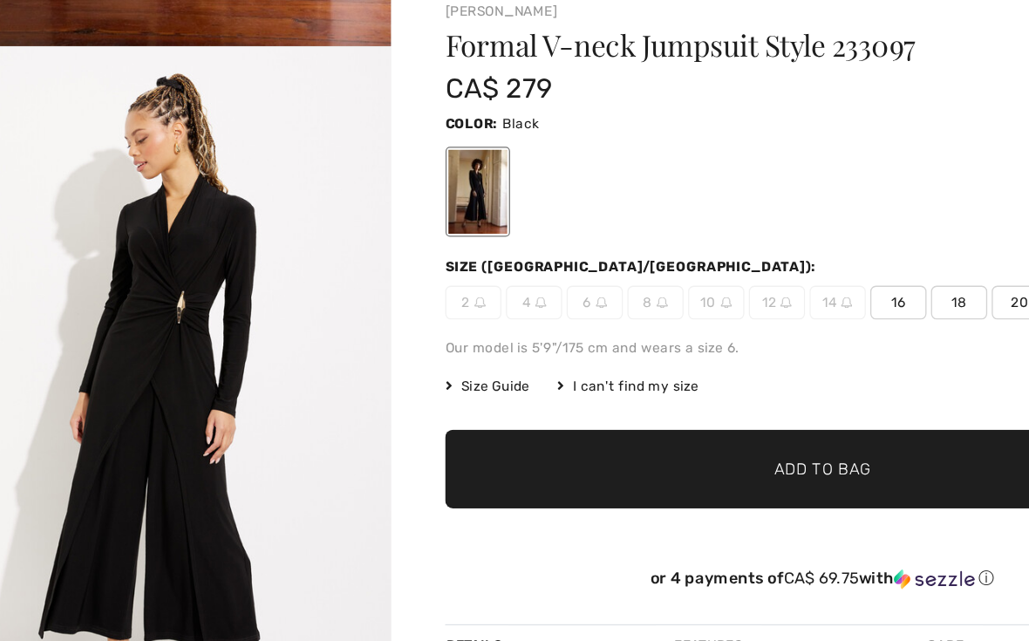
click at [186, 235] on img "2 / 7" at bounding box center [180, 412] width 360 height 541
click at [732, 327] on span "16" at bounding box center [754, 340] width 44 height 26
click at [639, 439] on span "✔ Added to Bag Add to Bag" at bounding box center [694, 469] width 585 height 61
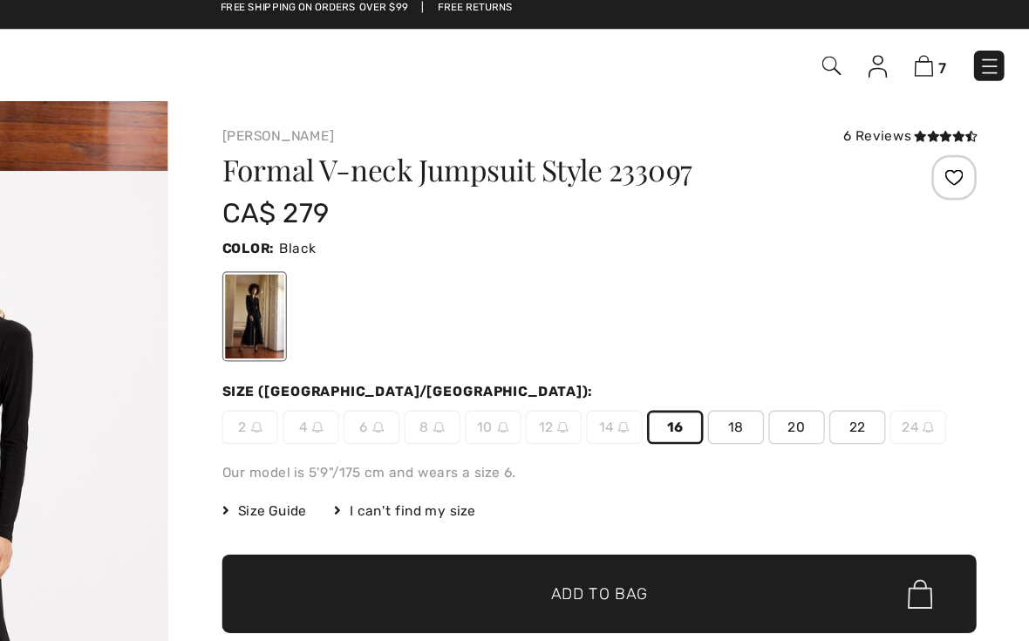
click at [939, 51] on img at bounding box center [946, 59] width 15 height 17
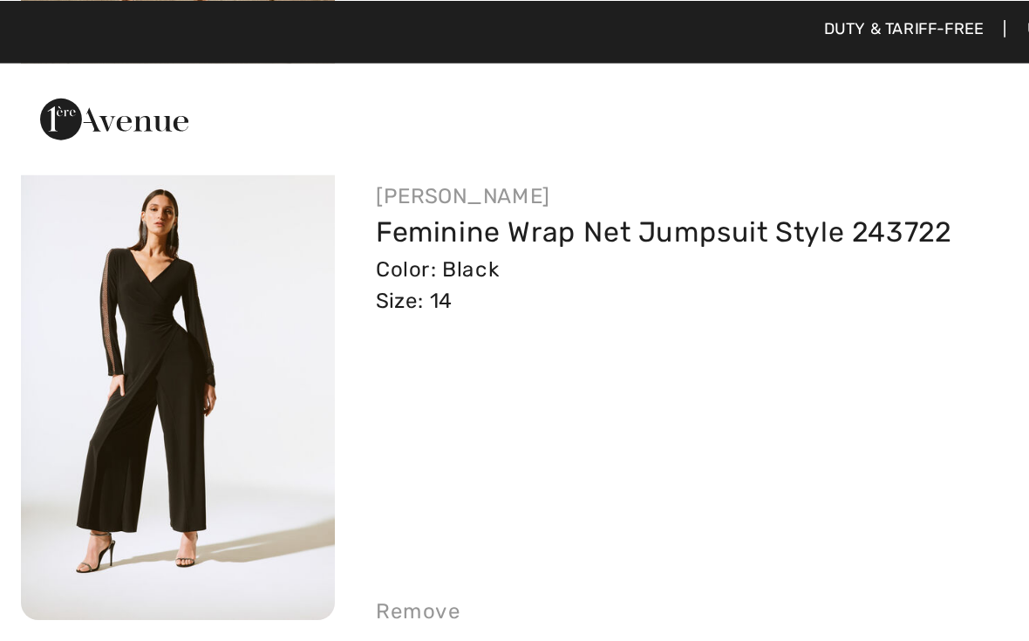
scroll to position [670, 0]
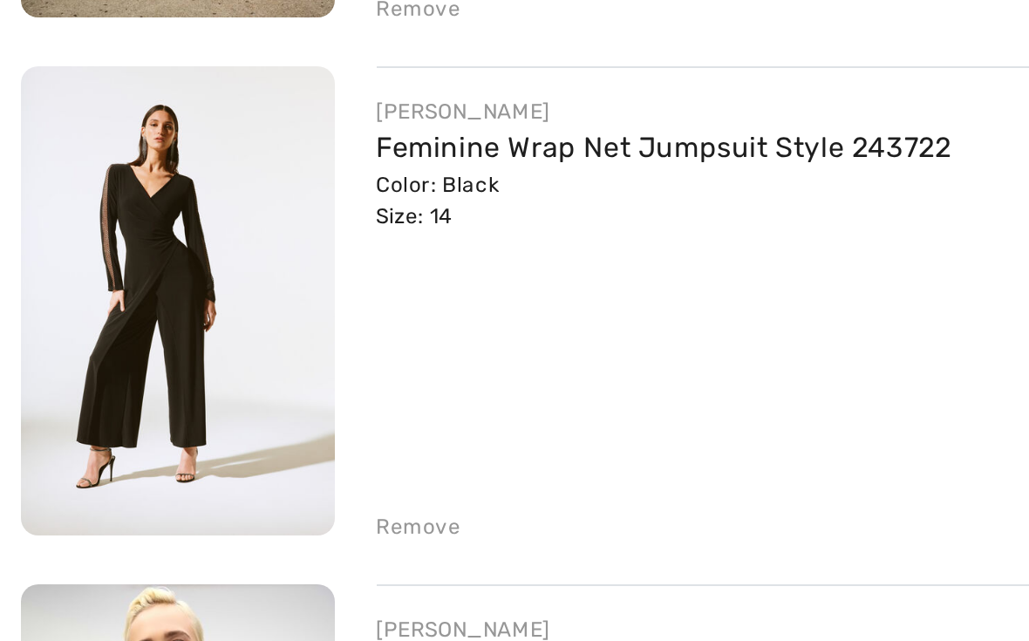
click at [215, 300] on div "Remove" at bounding box center [209, 308] width 43 height 16
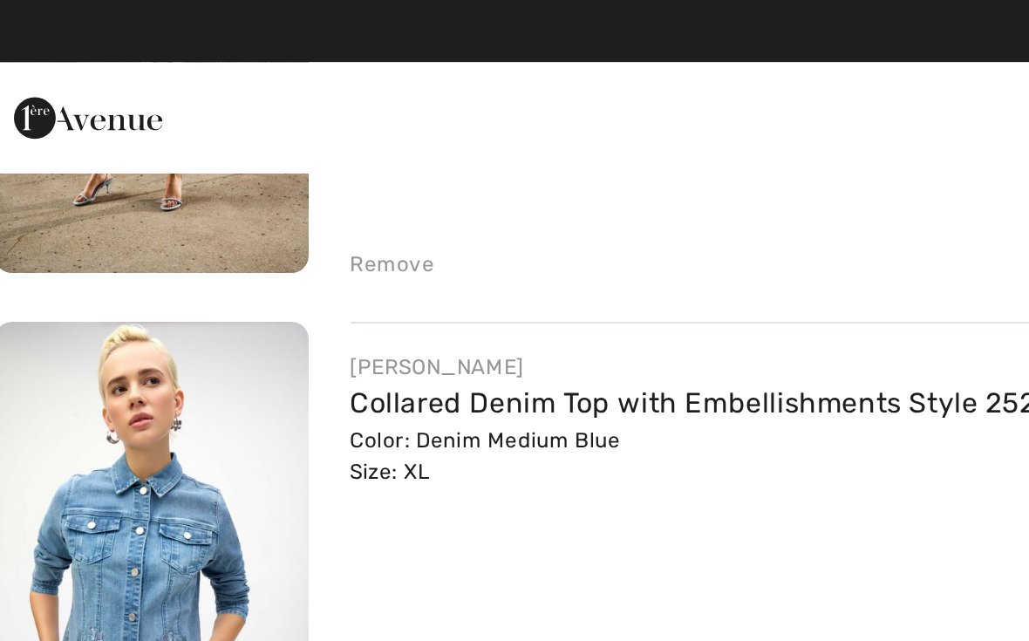
scroll to position [577, 0]
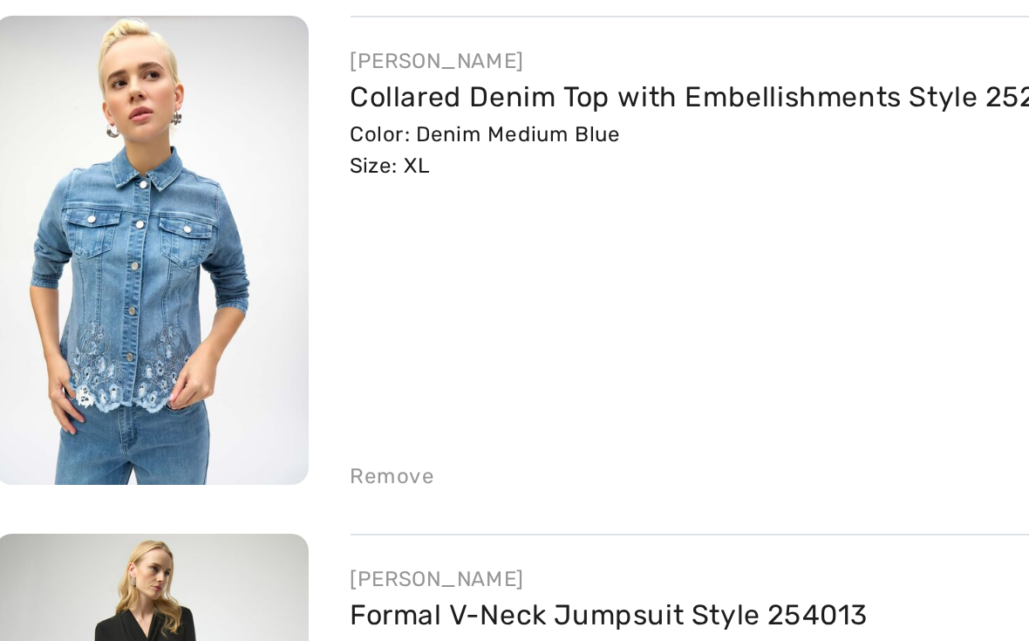
click at [203, 392] on div "Remove" at bounding box center [209, 400] width 43 height 16
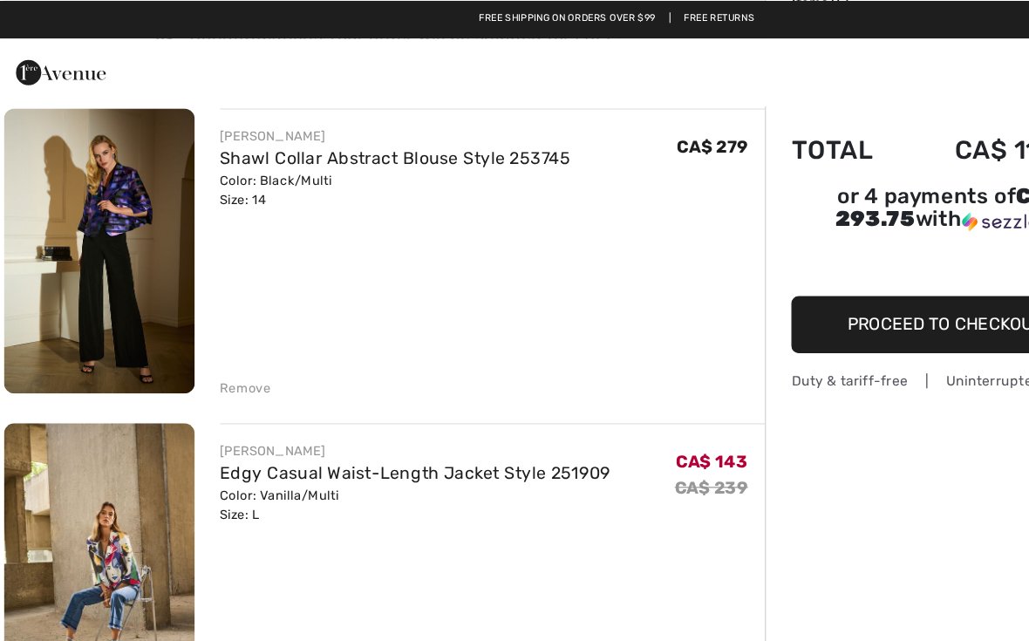
scroll to position [138, 0]
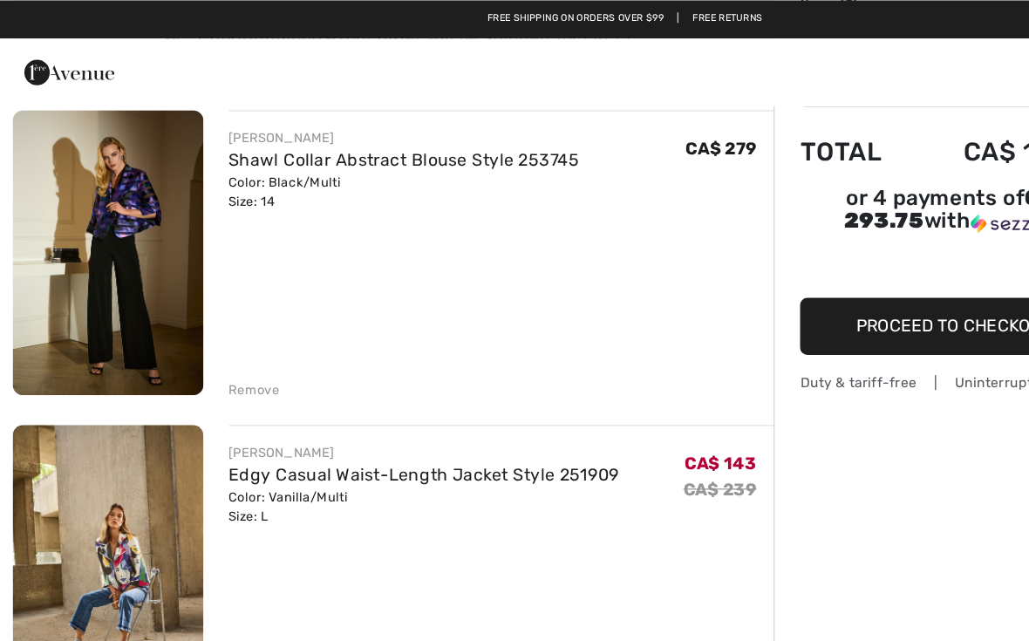
click at [118, 199] on img at bounding box center [88, 208] width 157 height 235
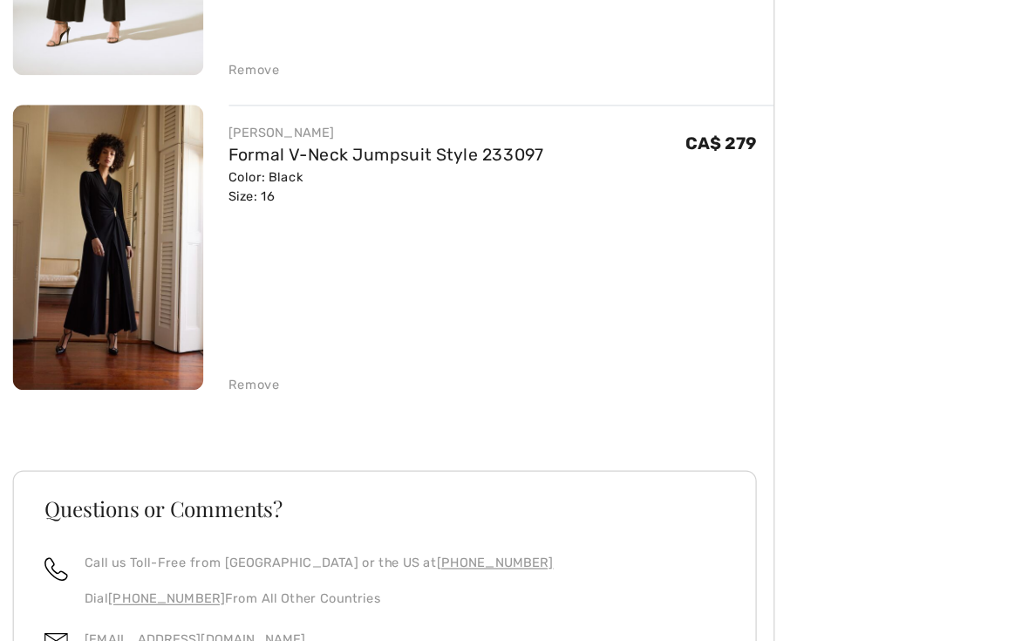
scroll to position [1091, 0]
click at [214, 397] on div "Remove" at bounding box center [209, 405] width 43 height 16
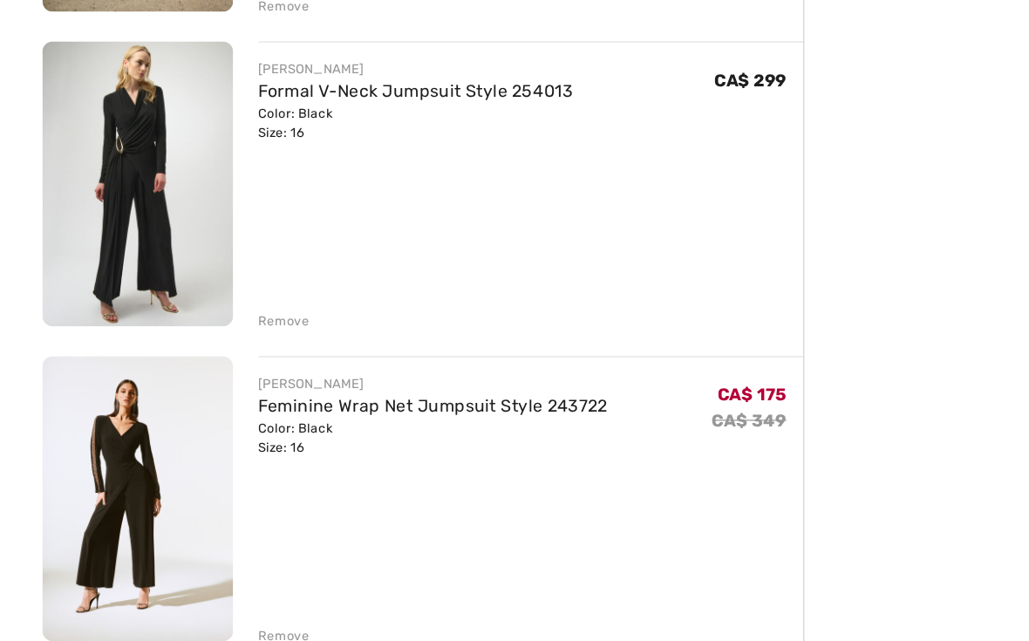
scroll to position [655, 0]
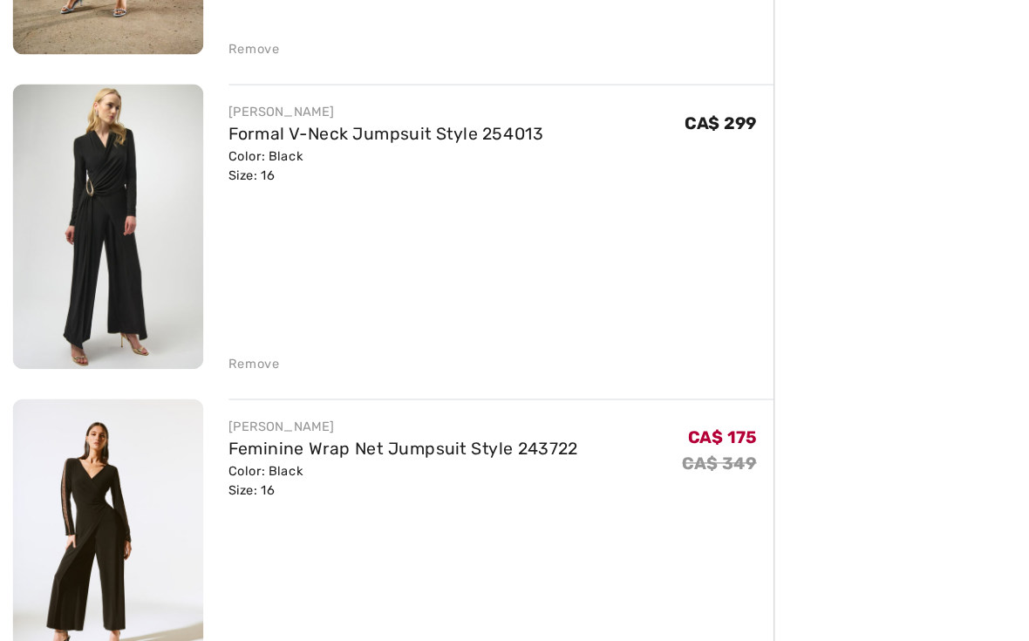
click at [214, 315] on div "Remove" at bounding box center [209, 323] width 43 height 16
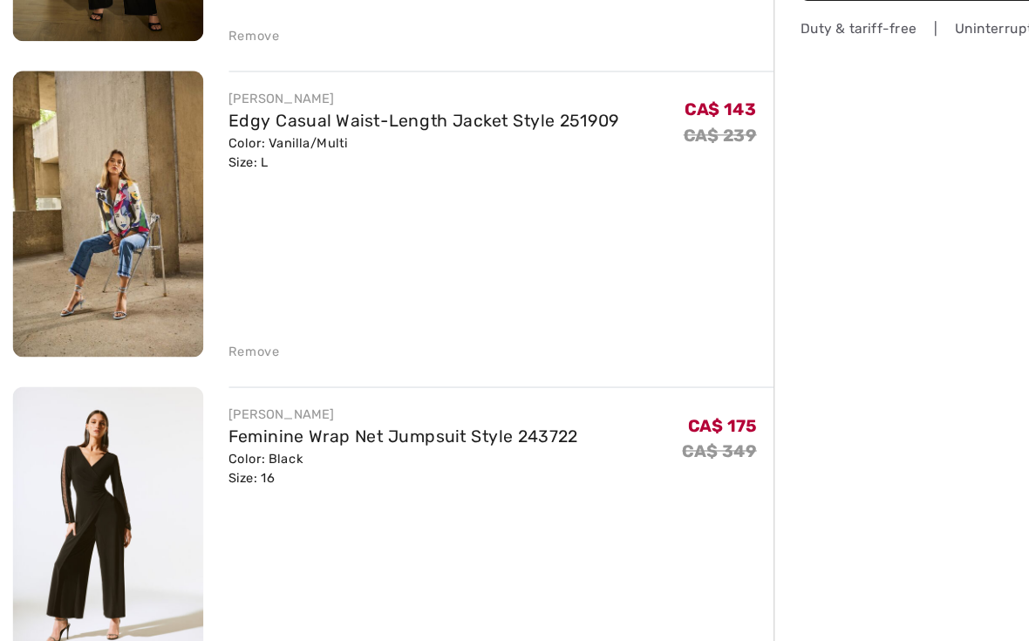
scroll to position [343, 0]
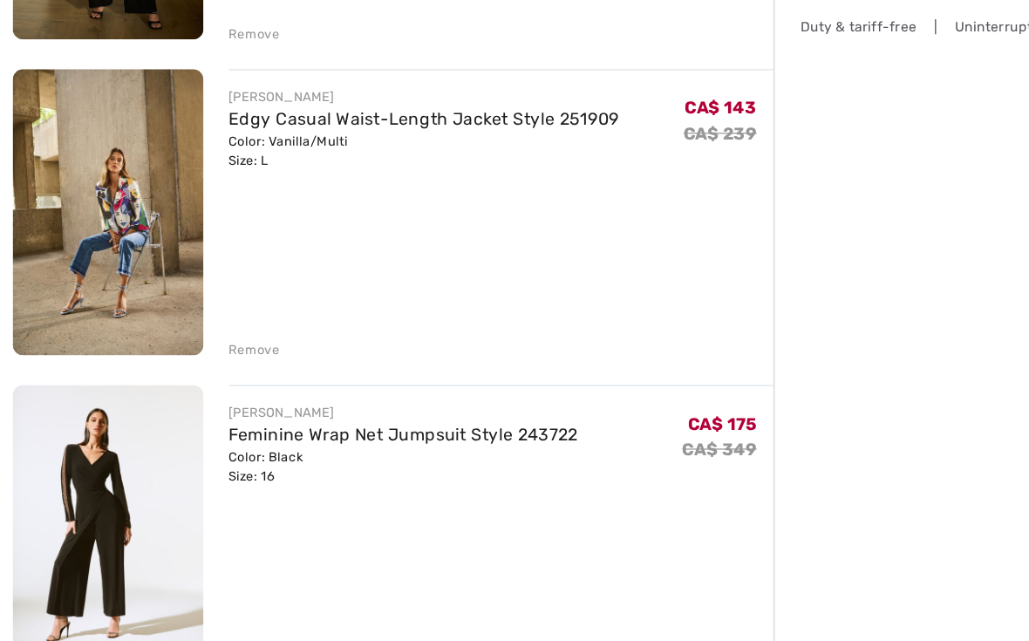
click at [307, 437] on link "Feminine Wrap Net Jumpsuit Style 243722" at bounding box center [332, 445] width 288 height 17
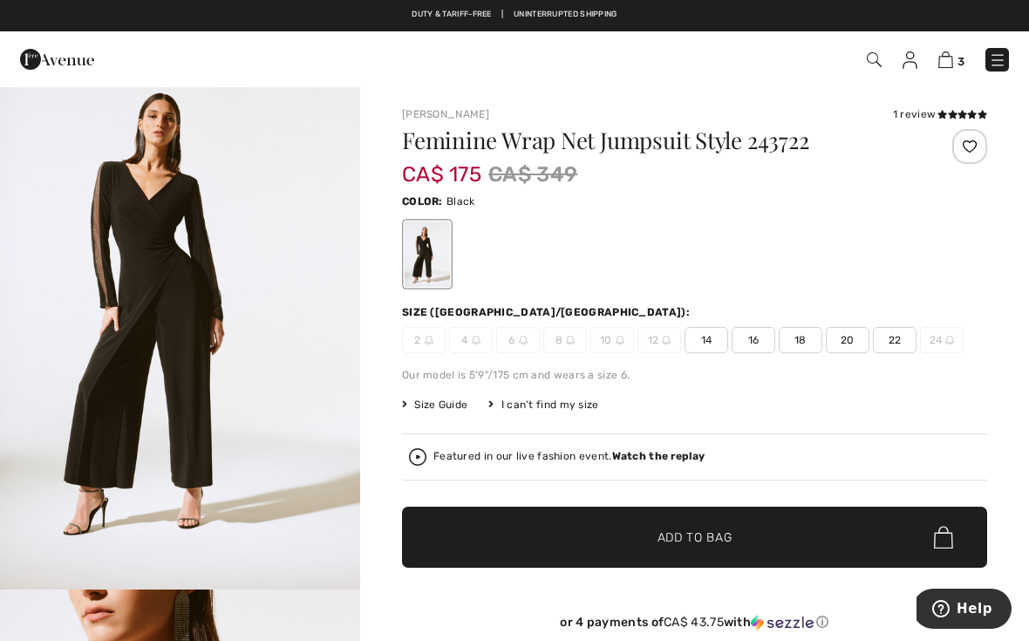
scroll to position [38, 0]
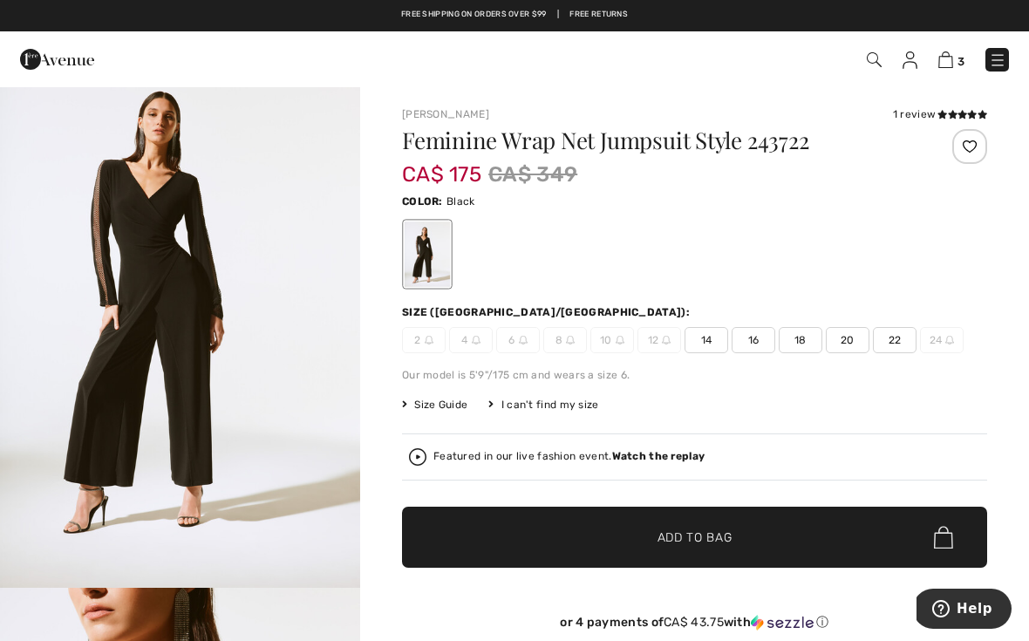
click at [208, 391] on img "1 / 4" at bounding box center [180, 317] width 360 height 541
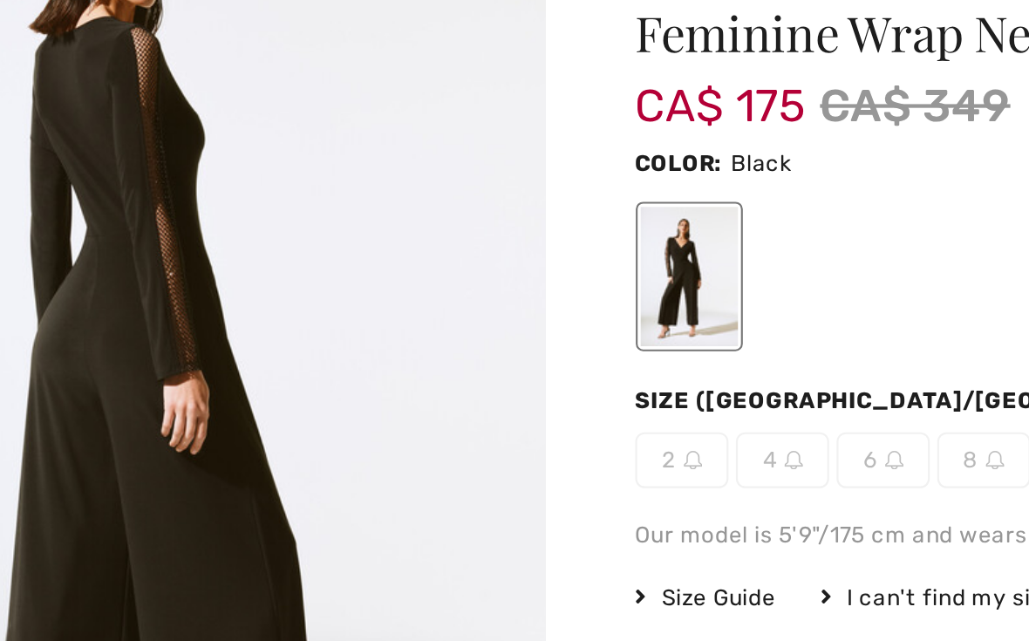
scroll to position [1778, 0]
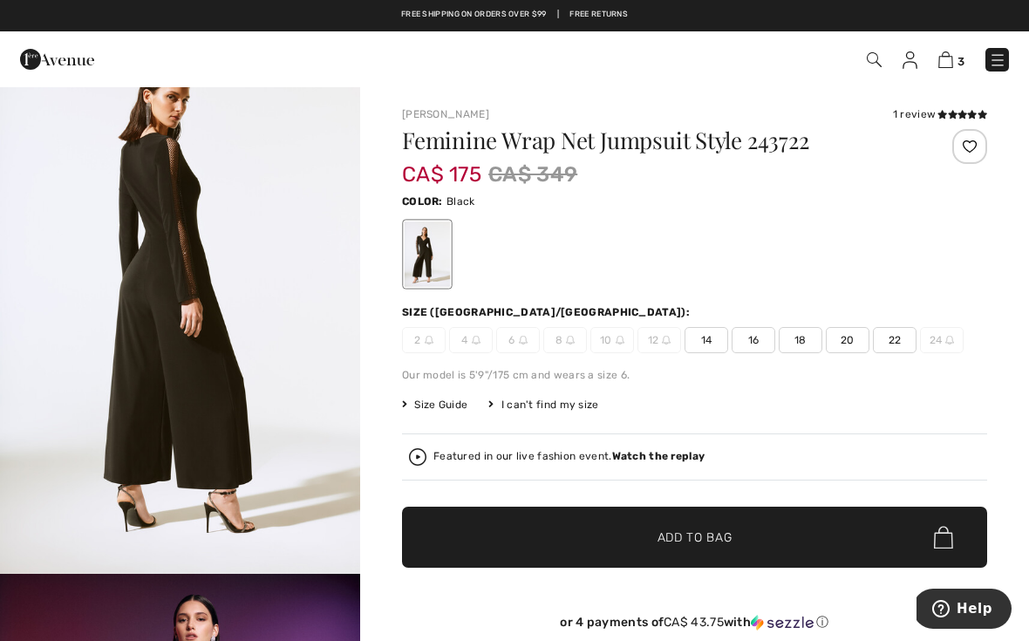
click at [951, 53] on img at bounding box center [945, 59] width 15 height 17
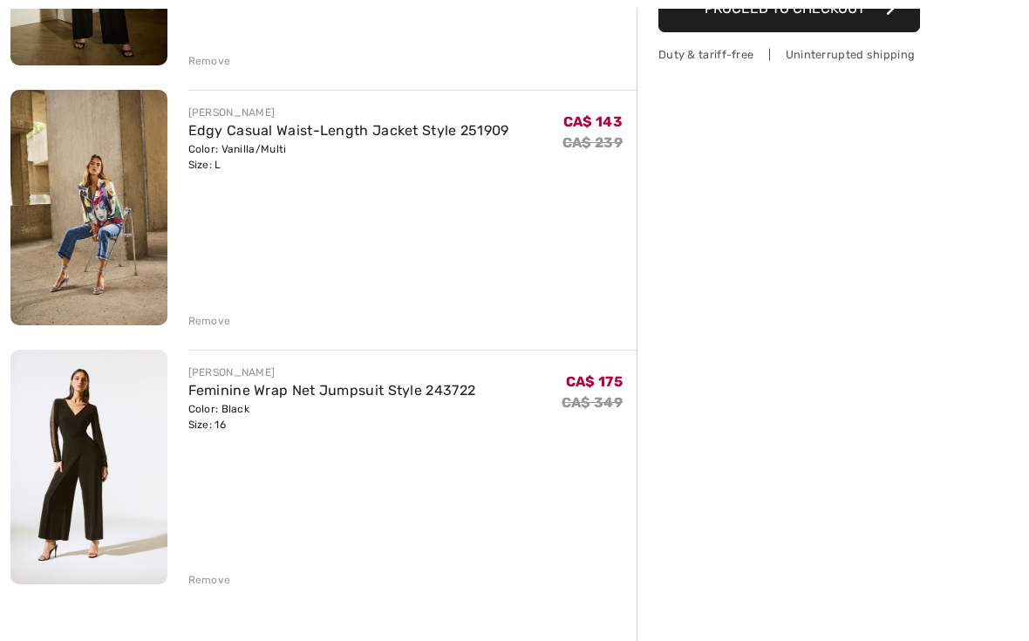
scroll to position [403, 0]
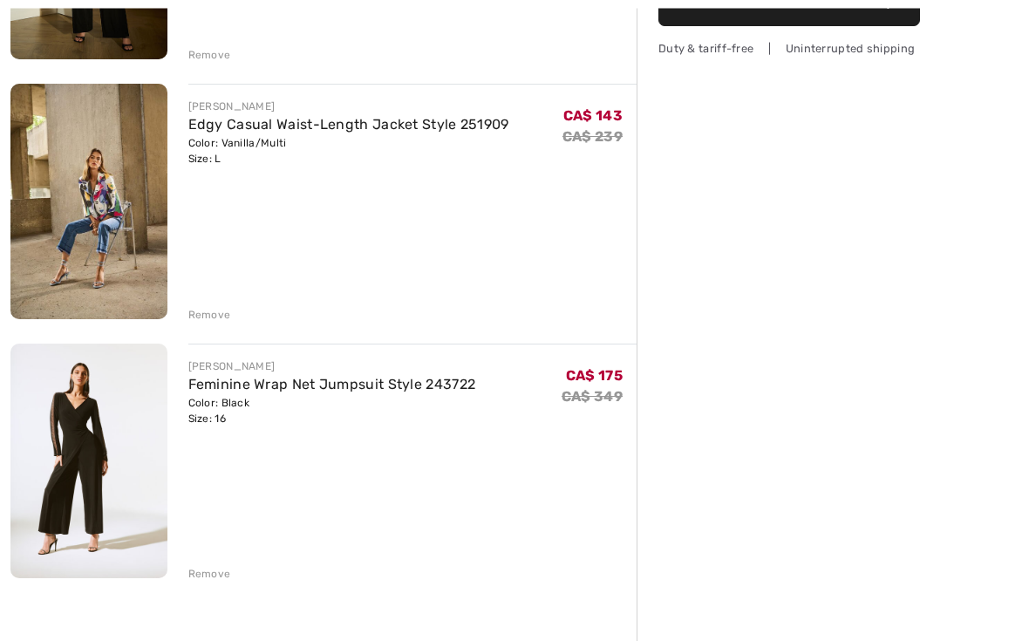
click at [226, 568] on div "Remove" at bounding box center [209, 575] width 43 height 16
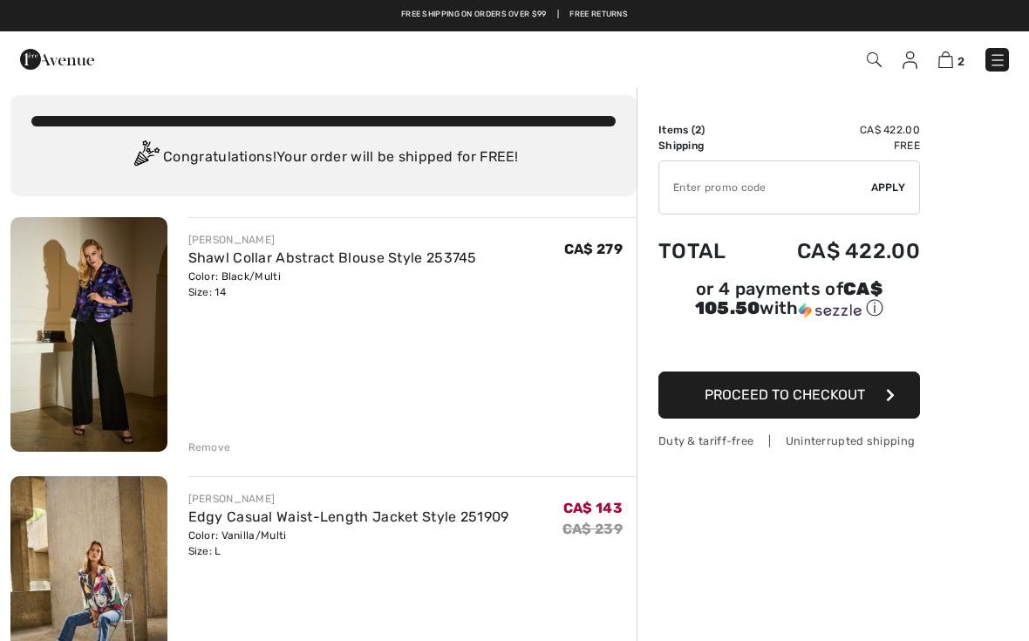
scroll to position [0, 0]
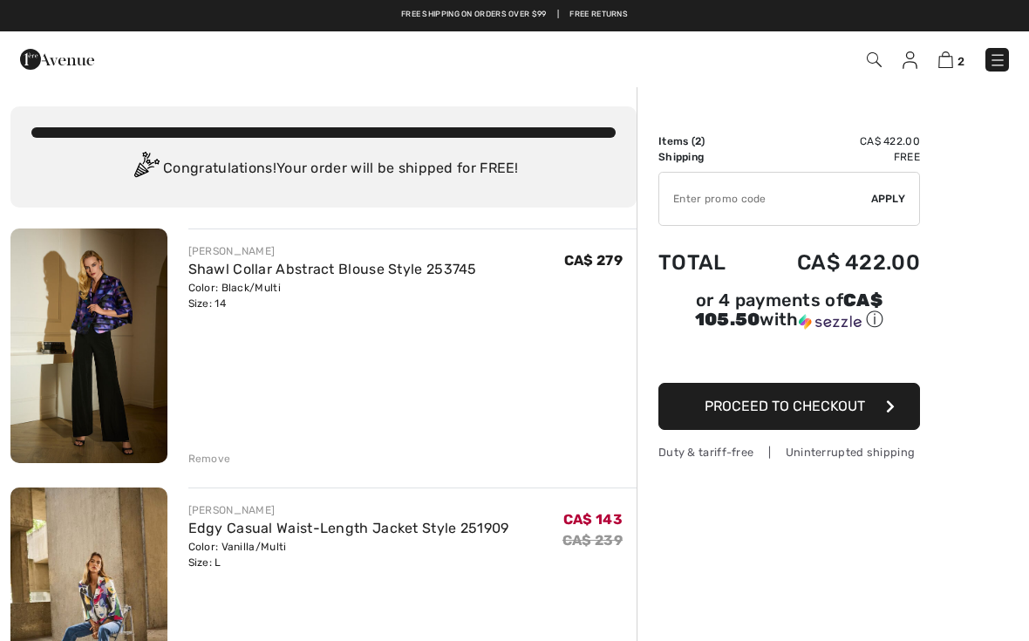
click at [310, 273] on link "Shawl Collar Abstract Blouse Style 253745" at bounding box center [332, 269] width 289 height 17
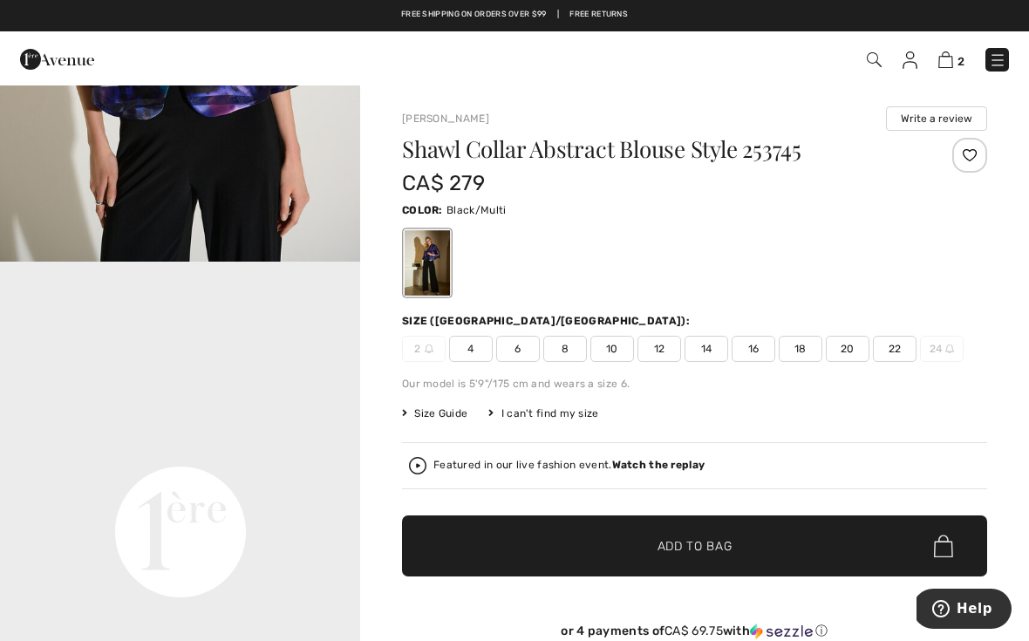
scroll to position [898, 0]
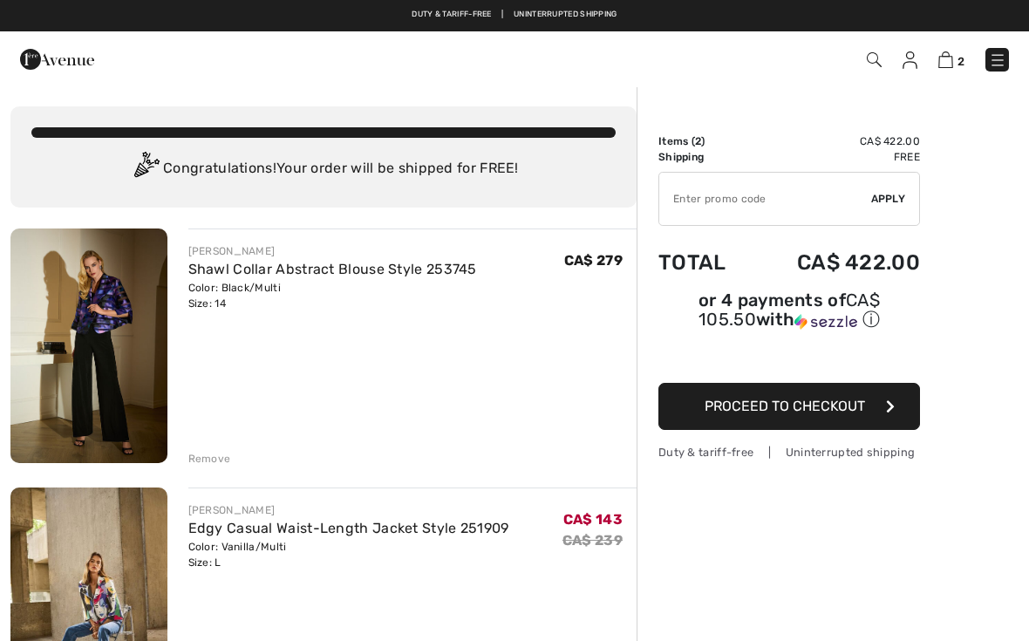
click at [871, 62] on img at bounding box center [874, 59] width 15 height 15
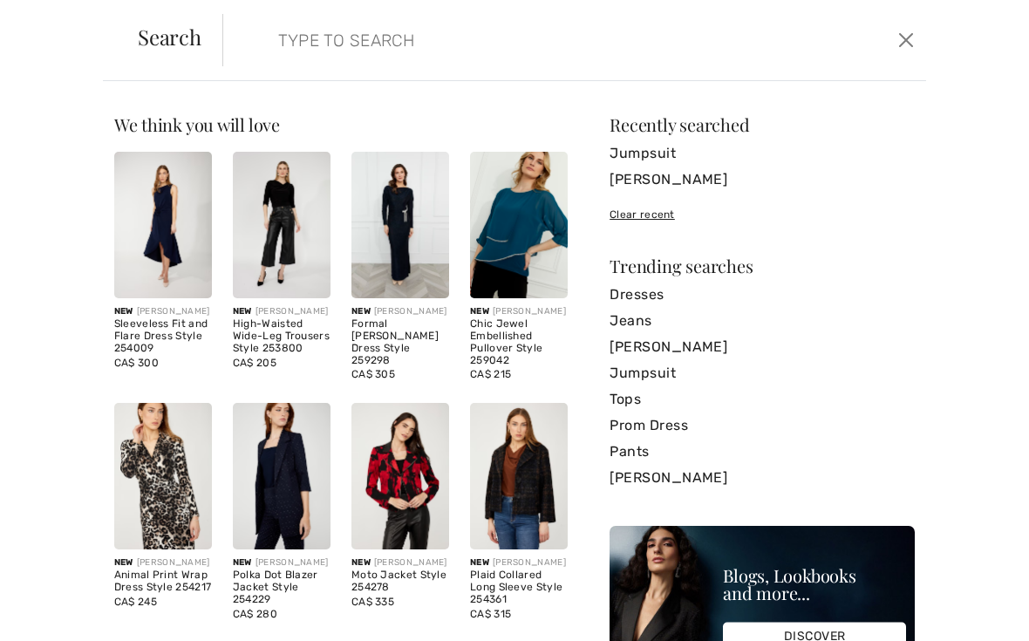
click at [315, 44] on input "search" at bounding box center [501, 40] width 472 height 52
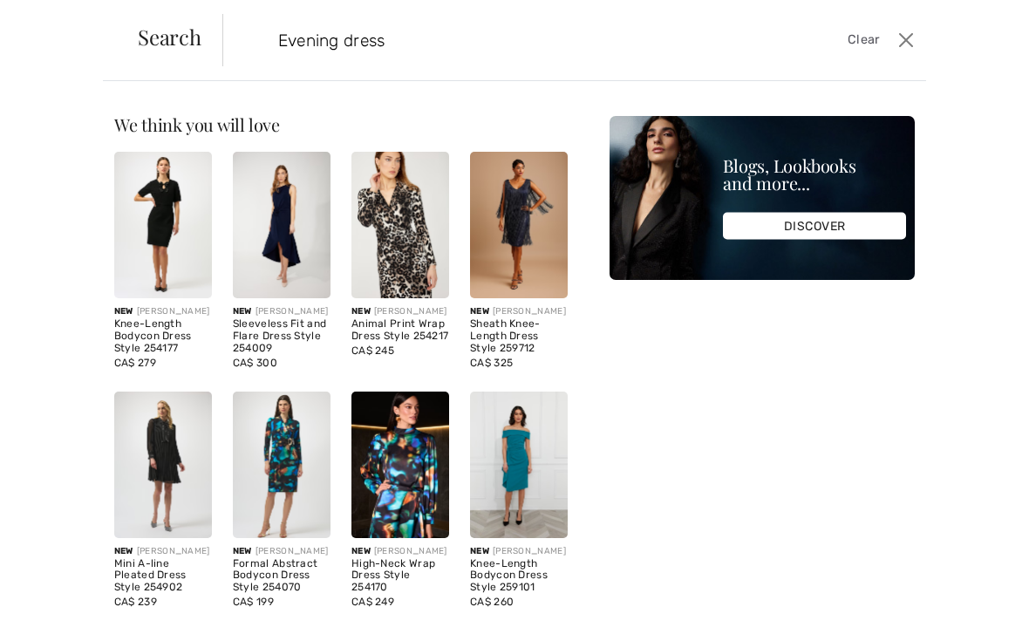
type input "Evening dress"
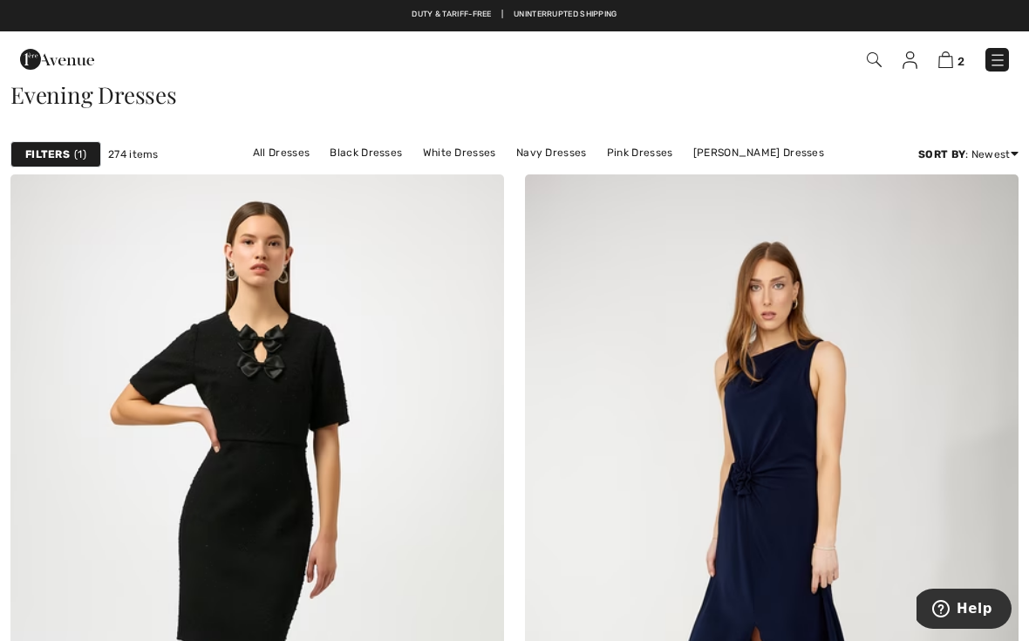
click at [321, 158] on link "Black Dresses" at bounding box center [366, 152] width 90 height 23
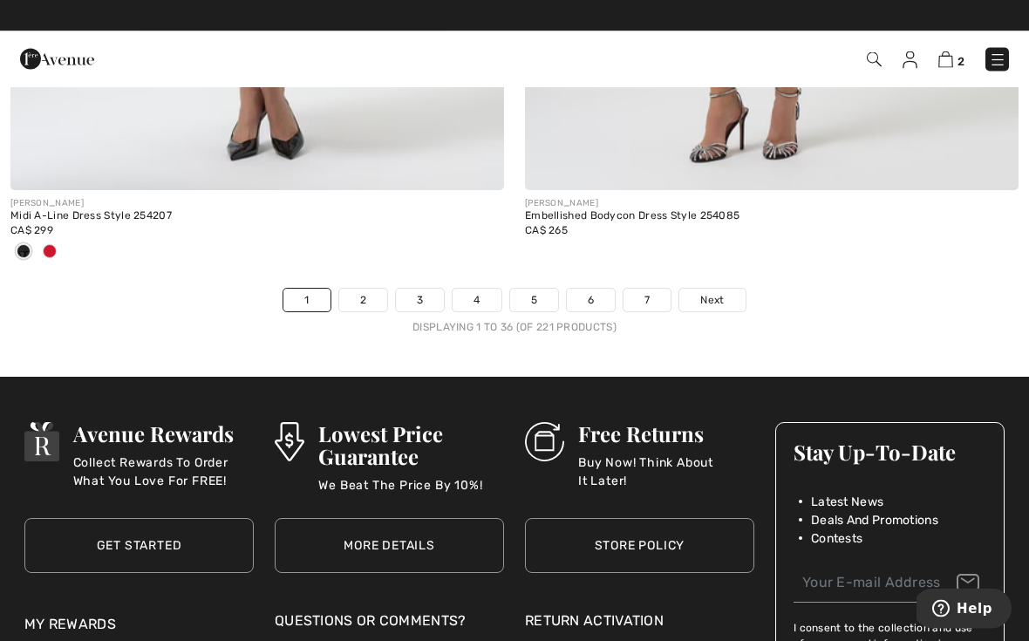
scroll to position [15060, 0]
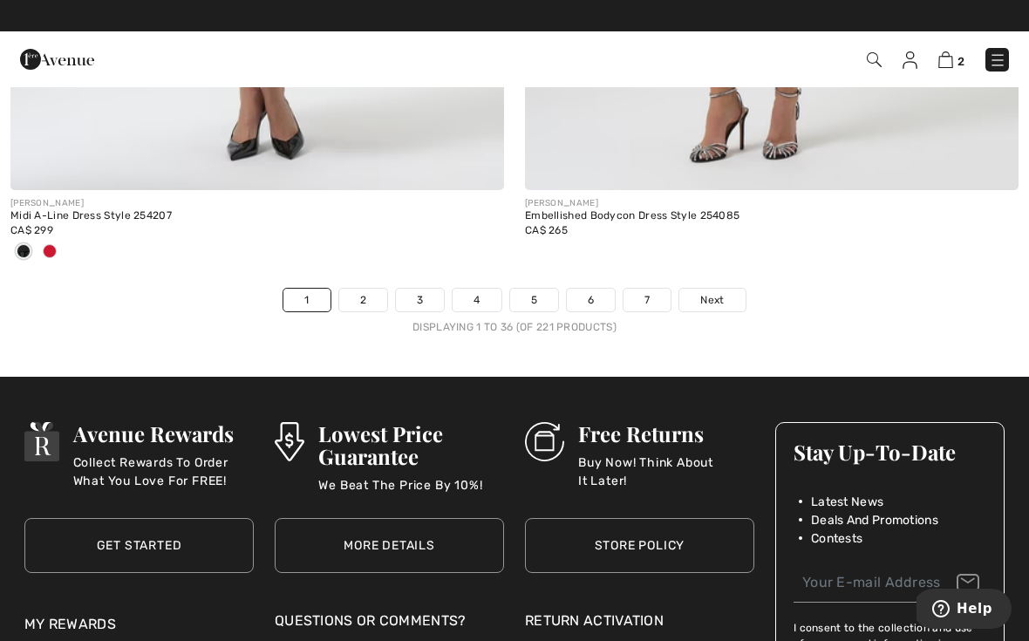
click at [369, 290] on link "2" at bounding box center [363, 300] width 48 height 23
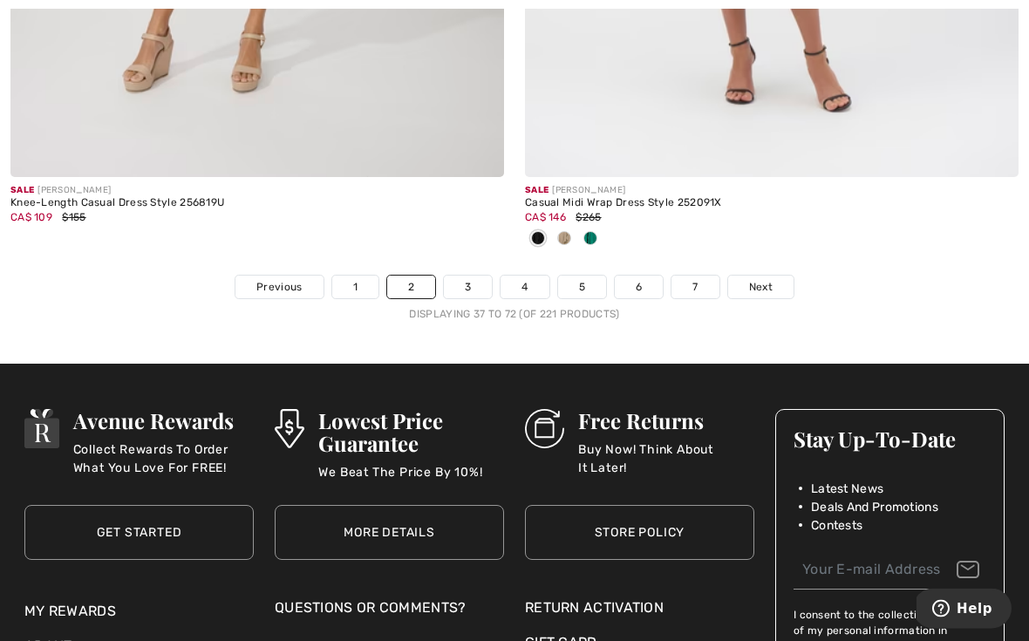
scroll to position [15189, 0]
click at [470, 276] on link "3" at bounding box center [468, 287] width 48 height 23
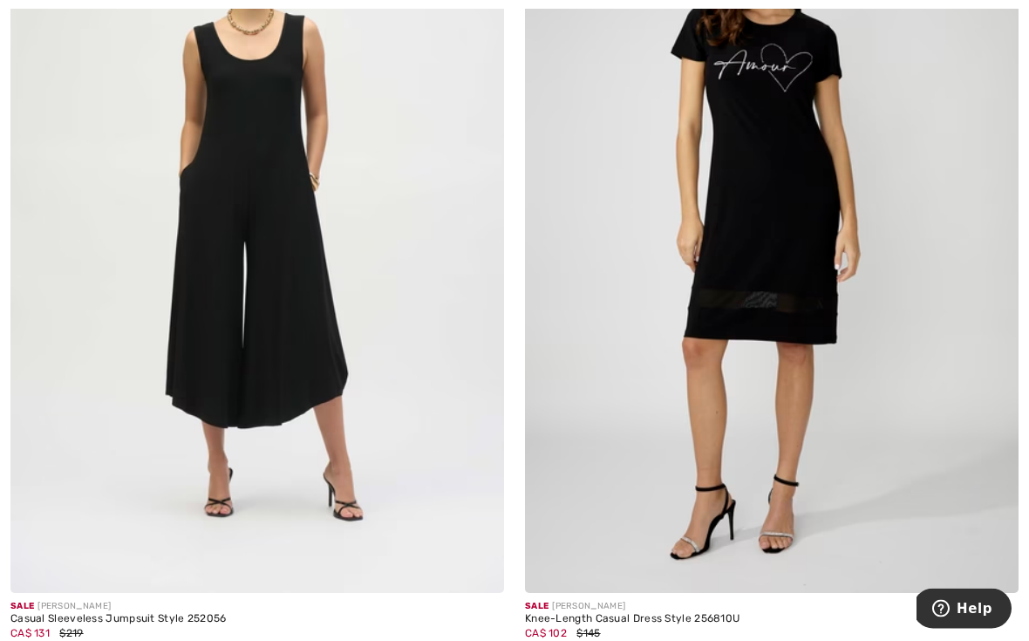
scroll to position [10728, 0]
click at [305, 301] on img at bounding box center [257, 223] width 494 height 740
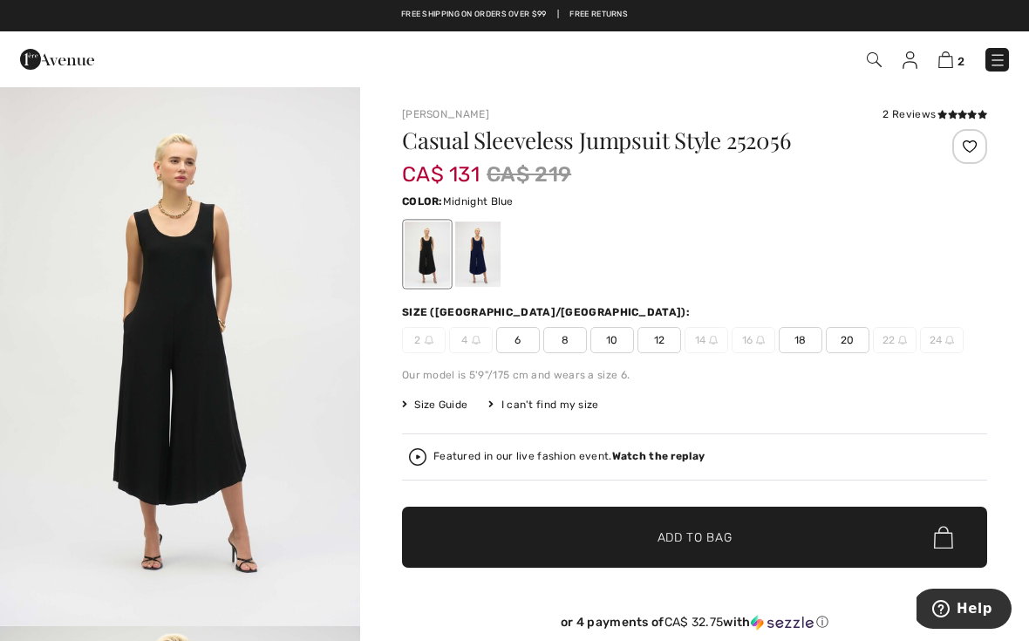
click at [477, 265] on div at bounding box center [477, 253] width 45 height 65
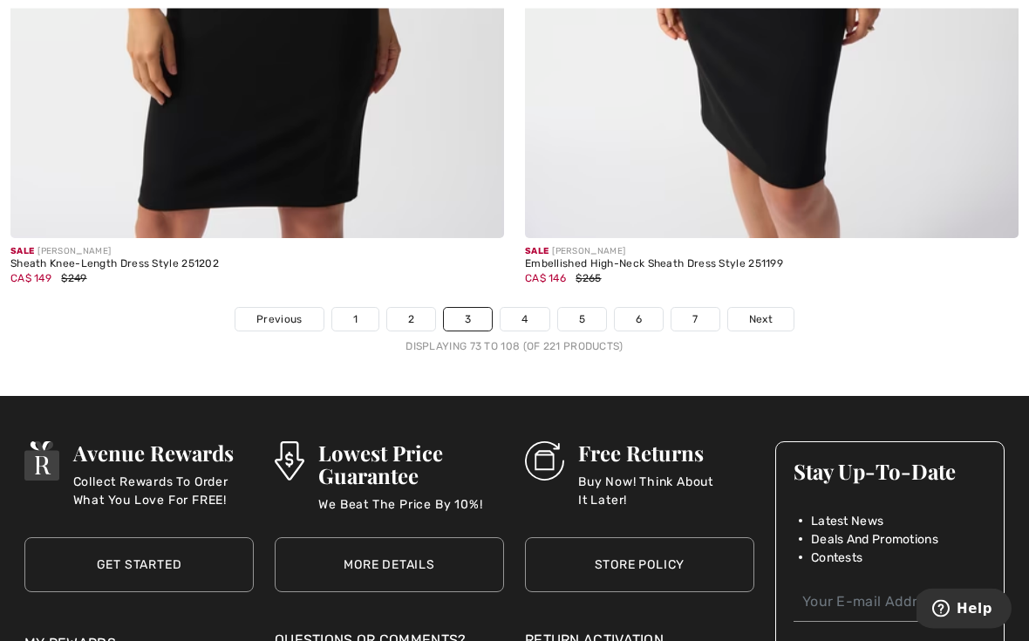
scroll to position [15275, 0]
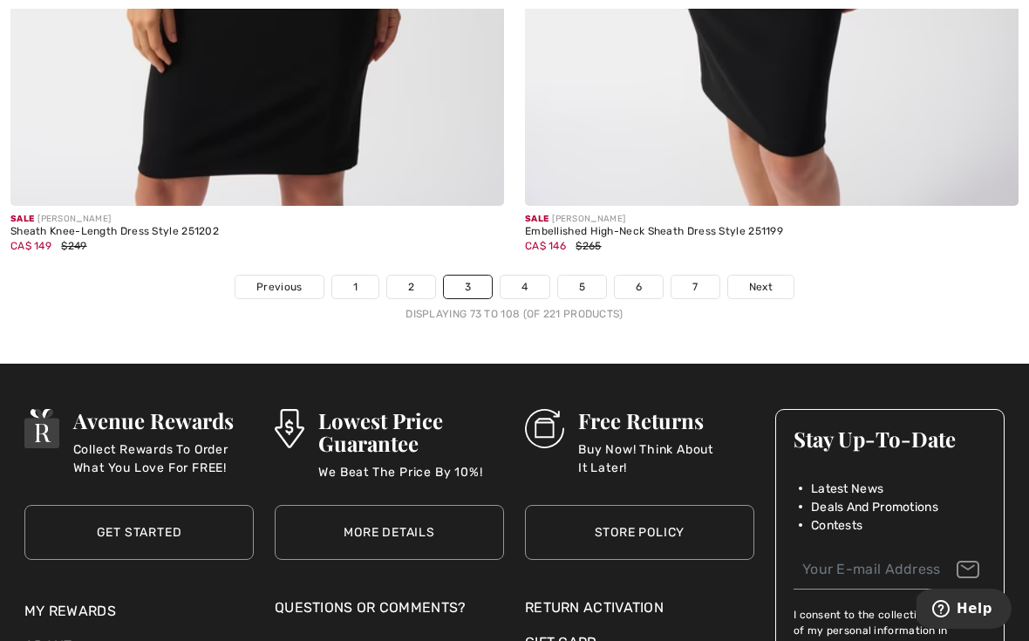
click at [528, 276] on link "4" at bounding box center [524, 287] width 48 height 23
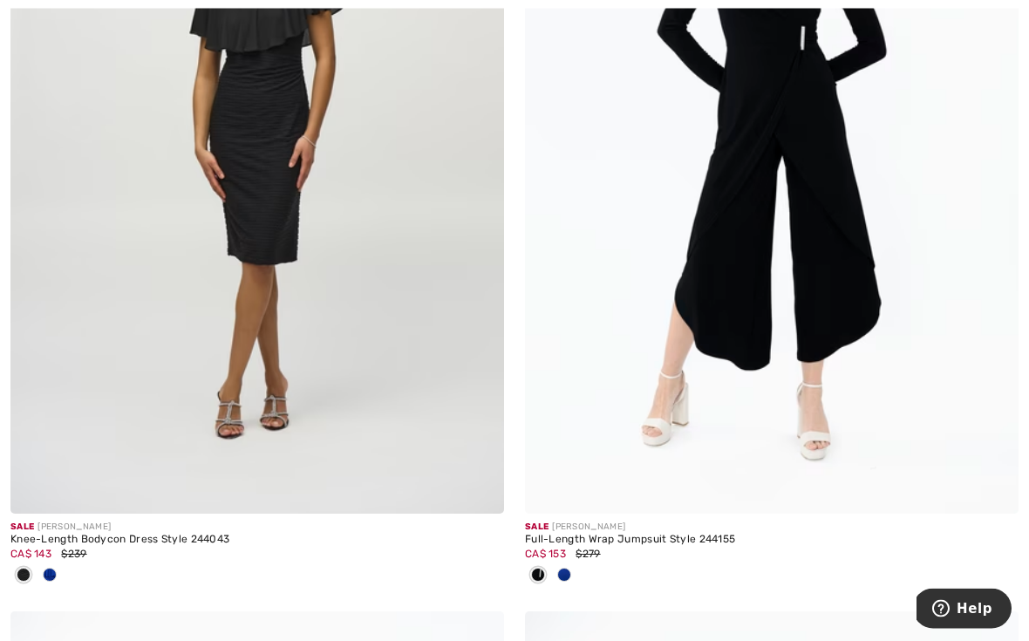
scroll to position [11674, 0]
click at [834, 361] on img at bounding box center [772, 143] width 494 height 740
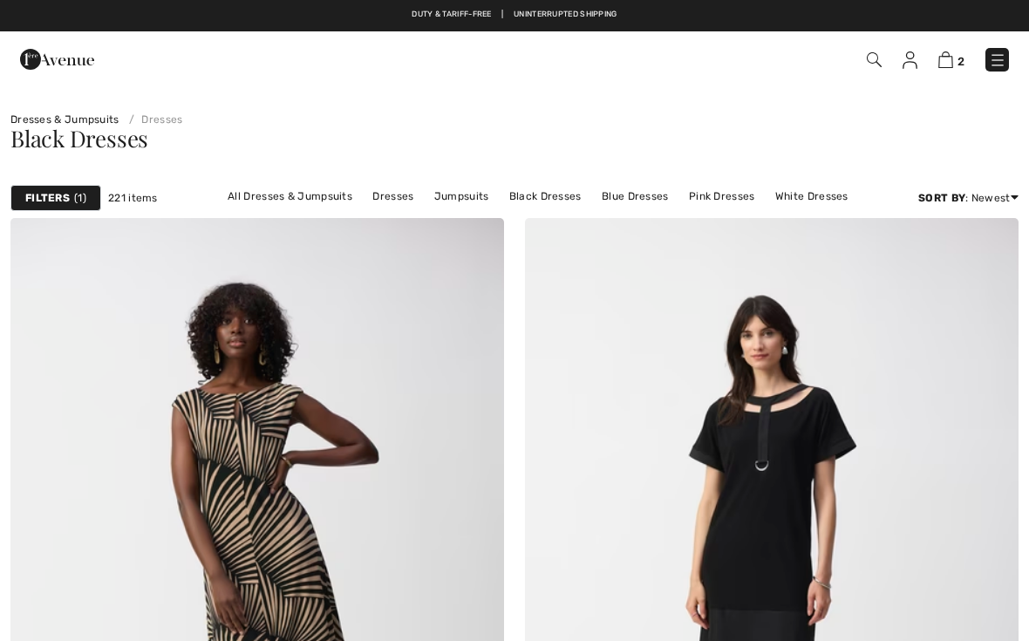
checkbox input "true"
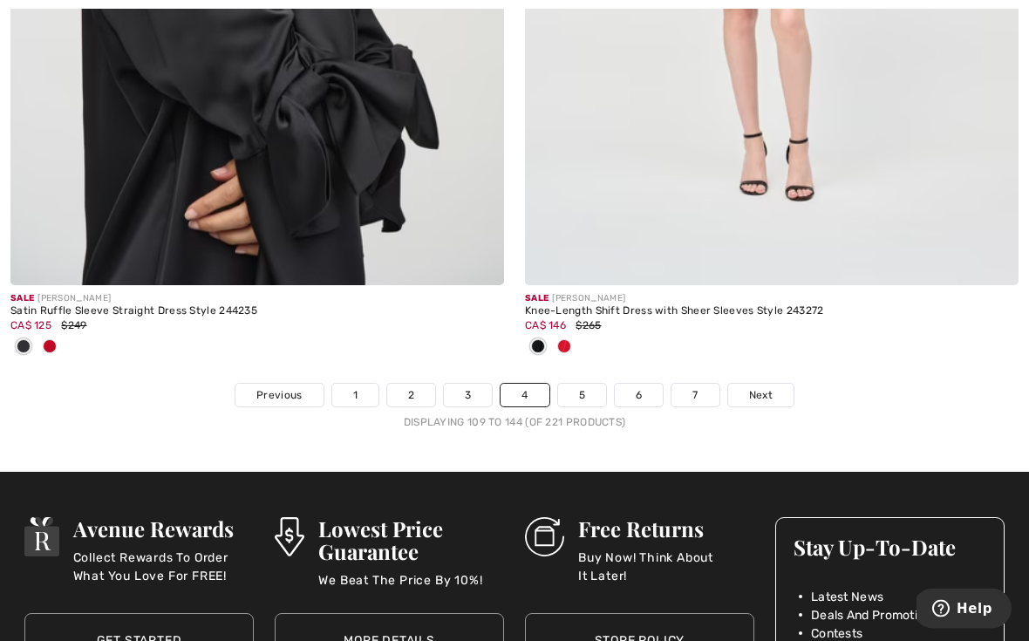
scroll to position [15253, 0]
click at [591, 390] on link "5" at bounding box center [582, 395] width 48 height 23
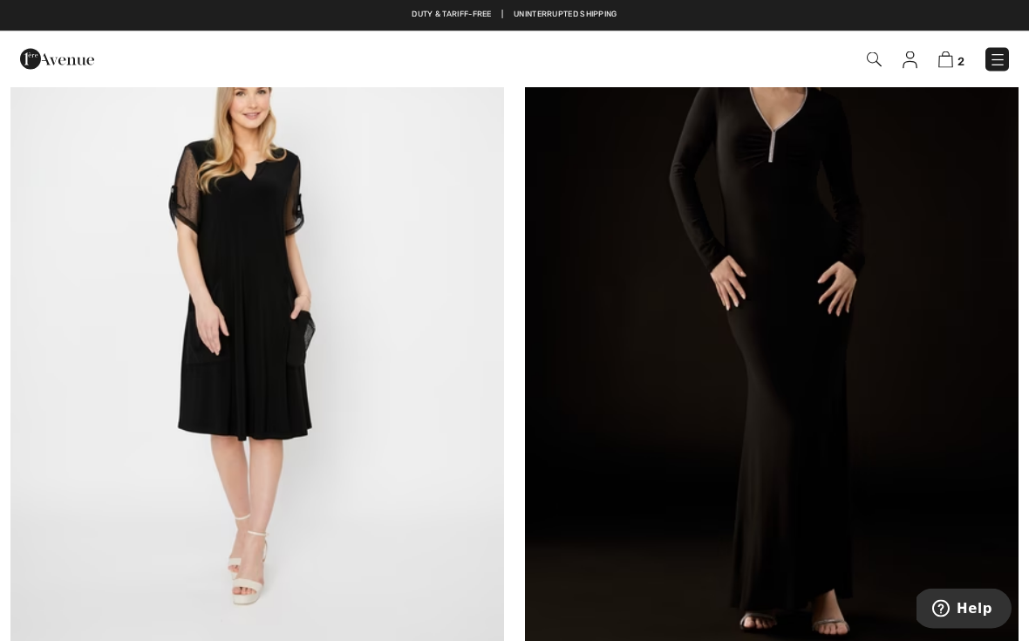
scroll to position [4426, 0]
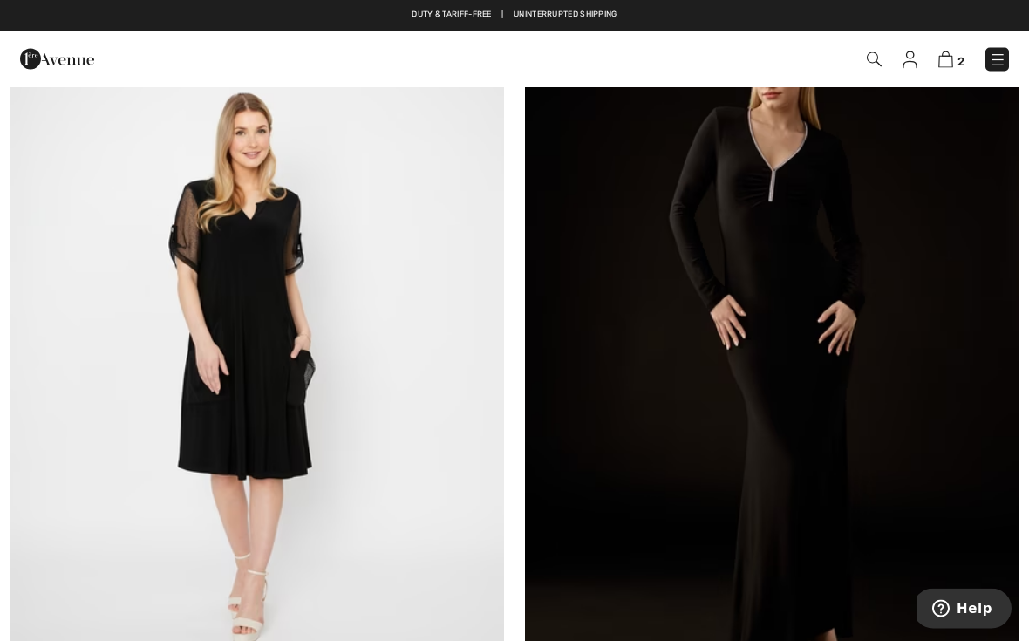
click at [847, 502] on img at bounding box center [772, 351] width 494 height 740
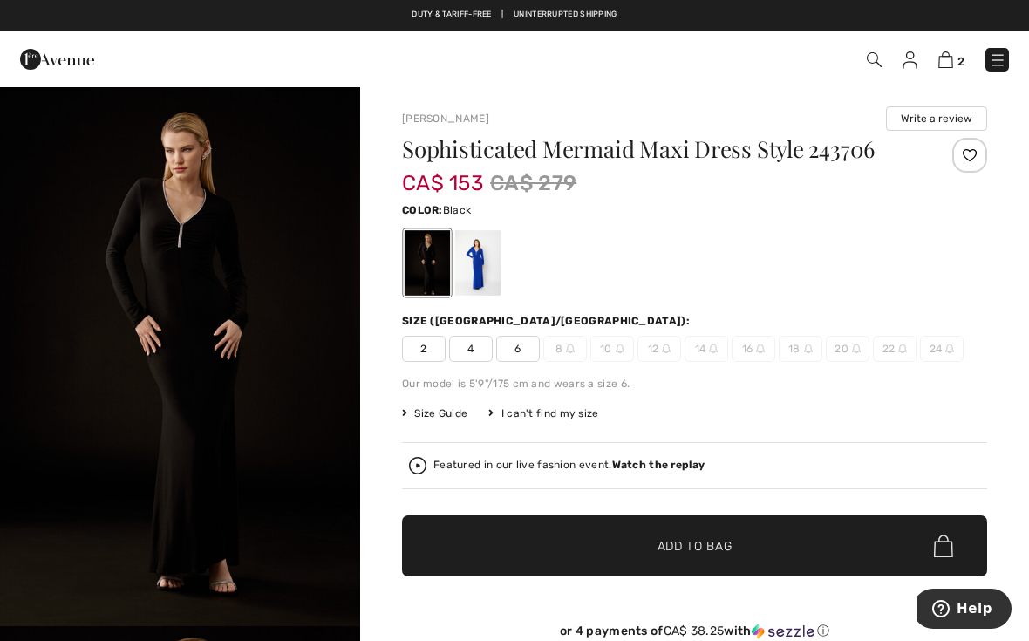
click at [491, 279] on div at bounding box center [477, 262] width 45 height 65
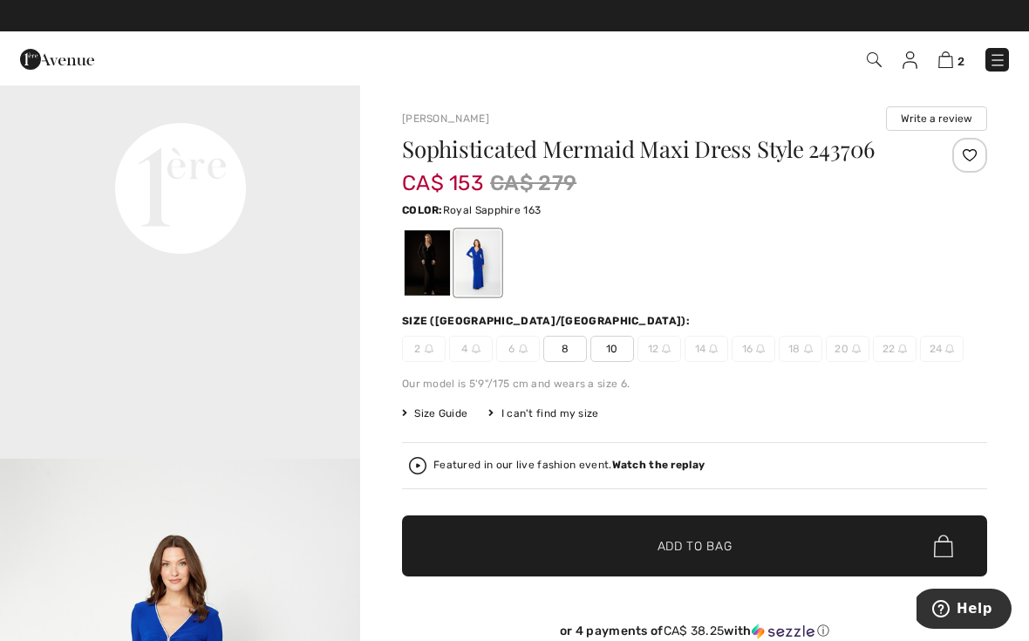
scroll to position [1256, 0]
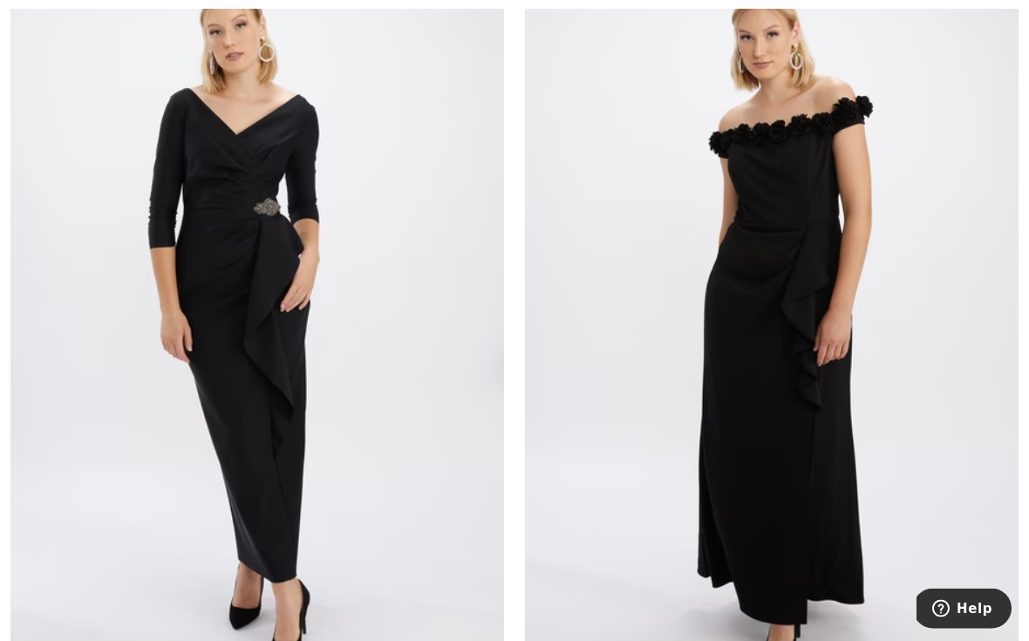
scroll to position [14764, 0]
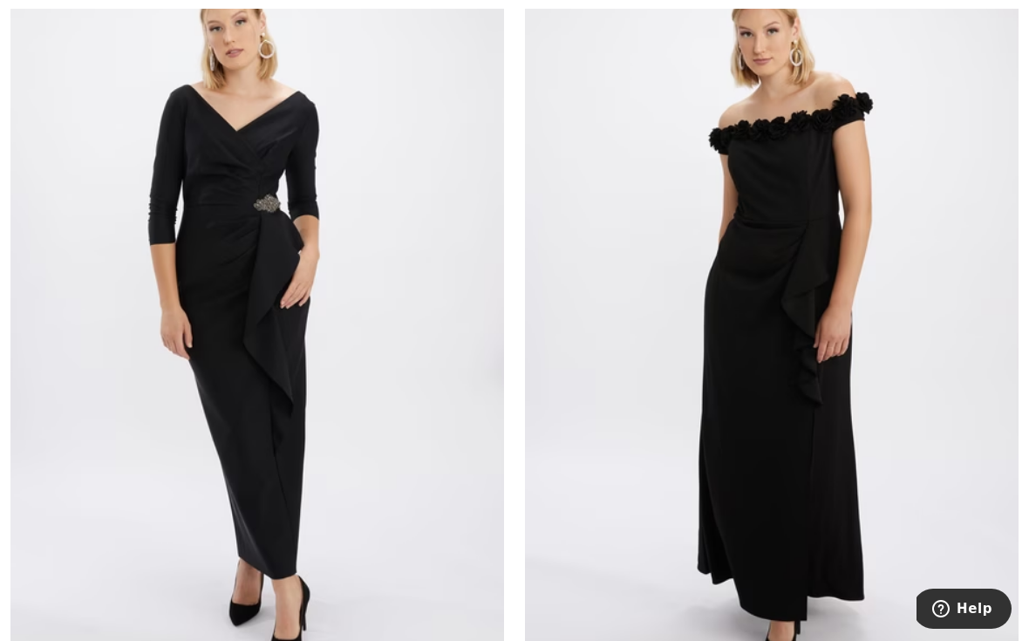
click at [273, 426] on img at bounding box center [257, 318] width 494 height 740
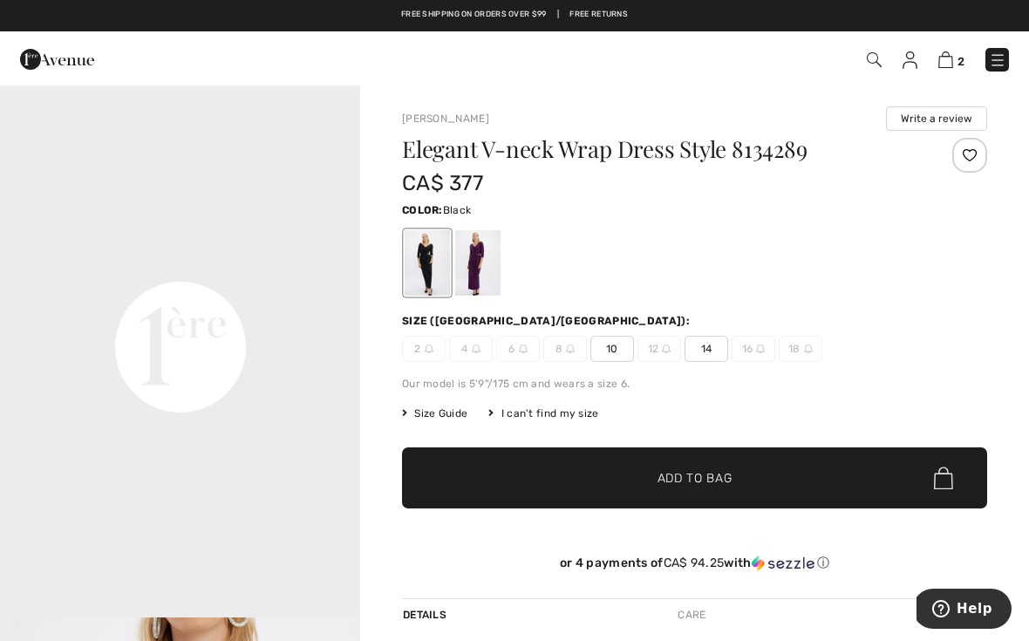
scroll to position [1091, 0]
click at [490, 266] on div at bounding box center [477, 262] width 45 height 65
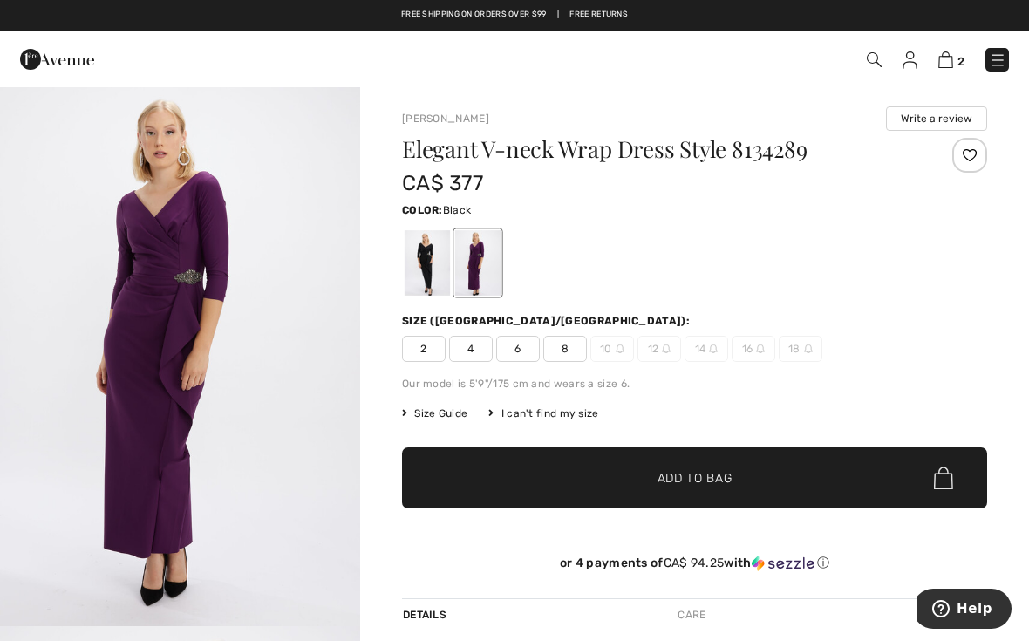
click at [431, 255] on div at bounding box center [427, 262] width 45 height 65
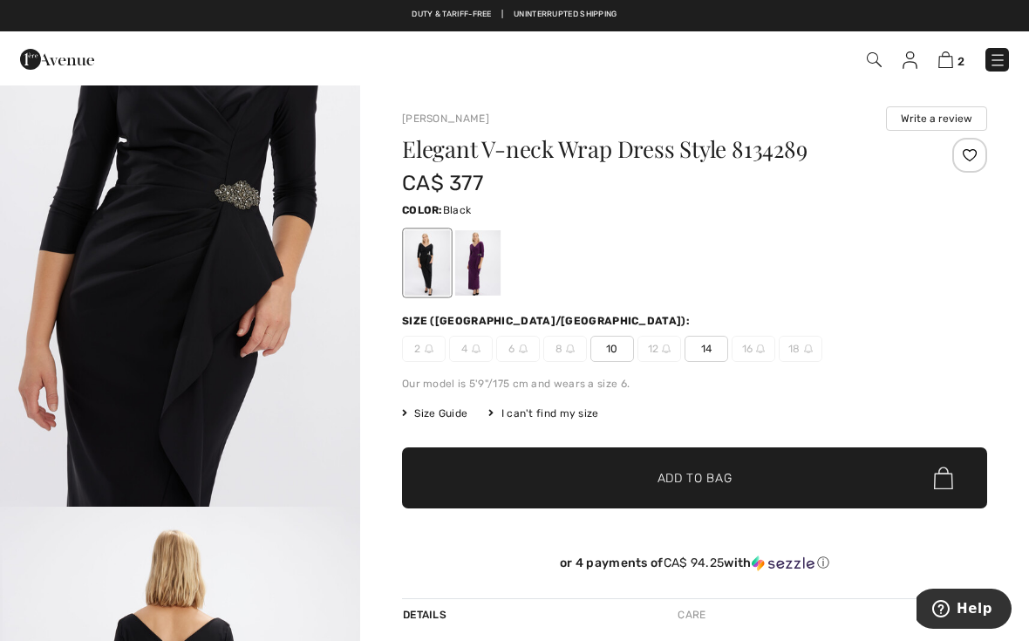
scroll to position [1751, 0]
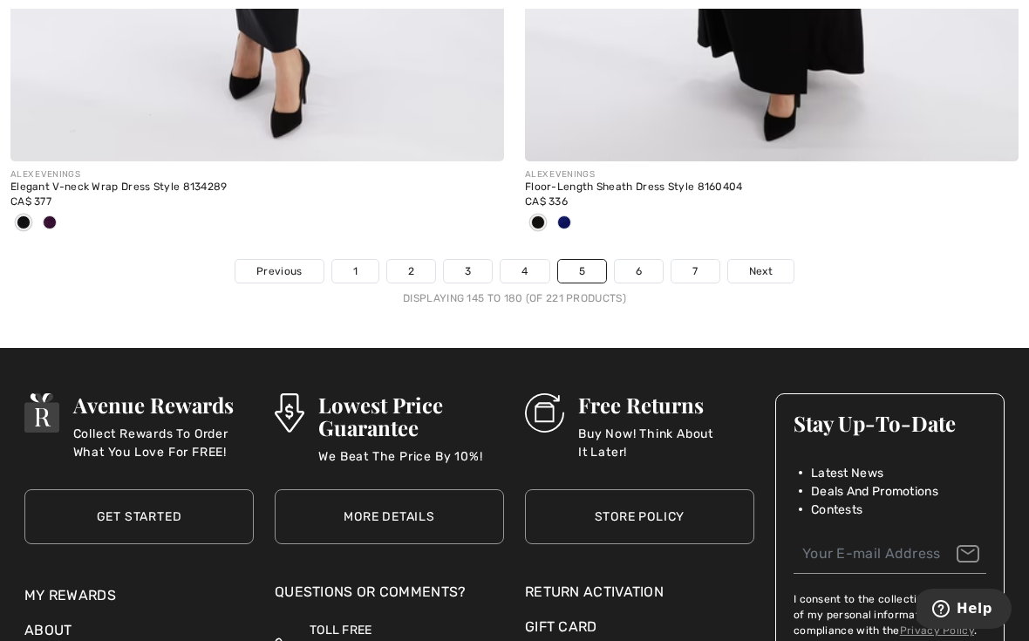
scroll to position [15305, 0]
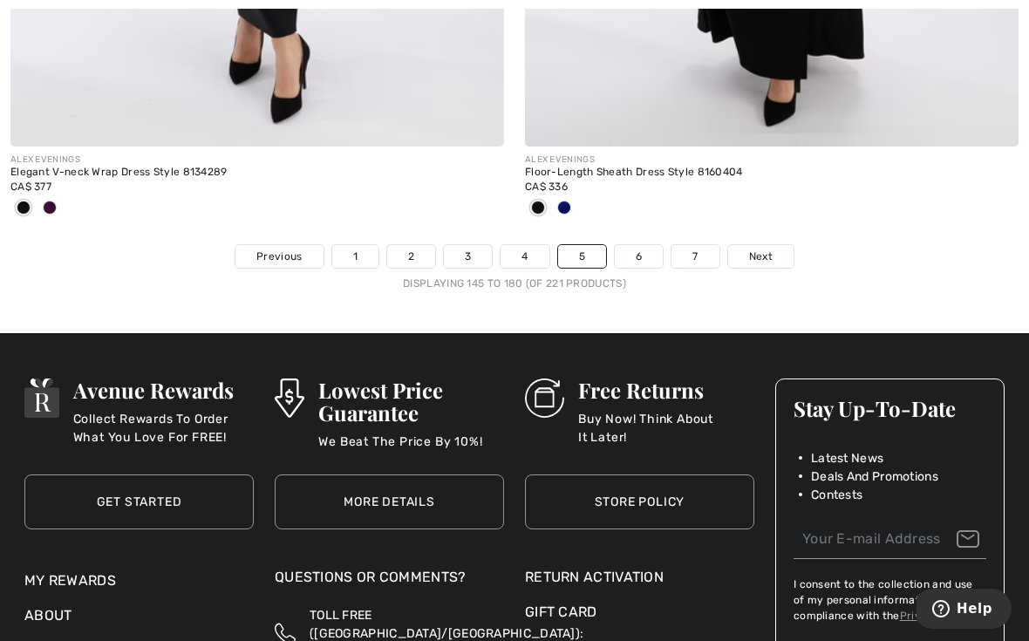
click at [656, 248] on link "6" at bounding box center [639, 256] width 48 height 23
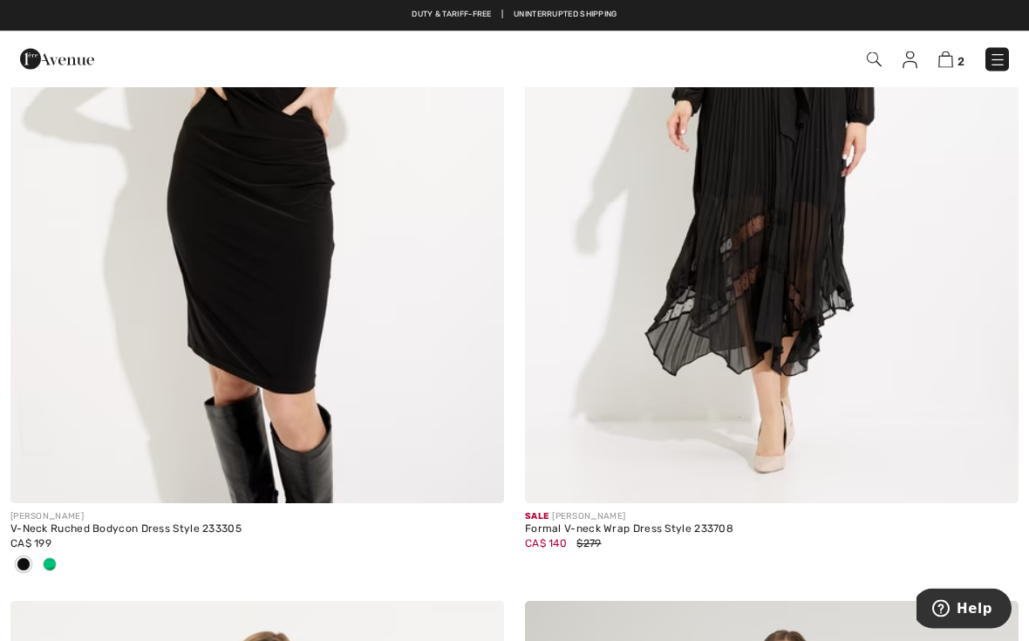
scroll to position [14067, 0]
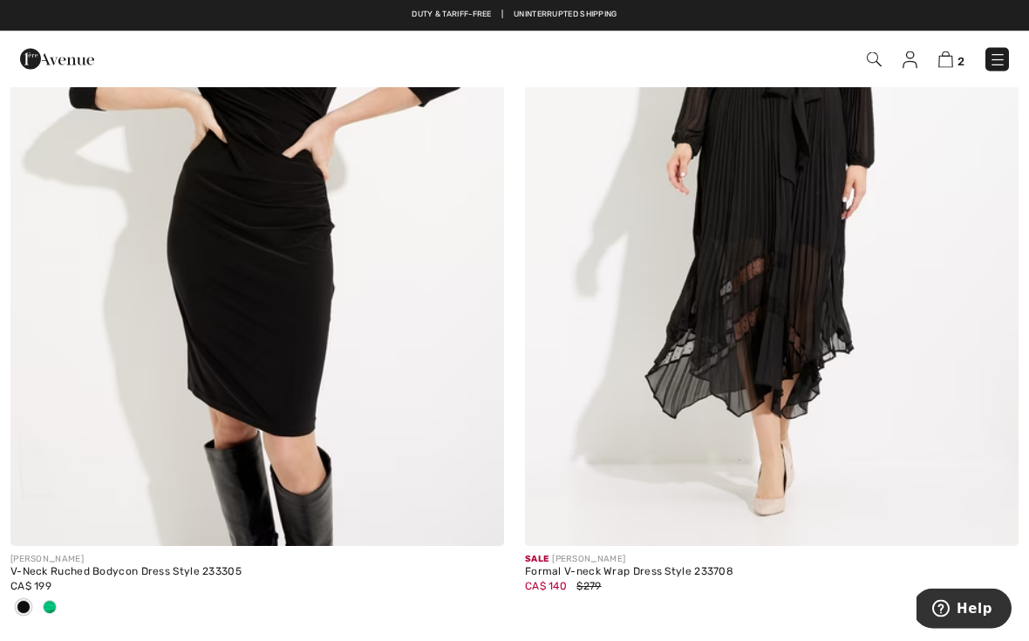
click at [708, 567] on div "Formal V-neck Wrap Dress Style 233708" at bounding box center [772, 573] width 494 height 12
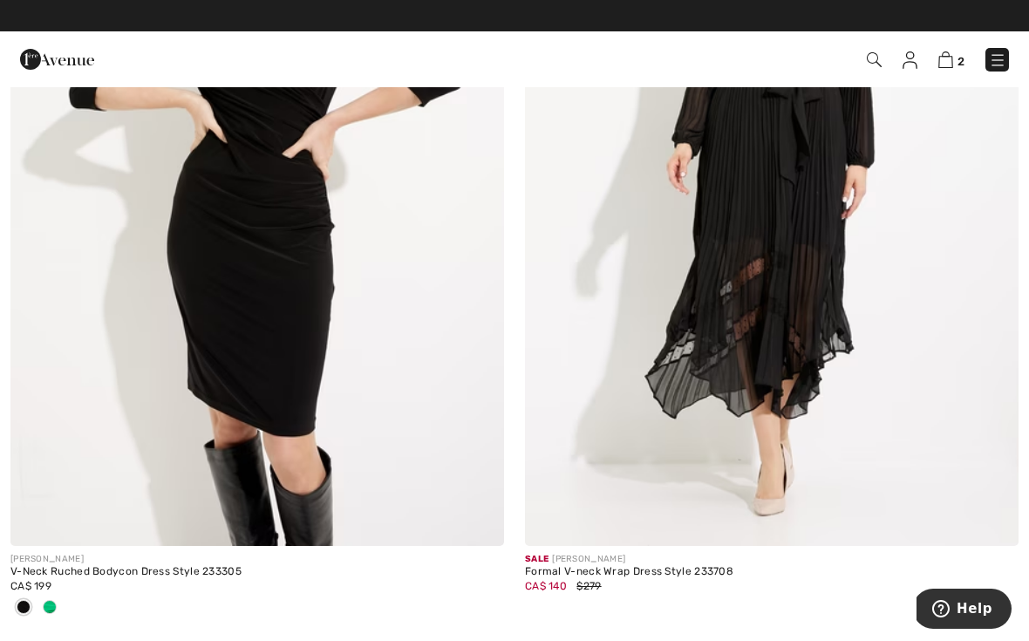
click at [824, 359] on img at bounding box center [772, 176] width 494 height 740
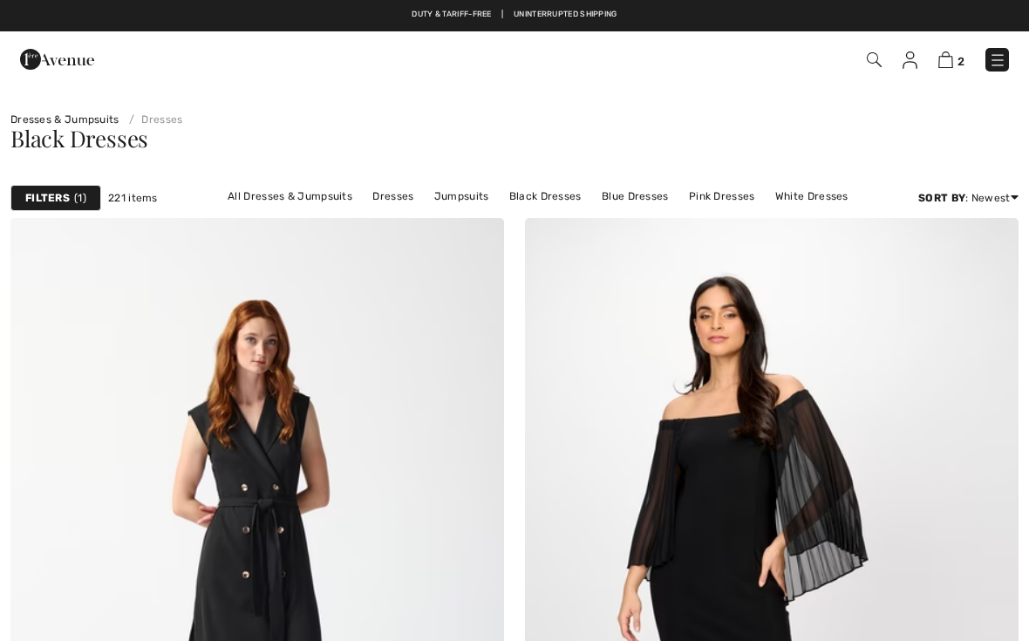
checkbox input "true"
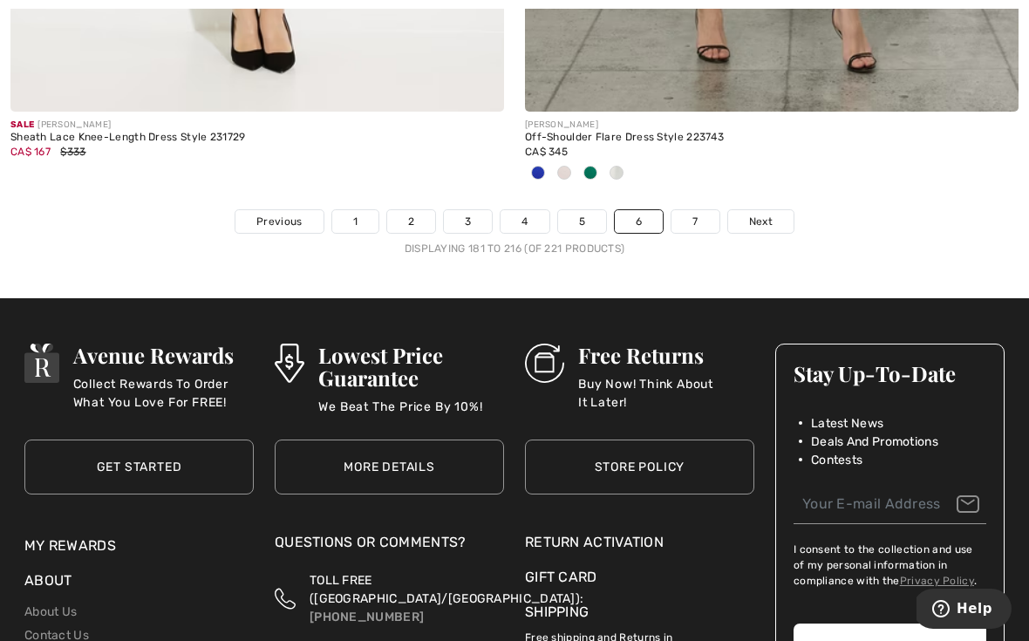
scroll to position [15375, 0]
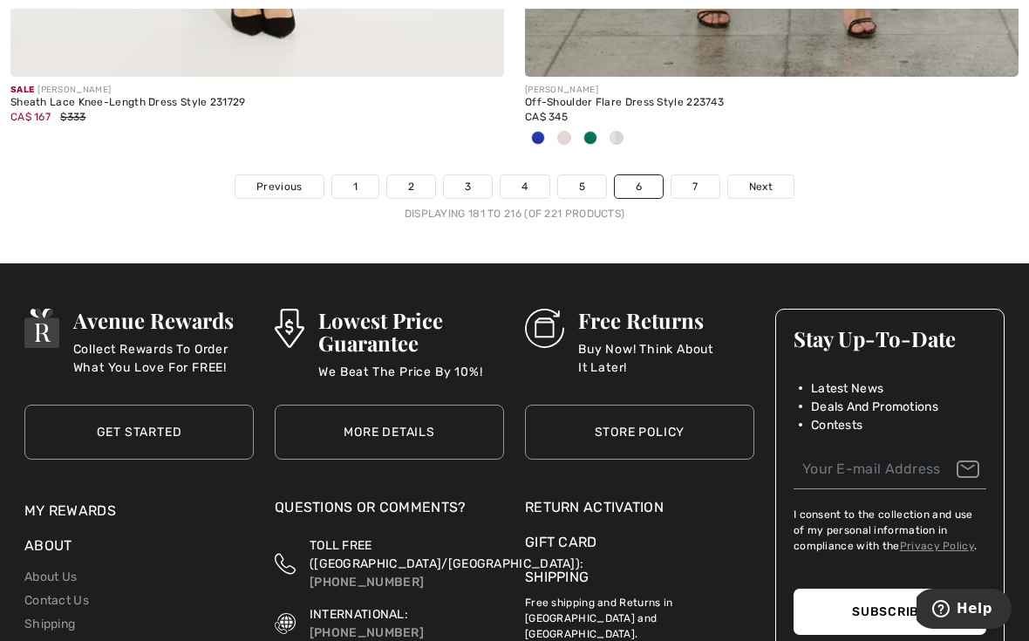
click at [699, 175] on link "7" at bounding box center [694, 186] width 47 height 23
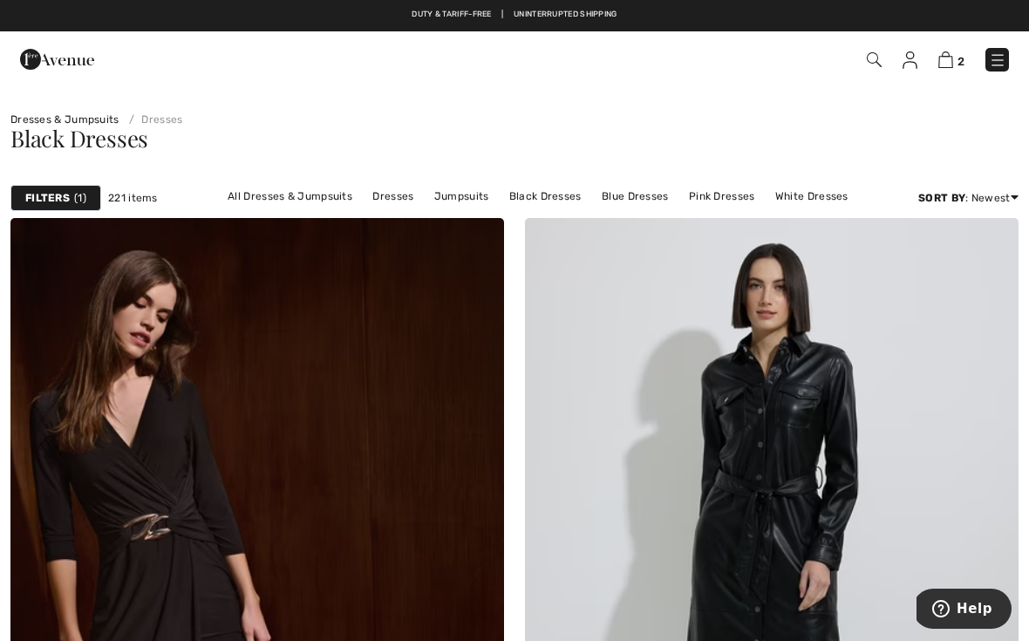
click at [874, 53] on img at bounding box center [874, 59] width 15 height 15
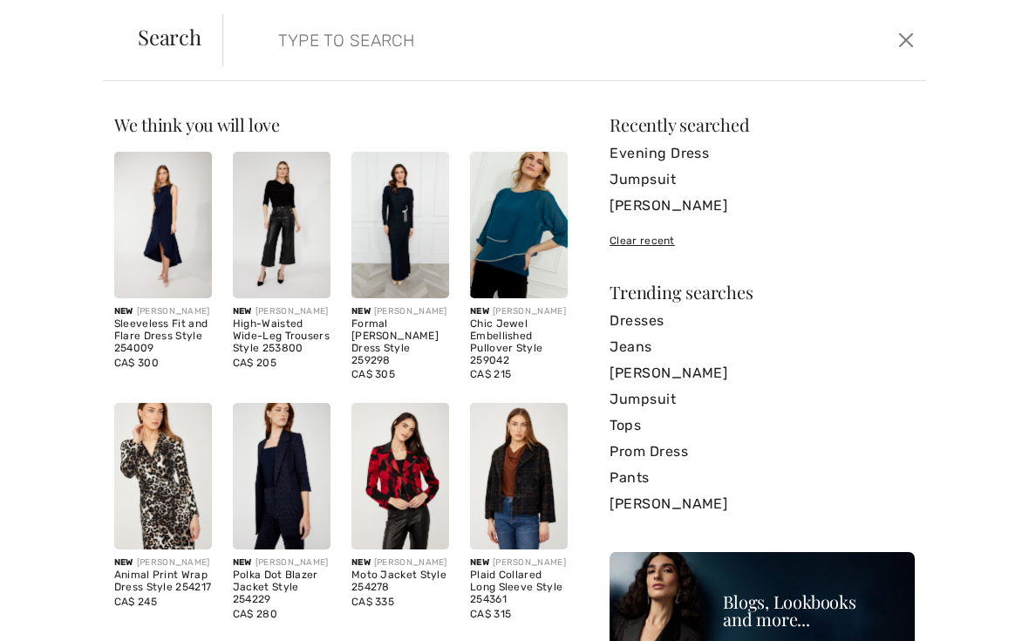
click at [659, 404] on link "Jumpsuit" at bounding box center [761, 399] width 305 height 26
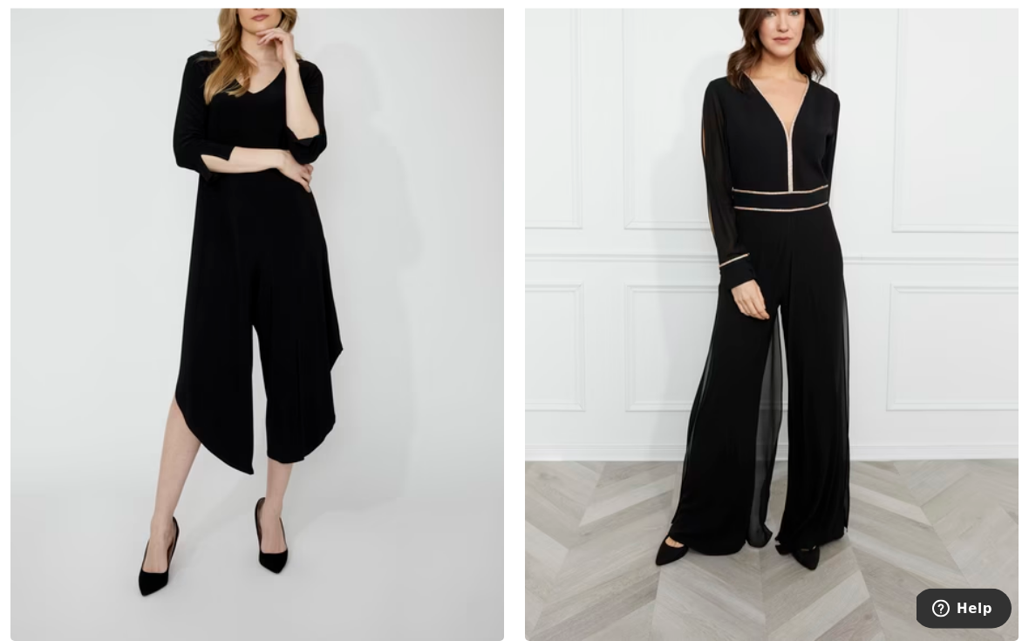
scroll to position [318, 0]
click at [348, 470] on img at bounding box center [257, 270] width 494 height 740
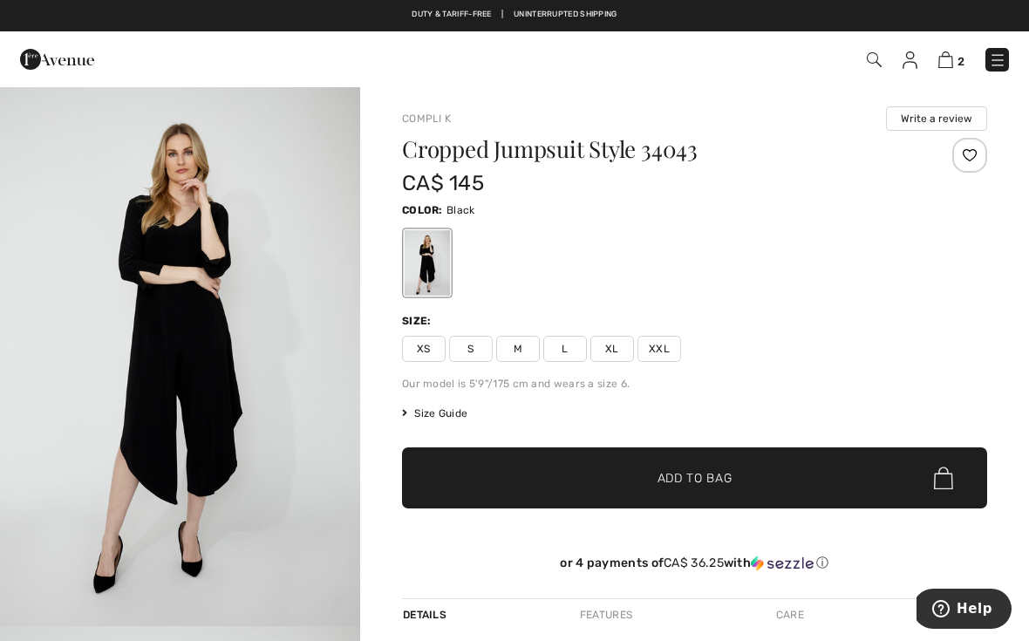
click at [624, 351] on span "XL" at bounding box center [612, 349] width 44 height 26
click at [739, 487] on span "✔ Added to Bag Add to Bag" at bounding box center [694, 477] width 585 height 61
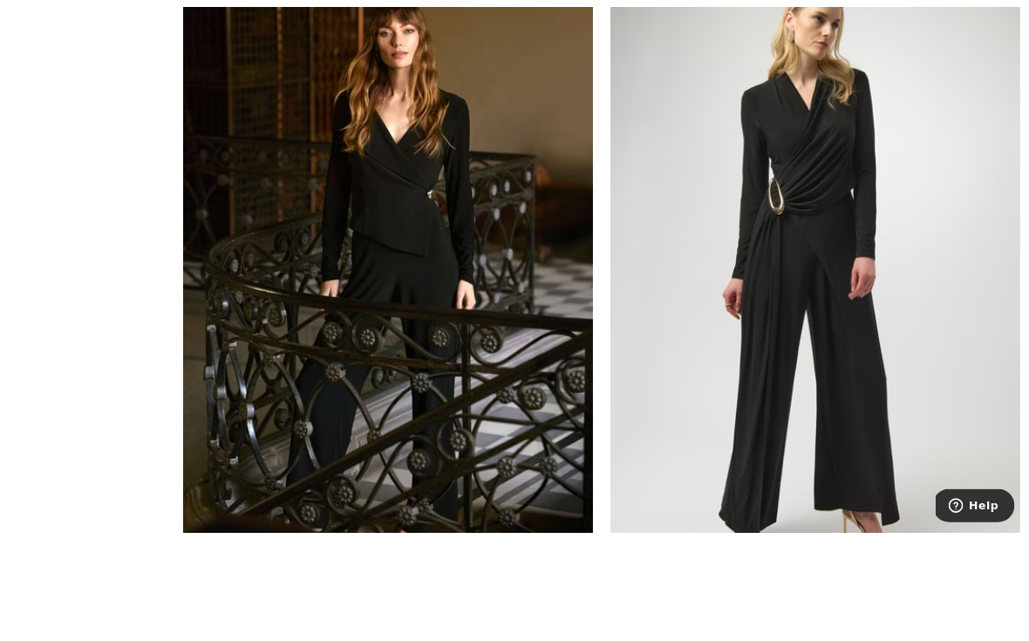
scroll to position [1206, 0]
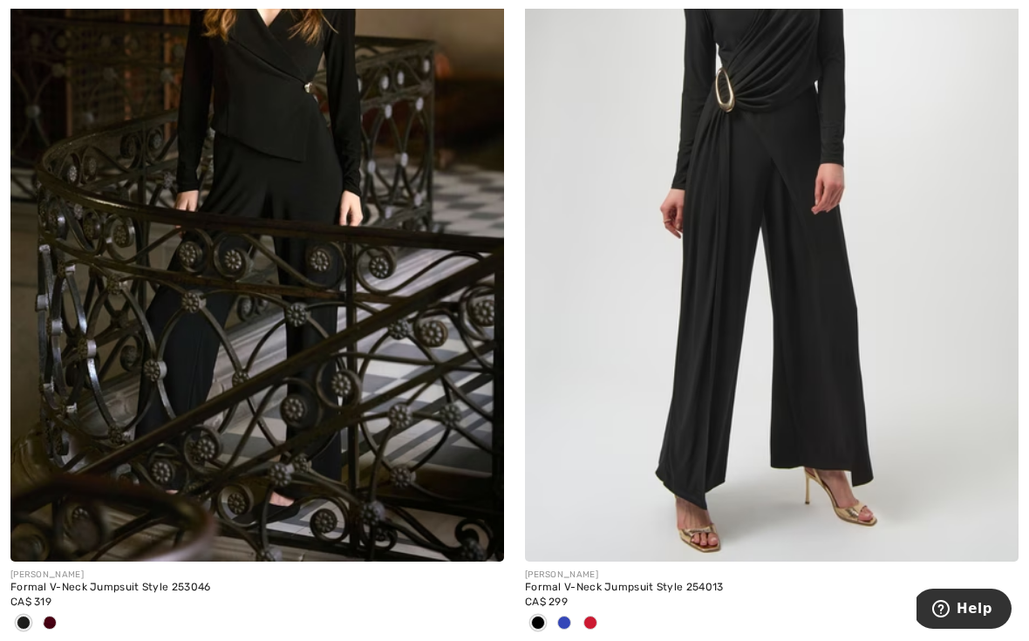
click at [686, 582] on div "Formal V-Neck Jumpsuit Style 254013" at bounding box center [772, 588] width 494 height 12
click at [797, 439] on img at bounding box center [772, 191] width 494 height 740
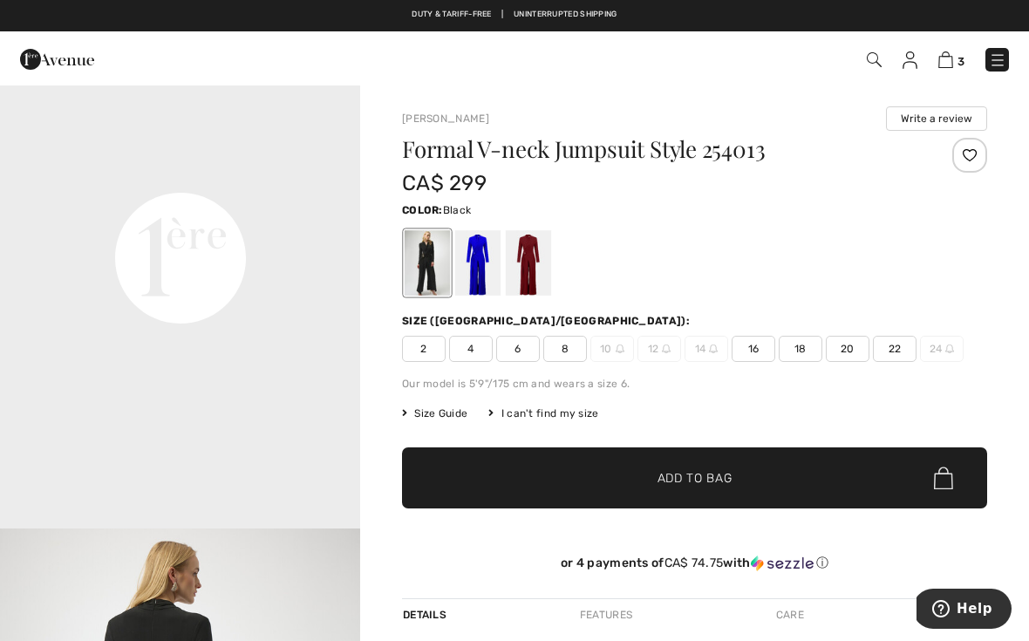
scroll to position [1125, 0]
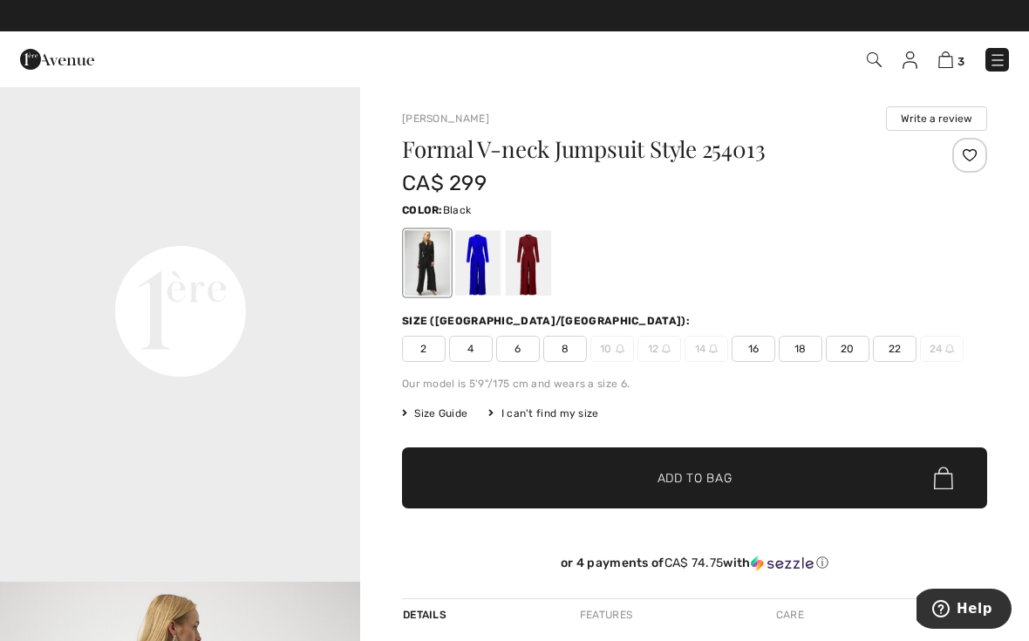
click at [763, 345] on span "16" at bounding box center [754, 349] width 44 height 26
click at [764, 348] on span "16" at bounding box center [754, 349] width 44 height 26
click at [732, 482] on span "Add to Bag" at bounding box center [694, 478] width 75 height 18
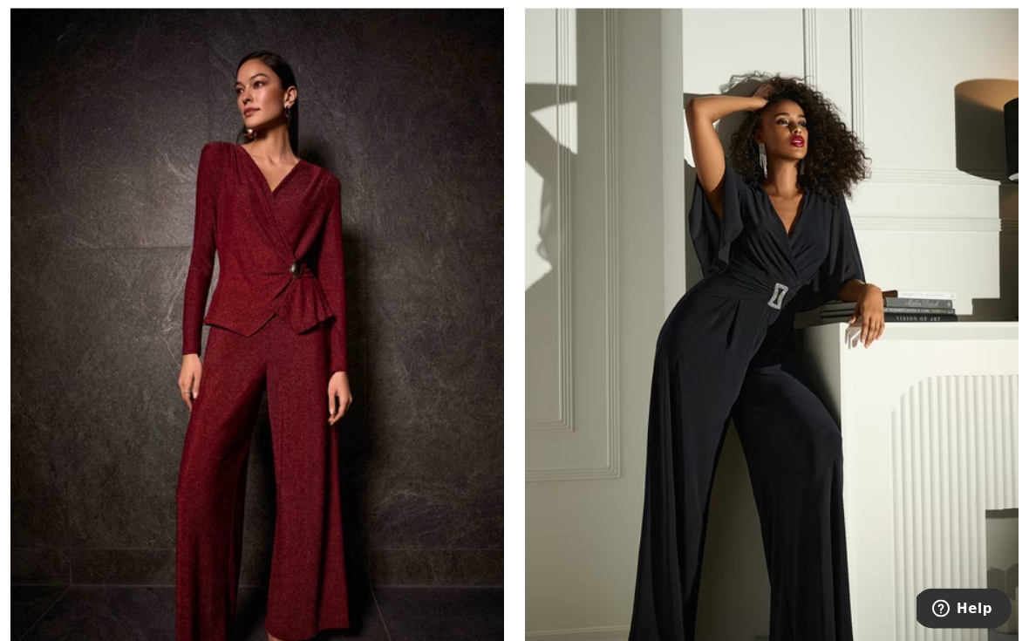
scroll to position [2672, 0]
click at [828, 482] on img at bounding box center [772, 372] width 494 height 740
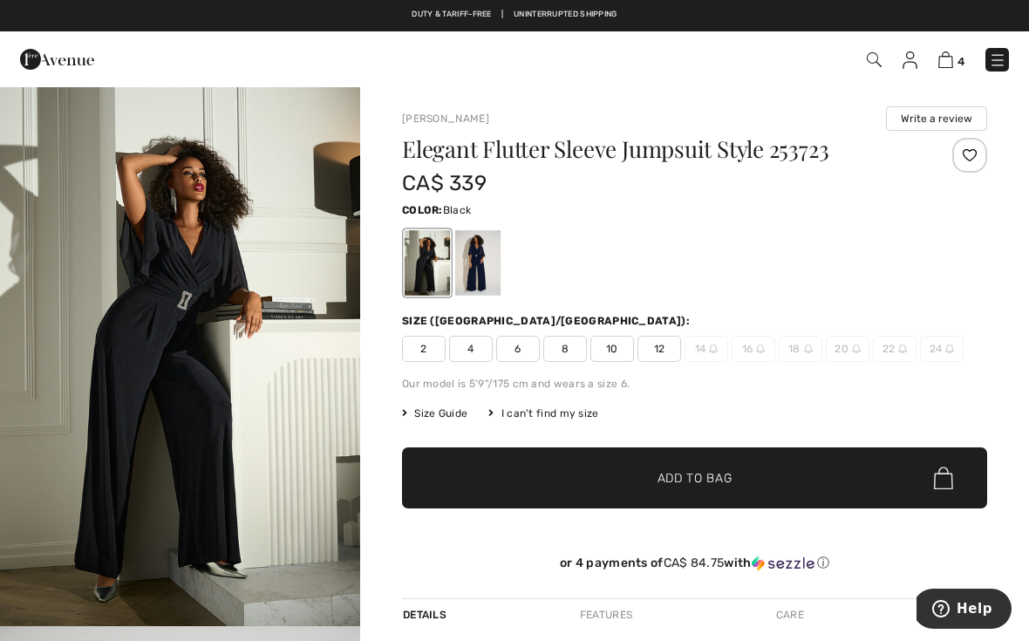
click at [485, 258] on div at bounding box center [477, 262] width 45 height 65
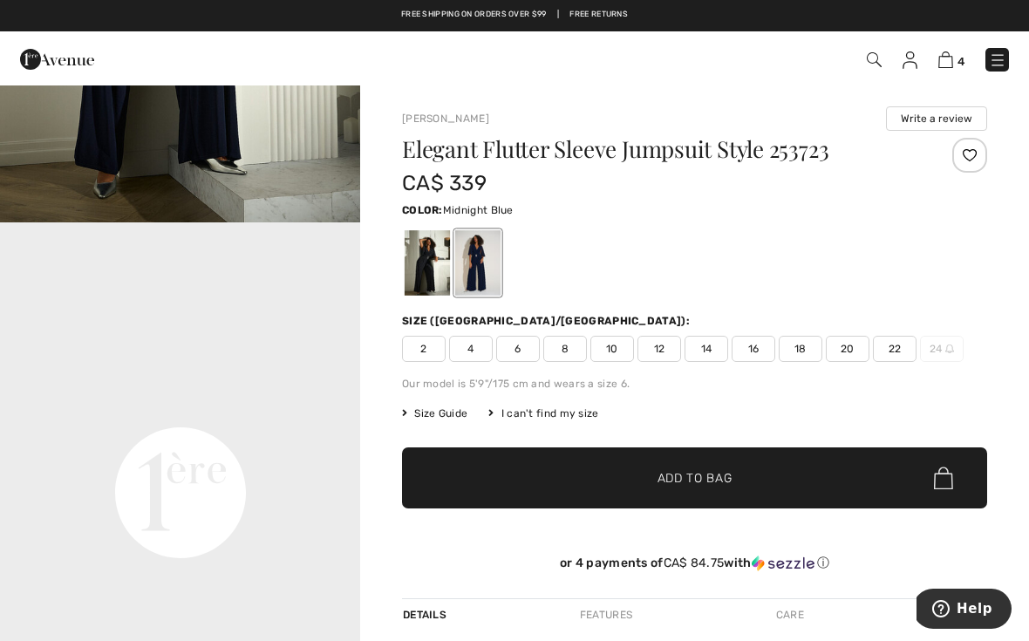
scroll to position [944, 0]
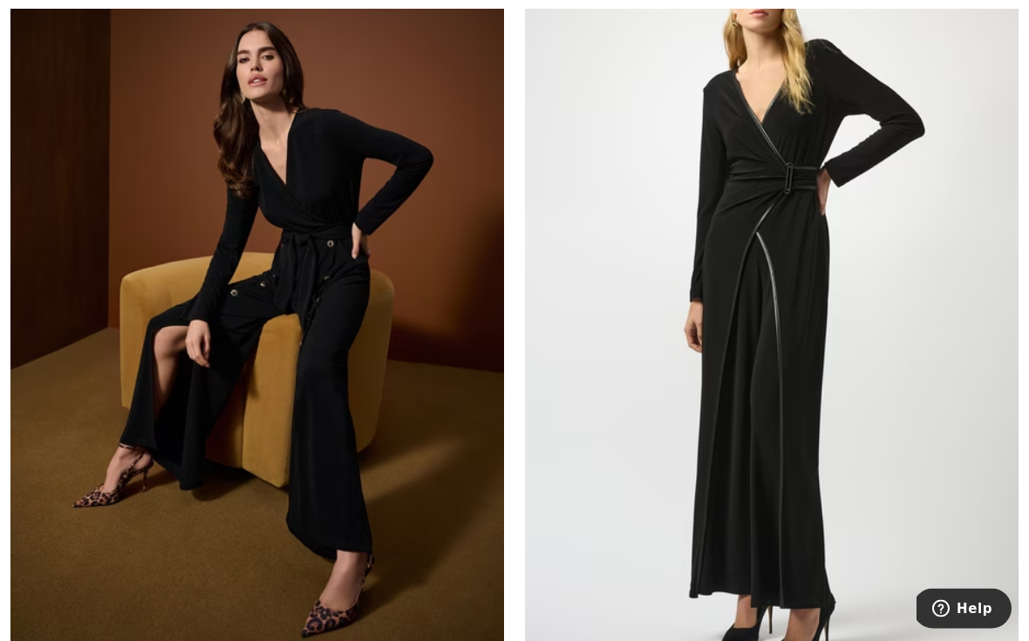
scroll to position [5379, 0]
click at [798, 457] on img at bounding box center [772, 310] width 494 height 740
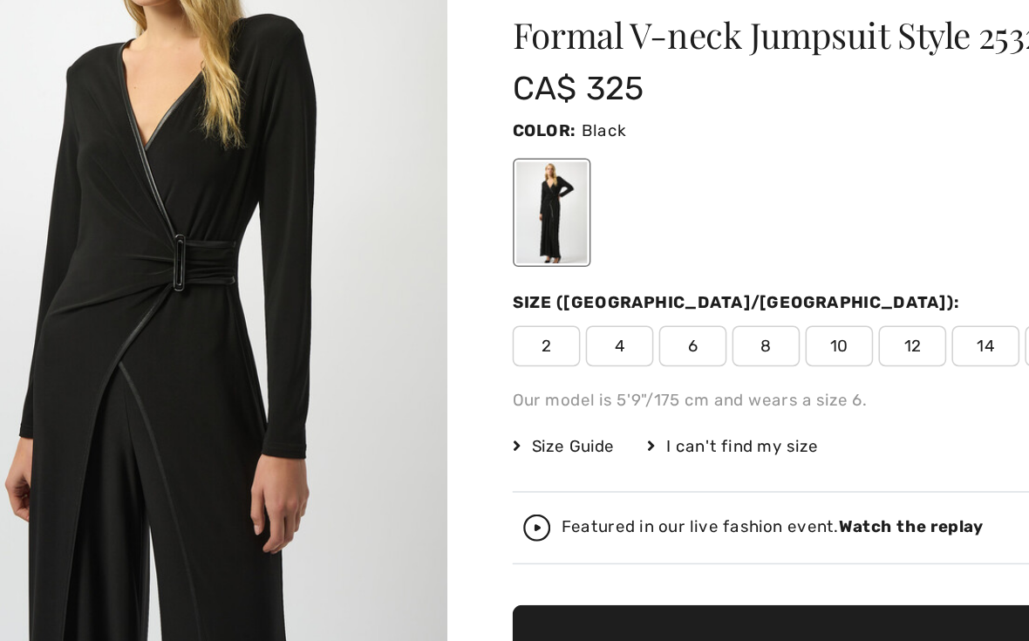
scroll to position [623, 0]
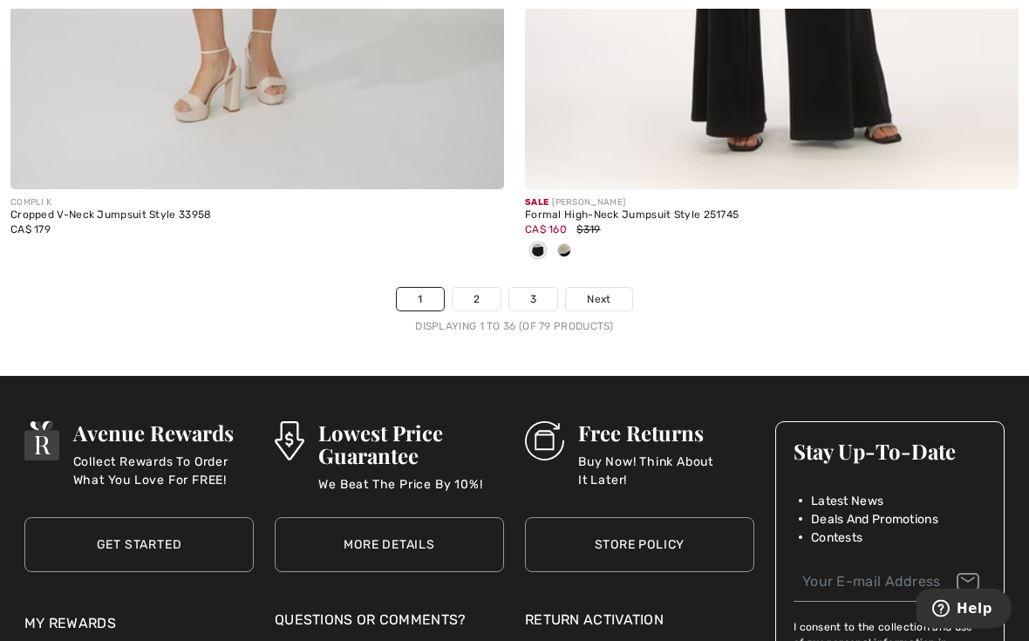
scroll to position [15148, 0]
click at [479, 288] on link "2" at bounding box center [477, 299] width 48 height 23
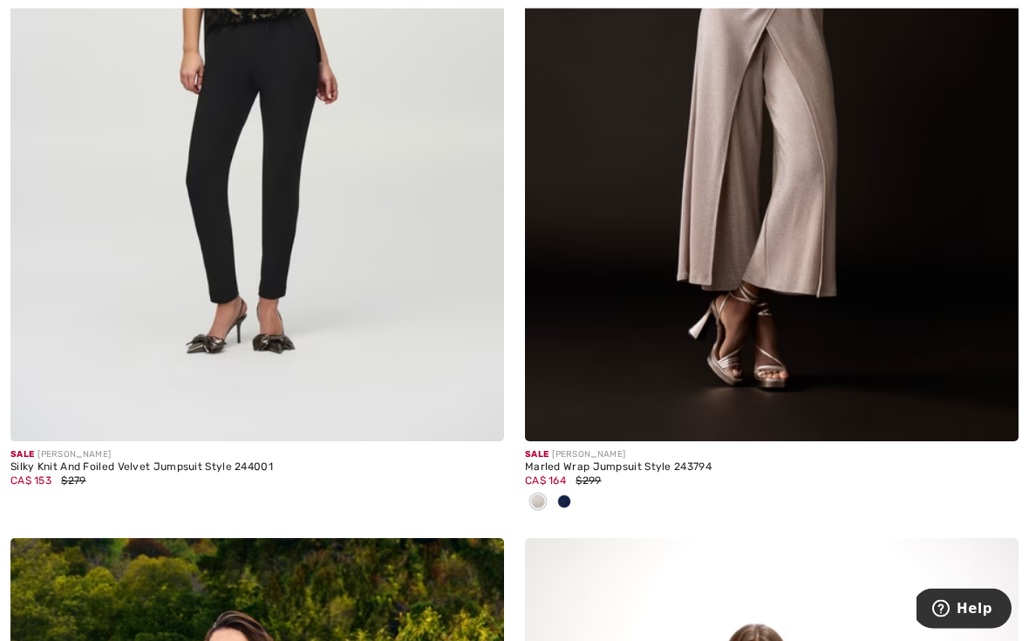
scroll to position [7236, 0]
click at [572, 493] on div at bounding box center [564, 502] width 26 height 29
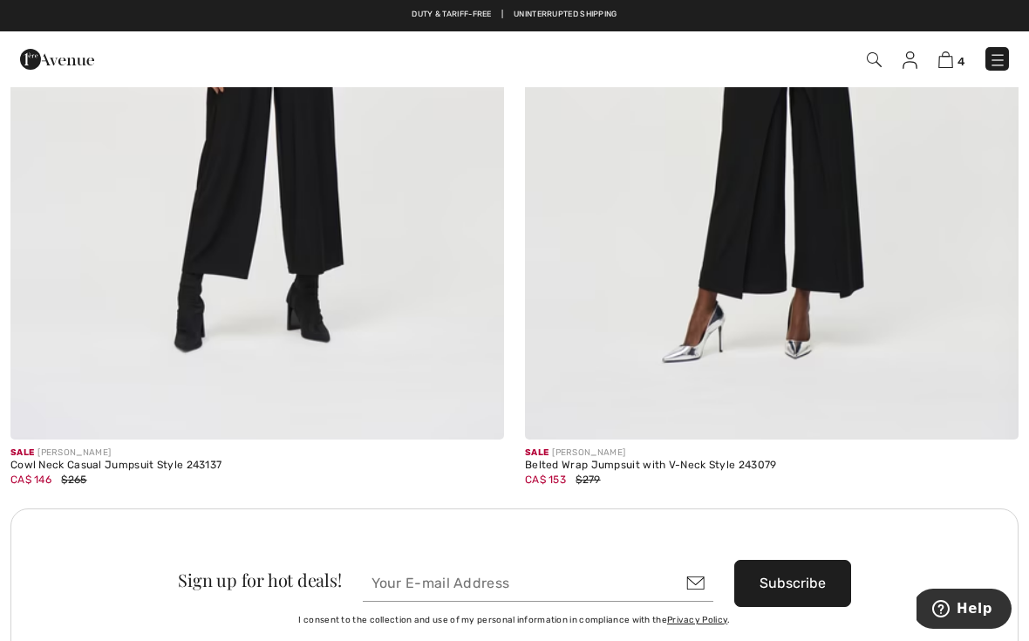
scroll to position [9719, 0]
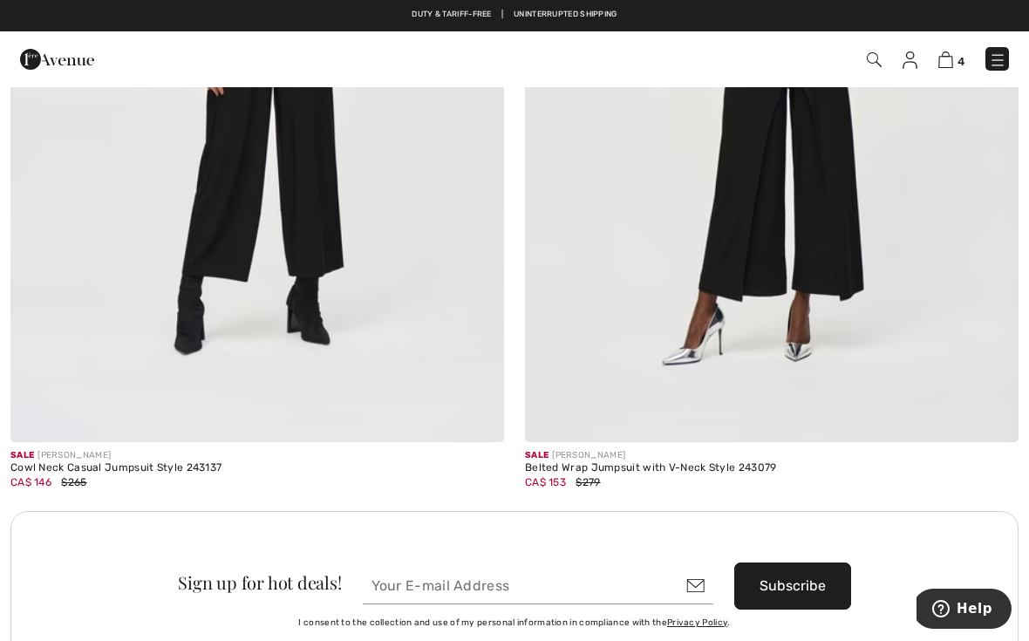
click at [900, 313] on img at bounding box center [772, 72] width 494 height 740
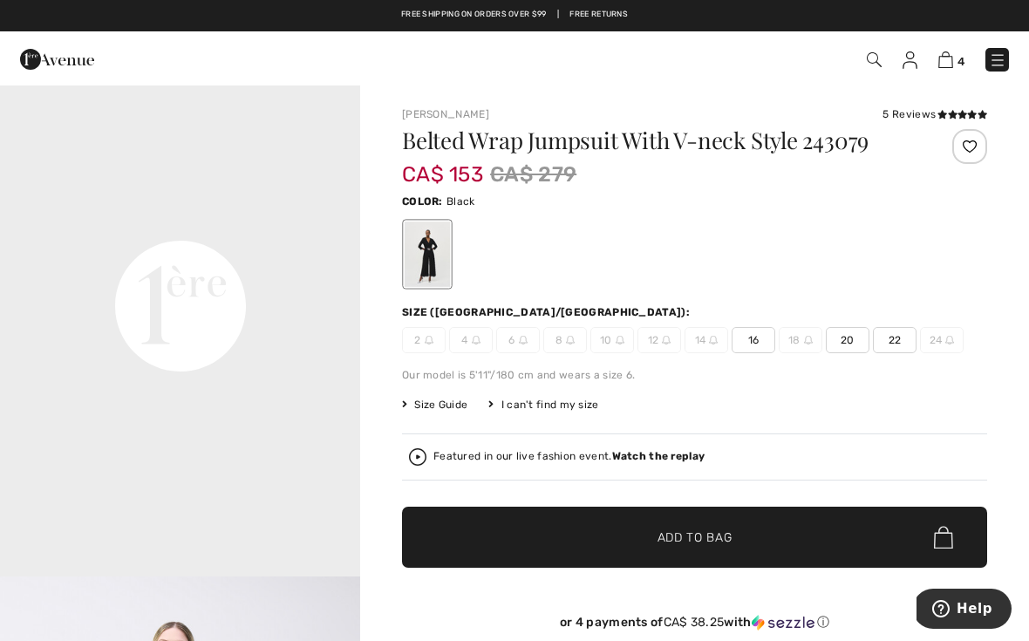
scroll to position [1133, 0]
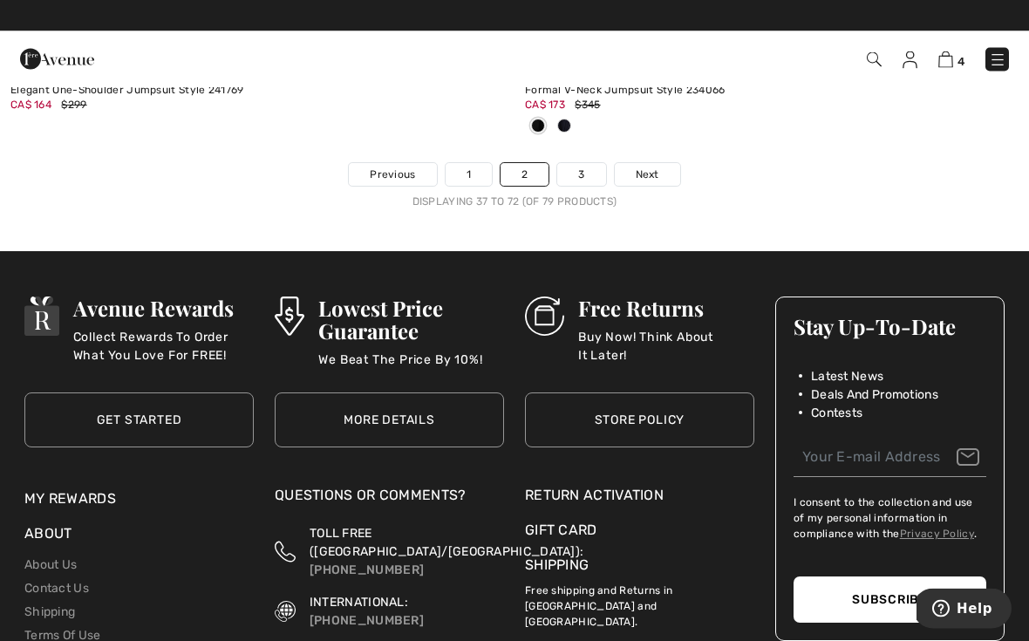
scroll to position [15177, 0]
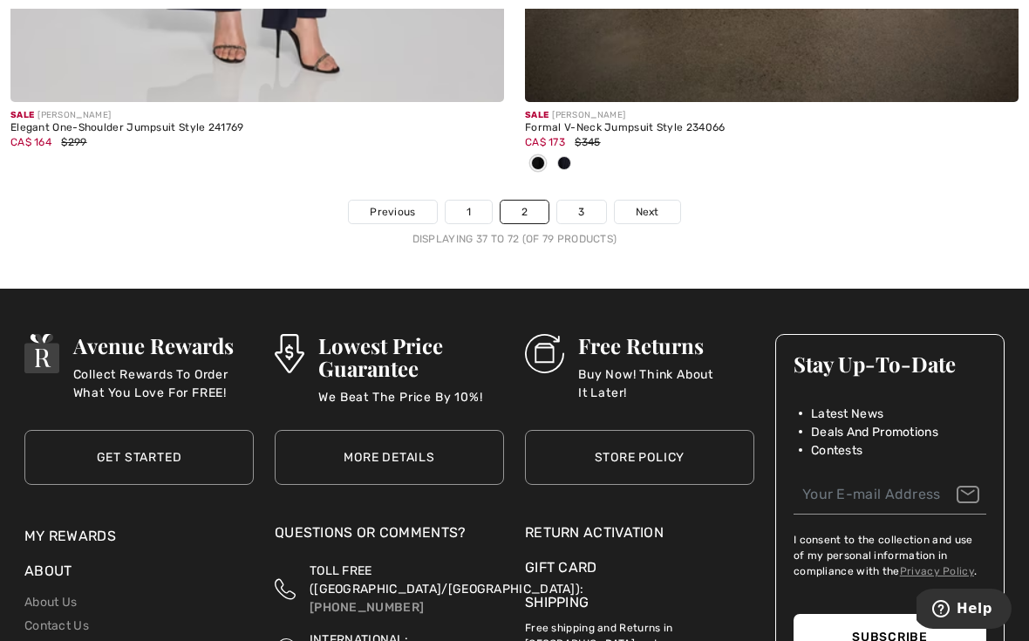
click at [596, 201] on link "3" at bounding box center [581, 212] width 48 height 23
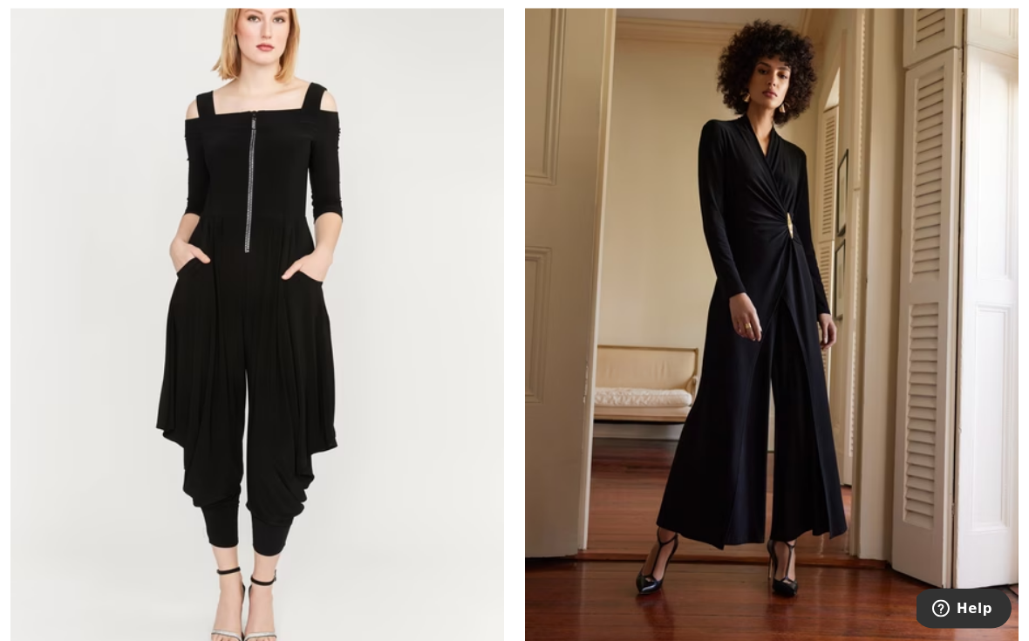
scroll to position [1890, 0]
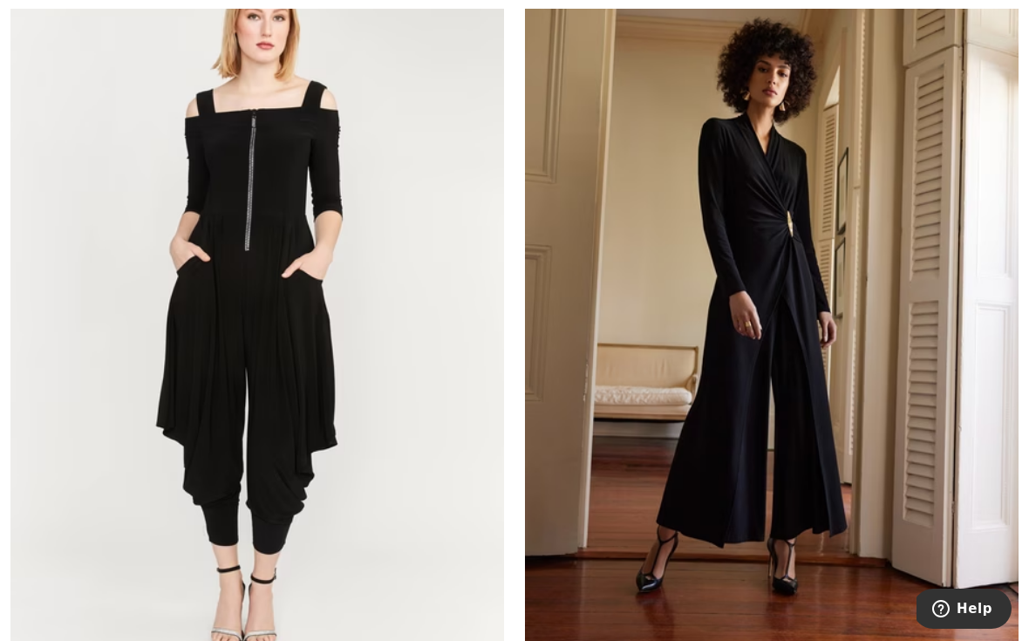
click at [909, 467] on img at bounding box center [772, 316] width 494 height 740
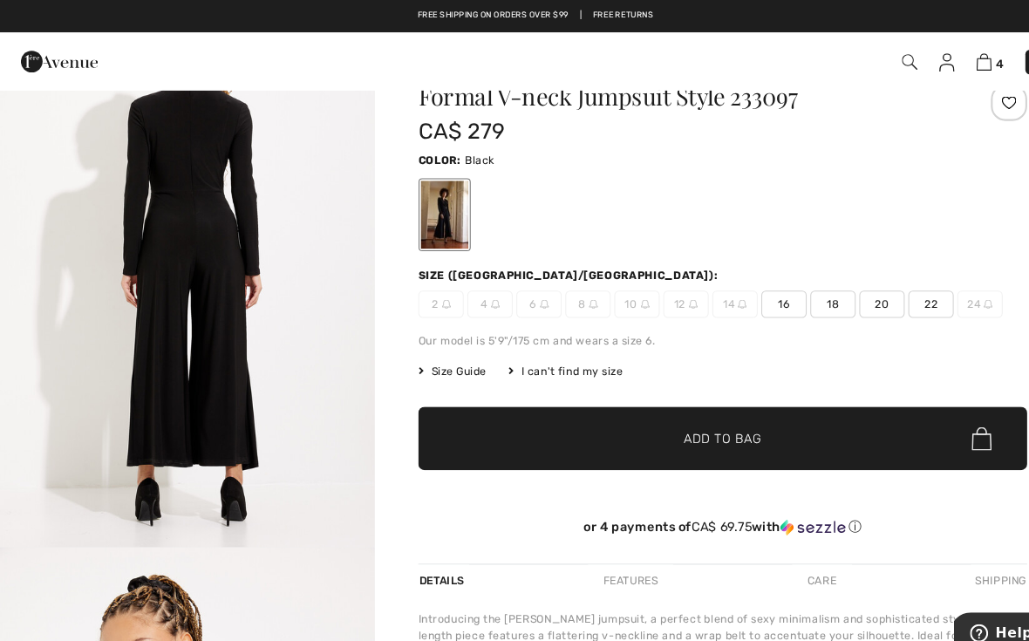
scroll to position [2313, 0]
click at [759, 293] on span "16" at bounding box center [754, 292] width 44 height 26
click at [677, 429] on span "Add to Bag" at bounding box center [694, 421] width 75 height 18
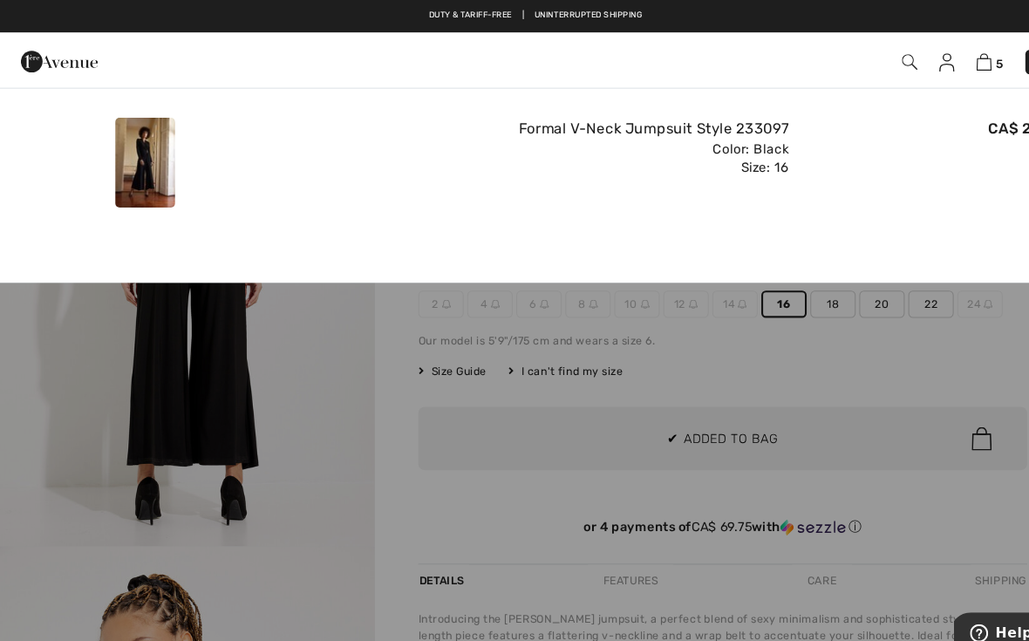
scroll to position [0, 0]
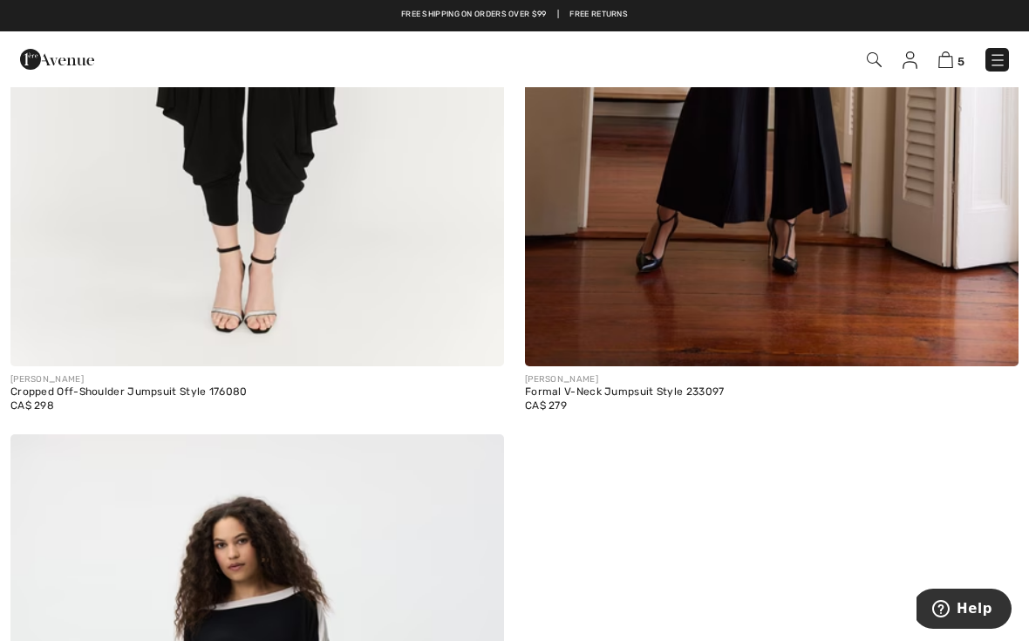
scroll to position [2209, 0]
